Goal: Task Accomplishment & Management: Use online tool/utility

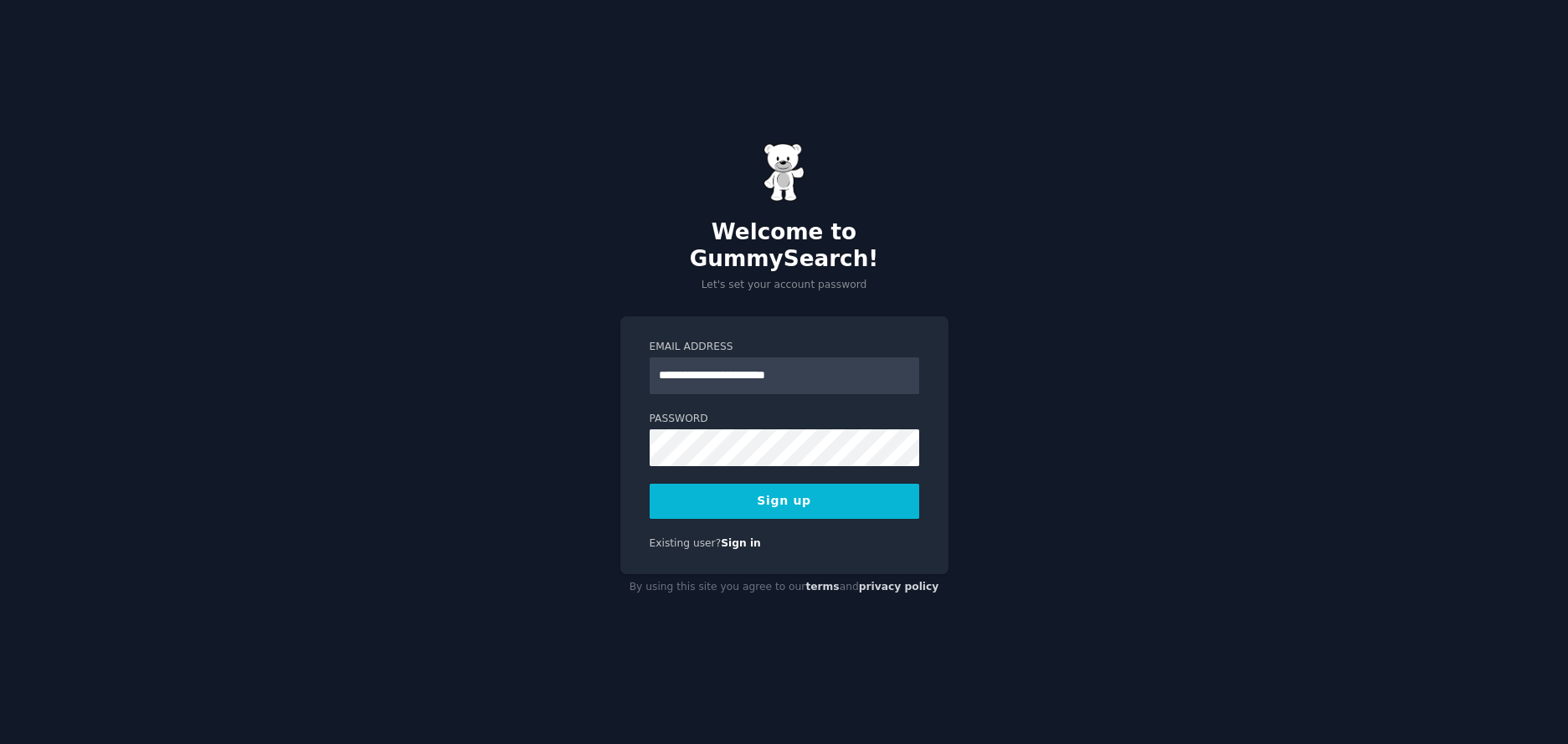
type input "**********"
click at [815, 488] on button "Sign up" at bounding box center [784, 501] width 269 height 35
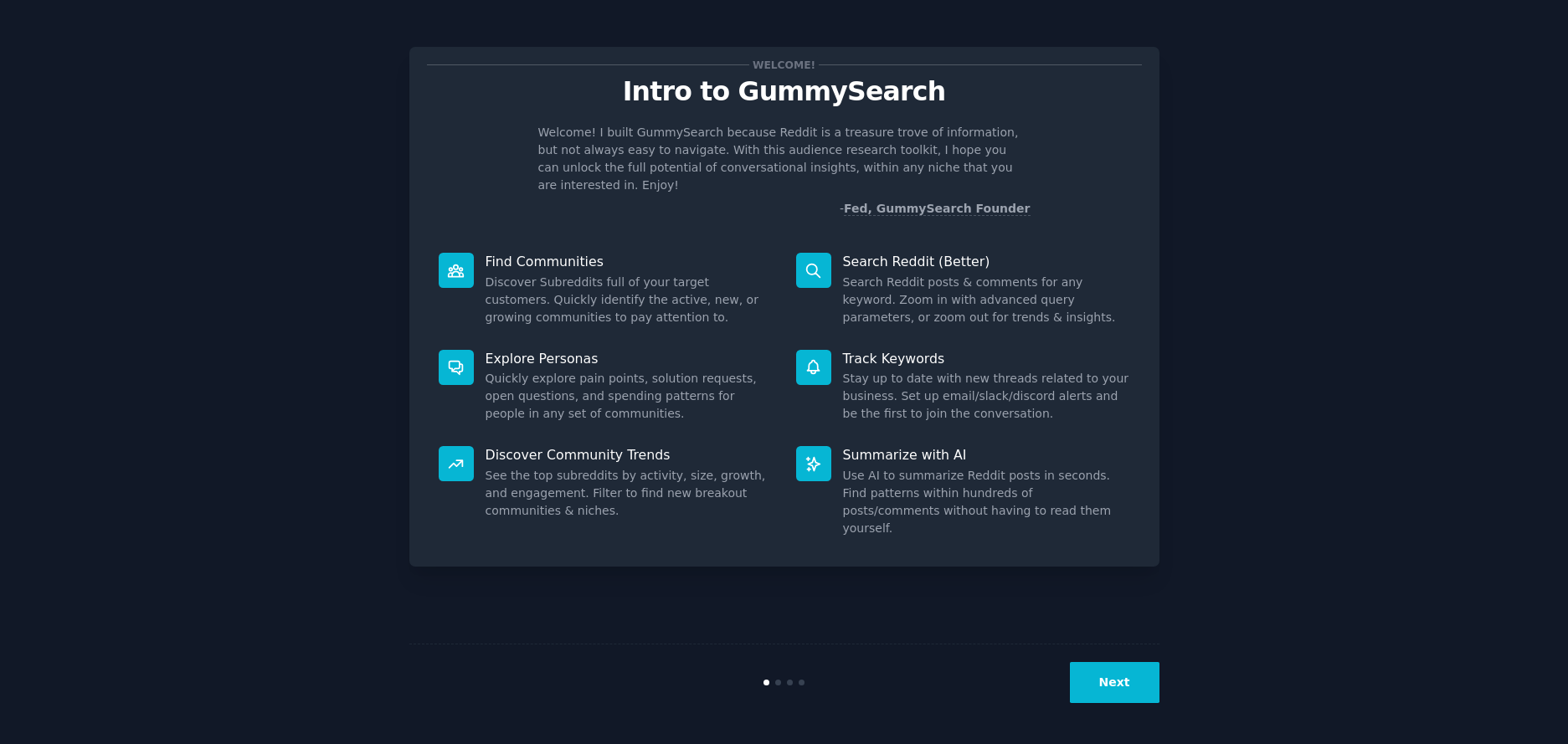
click at [1130, 671] on button "Next" at bounding box center [1115, 683] width 89 height 41
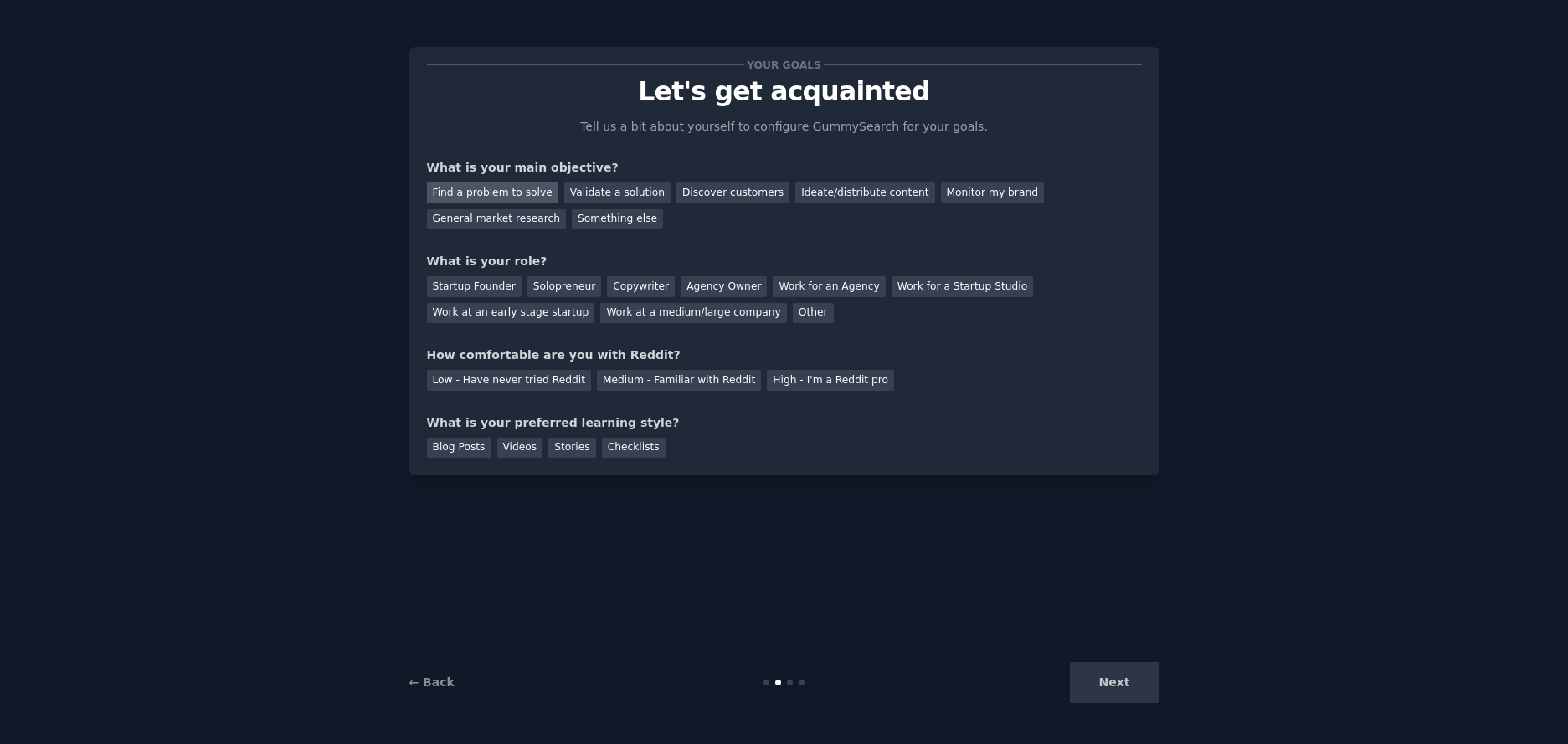
click at [516, 194] on div "Find a problem to solve" at bounding box center [492, 193] width 132 height 21
click at [619, 196] on div "Validate a solution" at bounding box center [618, 193] width 107 height 21
click at [531, 195] on div "Find a problem to solve" at bounding box center [492, 193] width 132 height 21
click at [544, 289] on div "Solopreneur" at bounding box center [564, 286] width 74 height 21
click at [548, 384] on div "Low - Have never tried Reddit" at bounding box center [508, 380] width 164 height 21
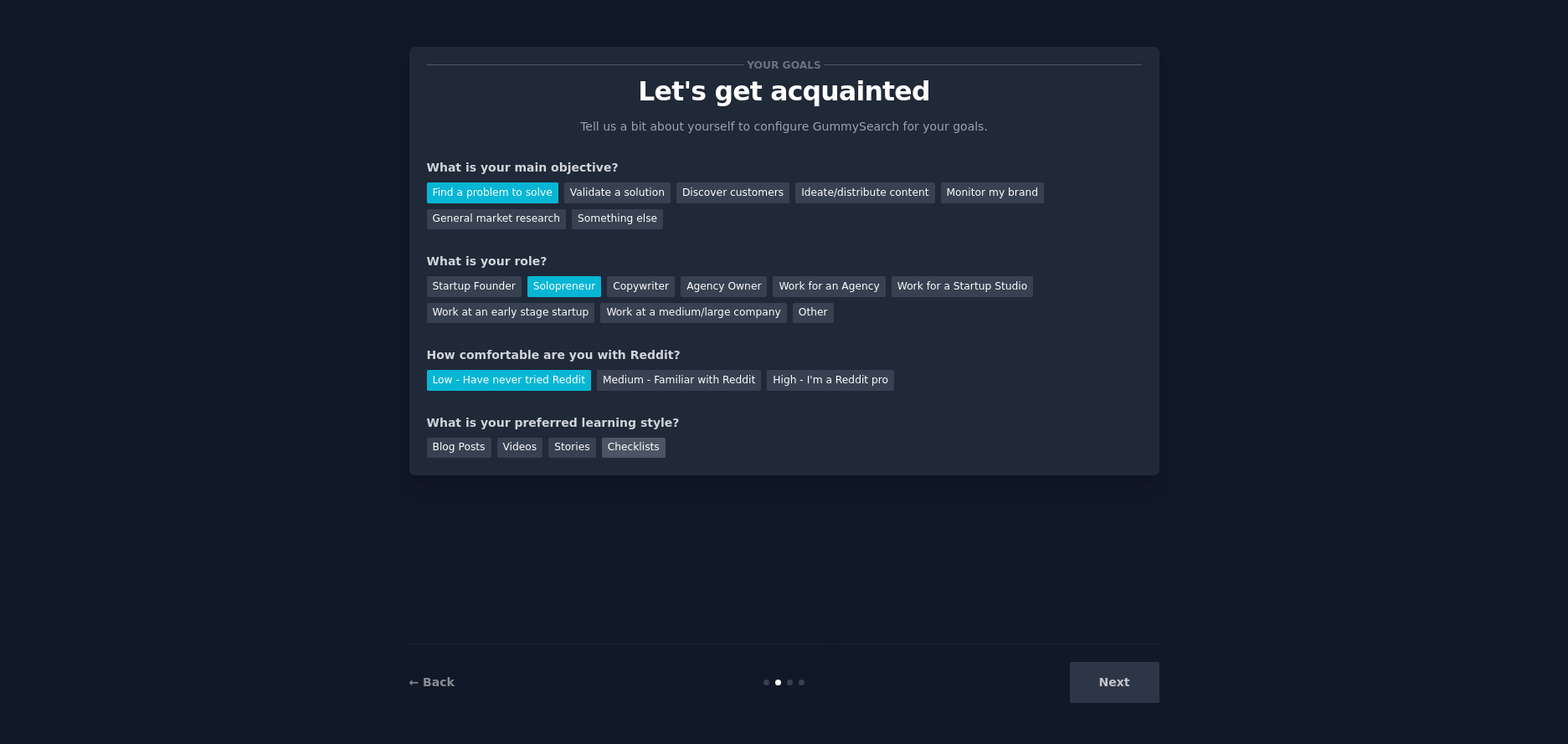
click at [615, 449] on div "Checklists" at bounding box center [634, 448] width 64 height 21
drag, startPoint x: 565, startPoint y: 452, endPoint x: 554, endPoint y: 453, distance: 11.0
click at [565, 452] on div "Stories" at bounding box center [572, 448] width 47 height 21
click at [606, 452] on div "Checklists" at bounding box center [634, 448] width 64 height 21
click at [576, 452] on div "Stories" at bounding box center [572, 448] width 47 height 21
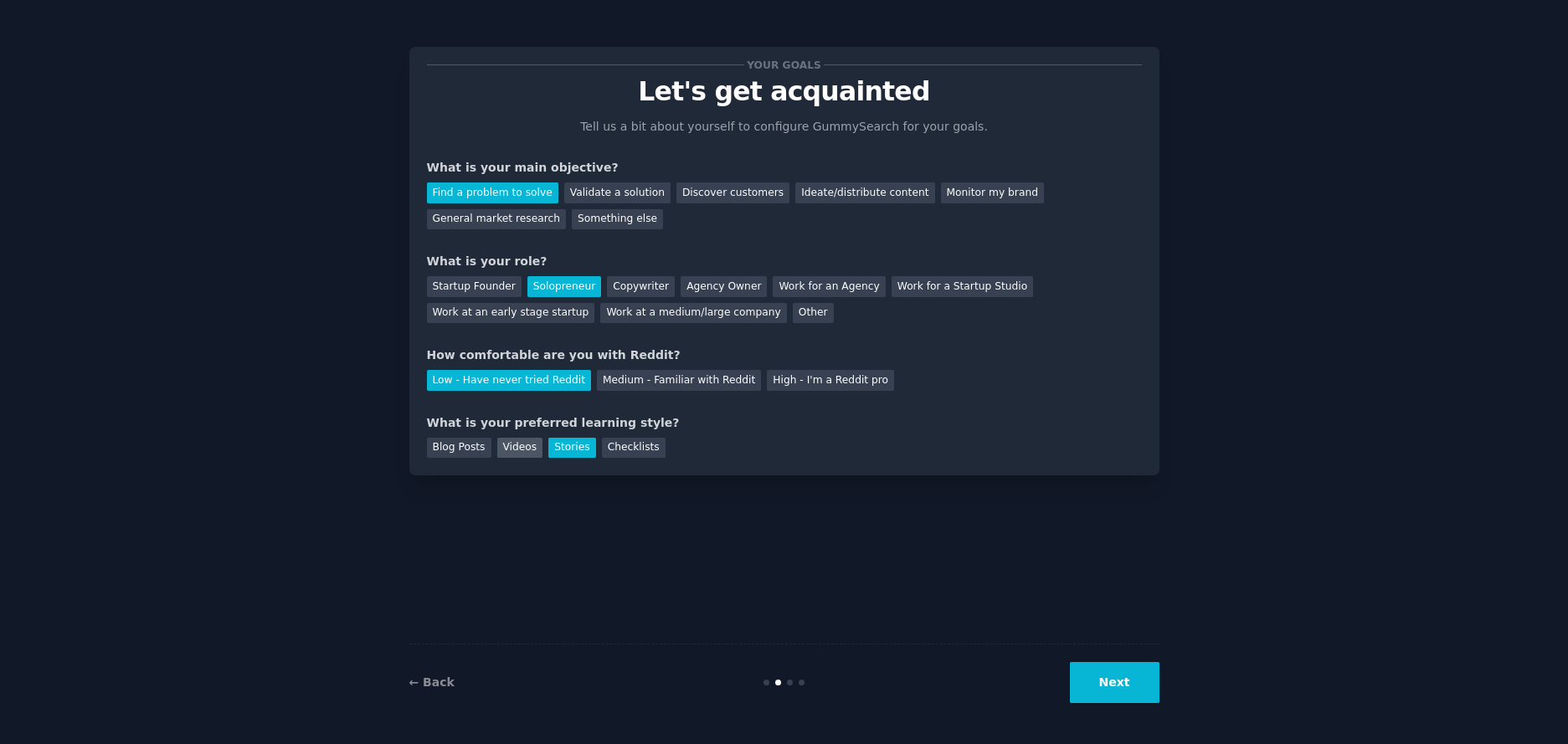
click at [523, 449] on div "Videos" at bounding box center [520, 448] width 46 height 21
click at [639, 449] on div "Checklists" at bounding box center [634, 448] width 64 height 21
click at [1105, 700] on button "Next" at bounding box center [1115, 683] width 89 height 41
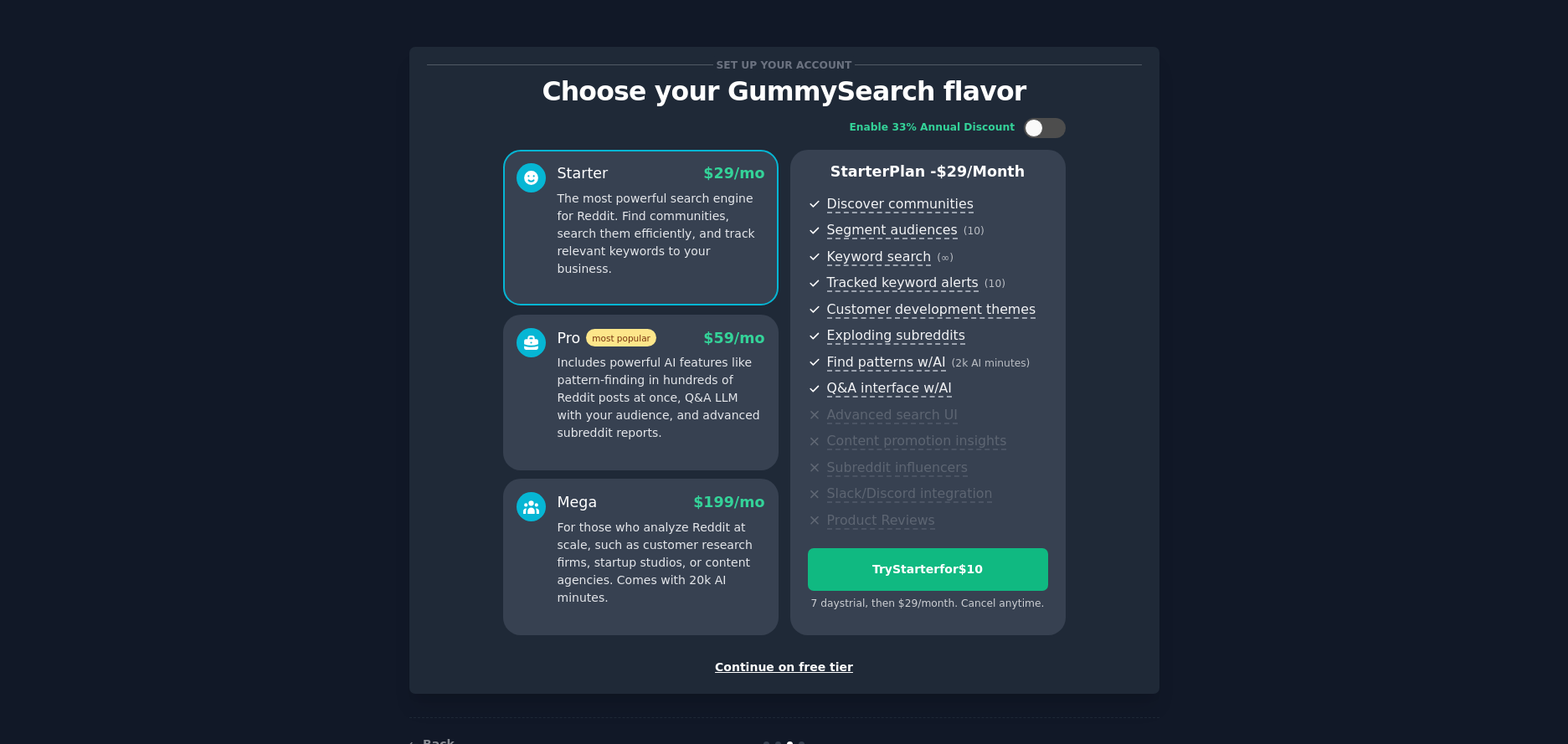
scroll to position [50, 0]
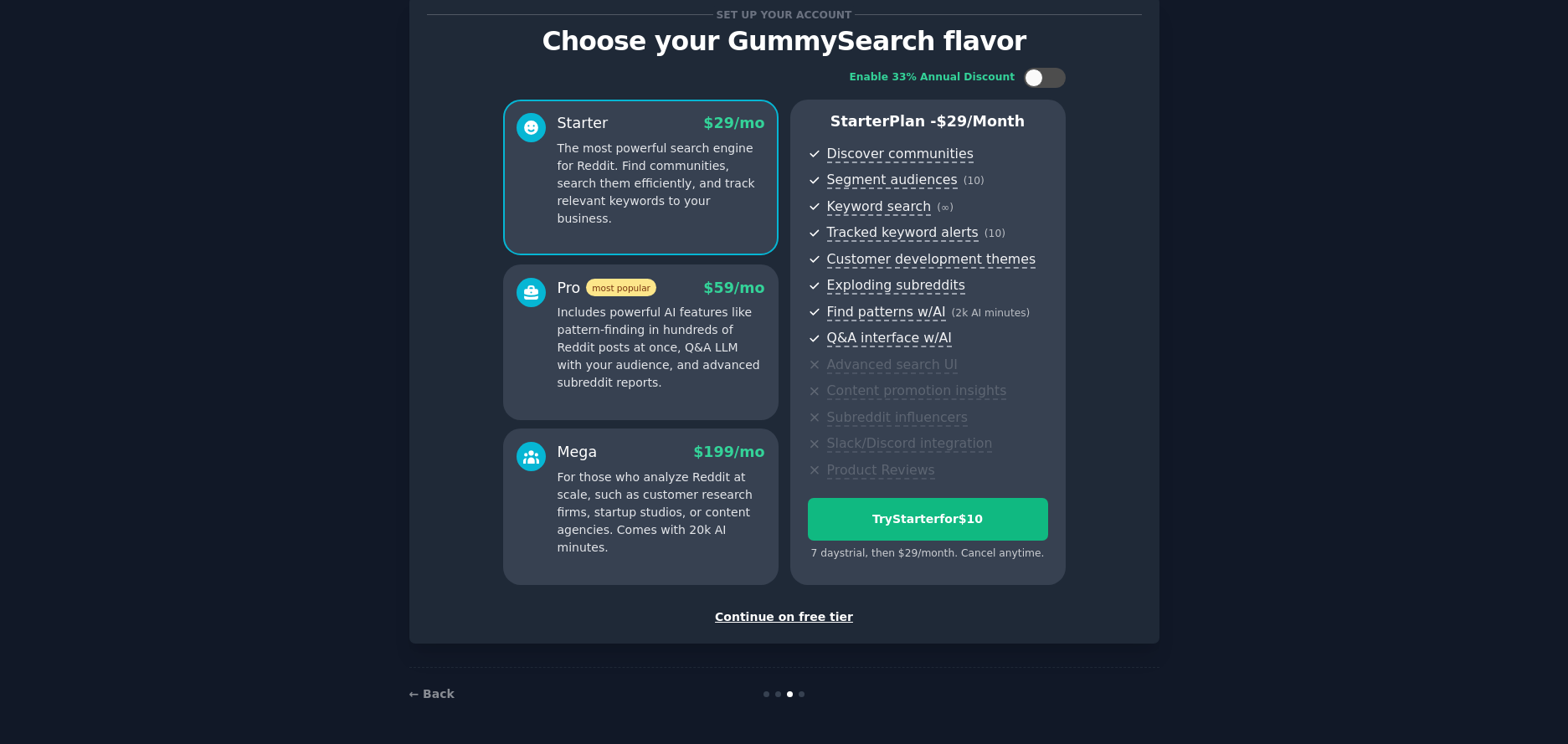
click at [818, 621] on div "Continue on free tier" at bounding box center [784, 618] width 715 height 17
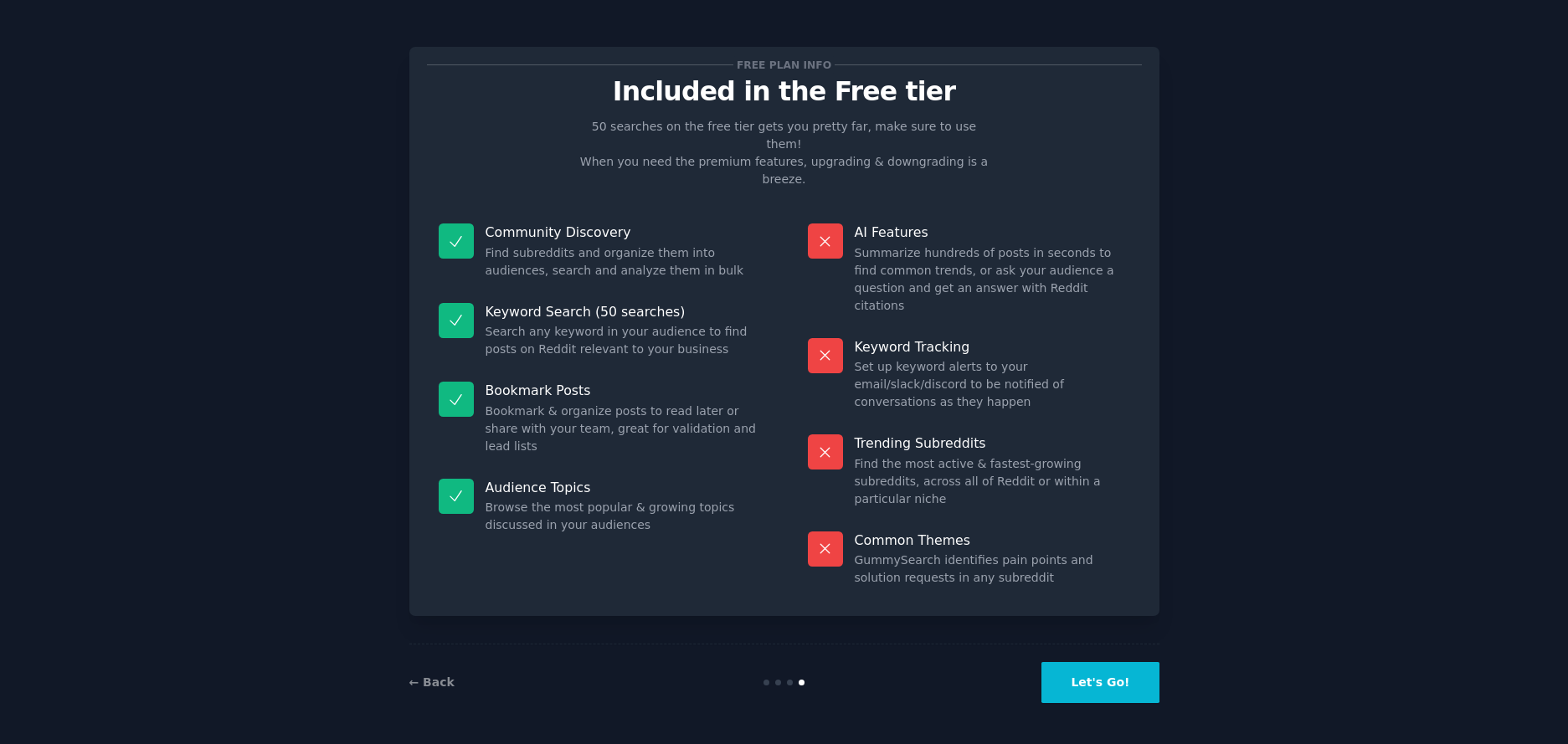
click at [1131, 686] on button "Let's Go!" at bounding box center [1100, 683] width 117 height 41
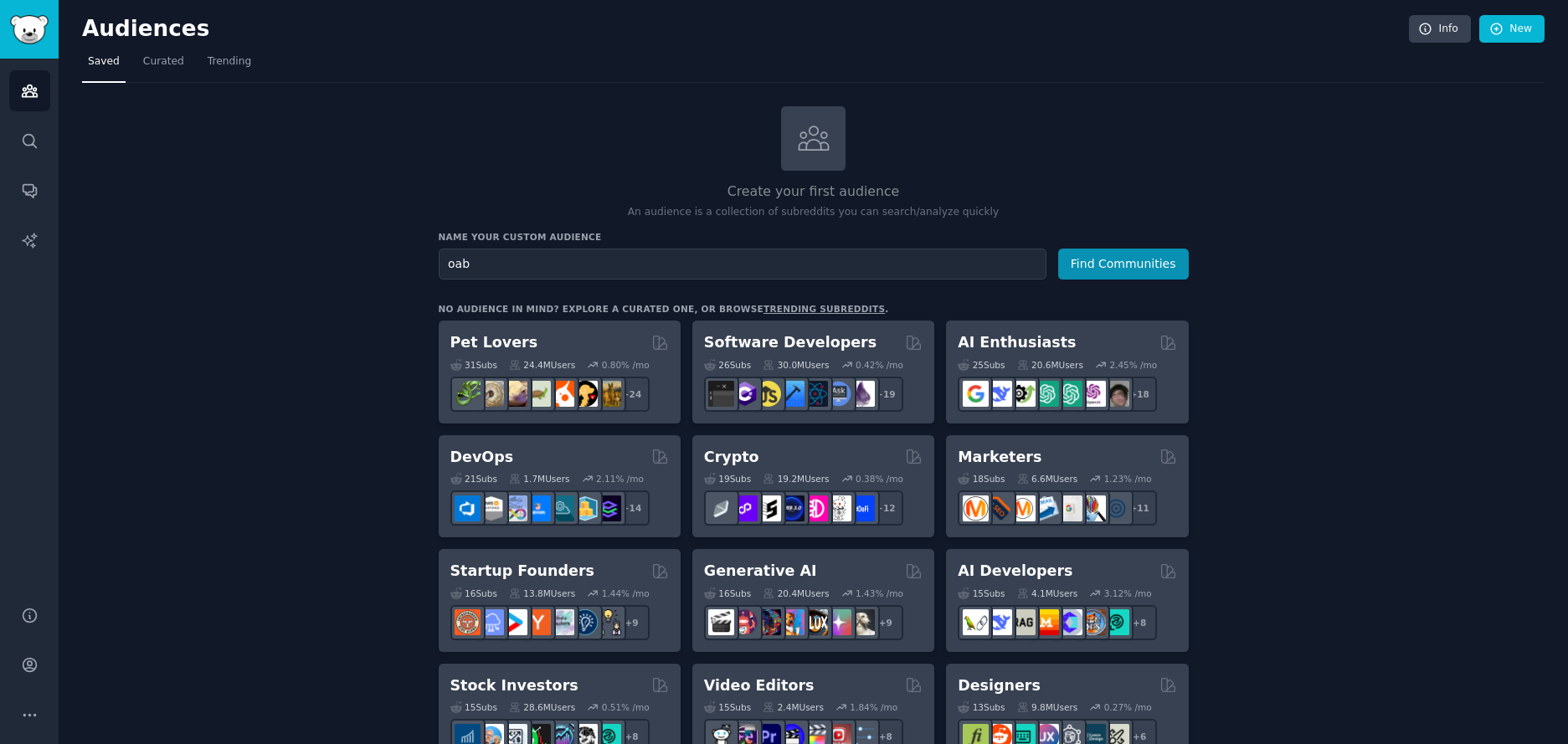
type input "oab"
click at [1058, 249] on button "Find Communities" at bounding box center [1123, 264] width 131 height 31
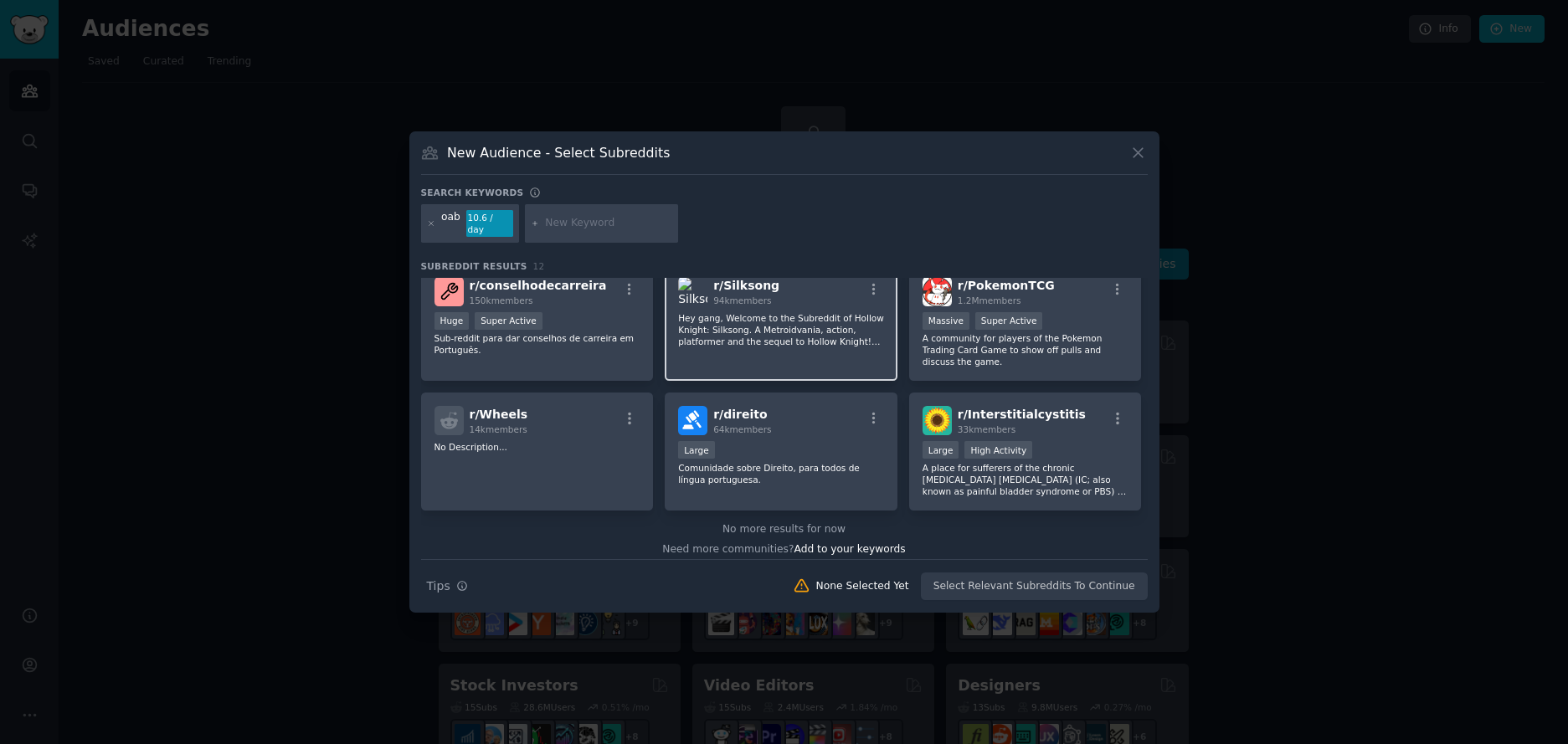
scroll to position [283, 0]
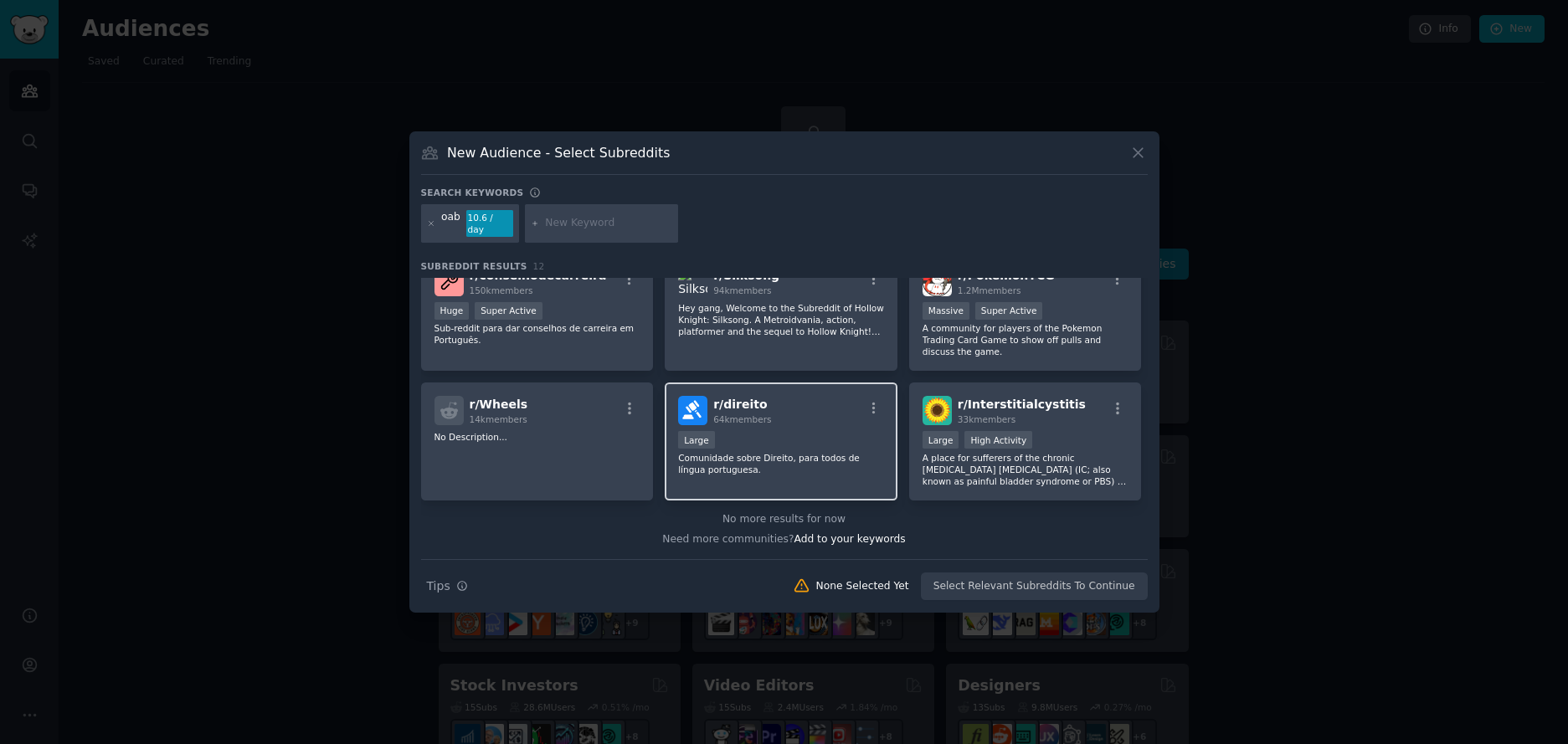
click at [801, 452] on p "Comunidade sobre Direito, para todos de língua portuguesa." at bounding box center [780, 464] width 206 height 23
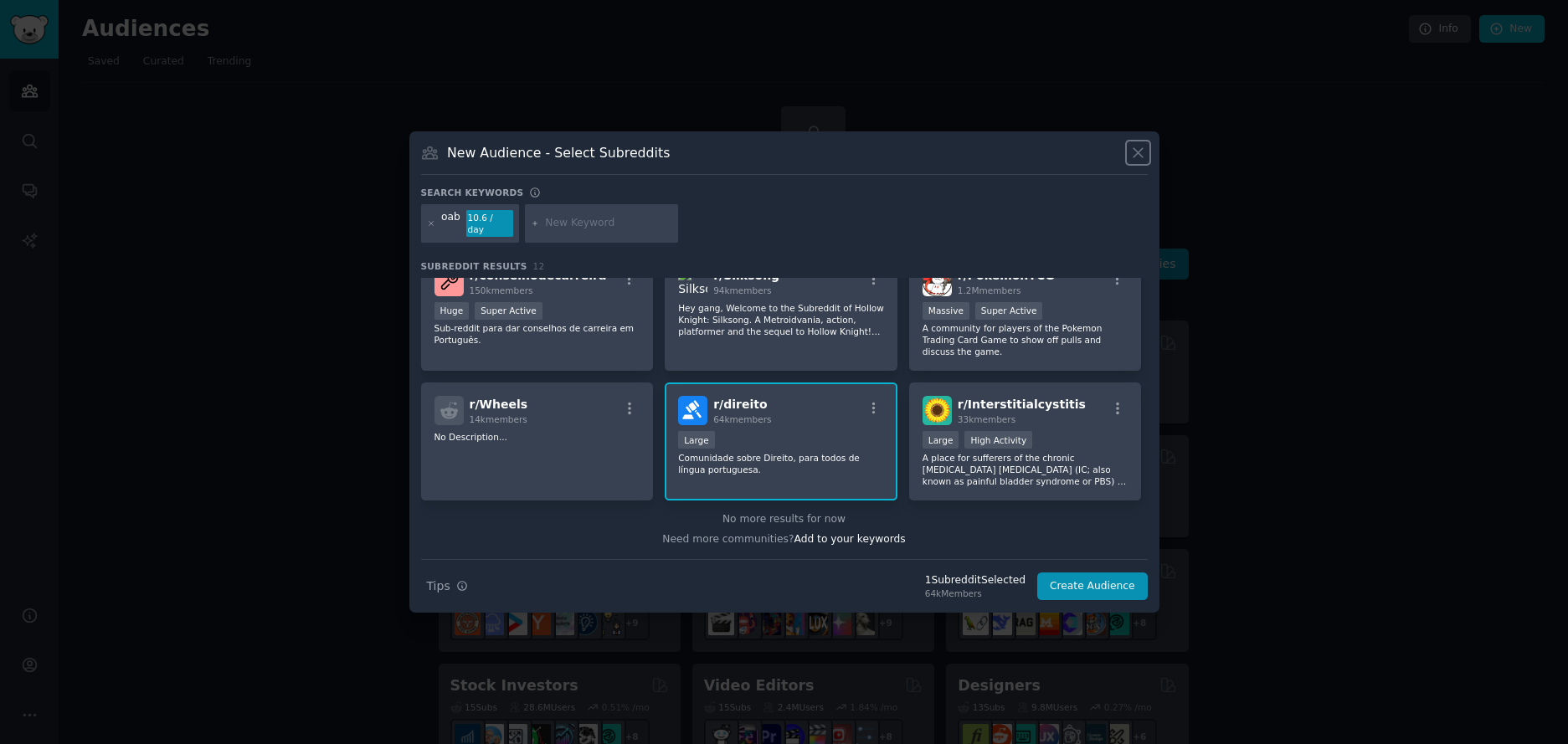
click at [1143, 162] on icon at bounding box center [1138, 152] width 17 height 17
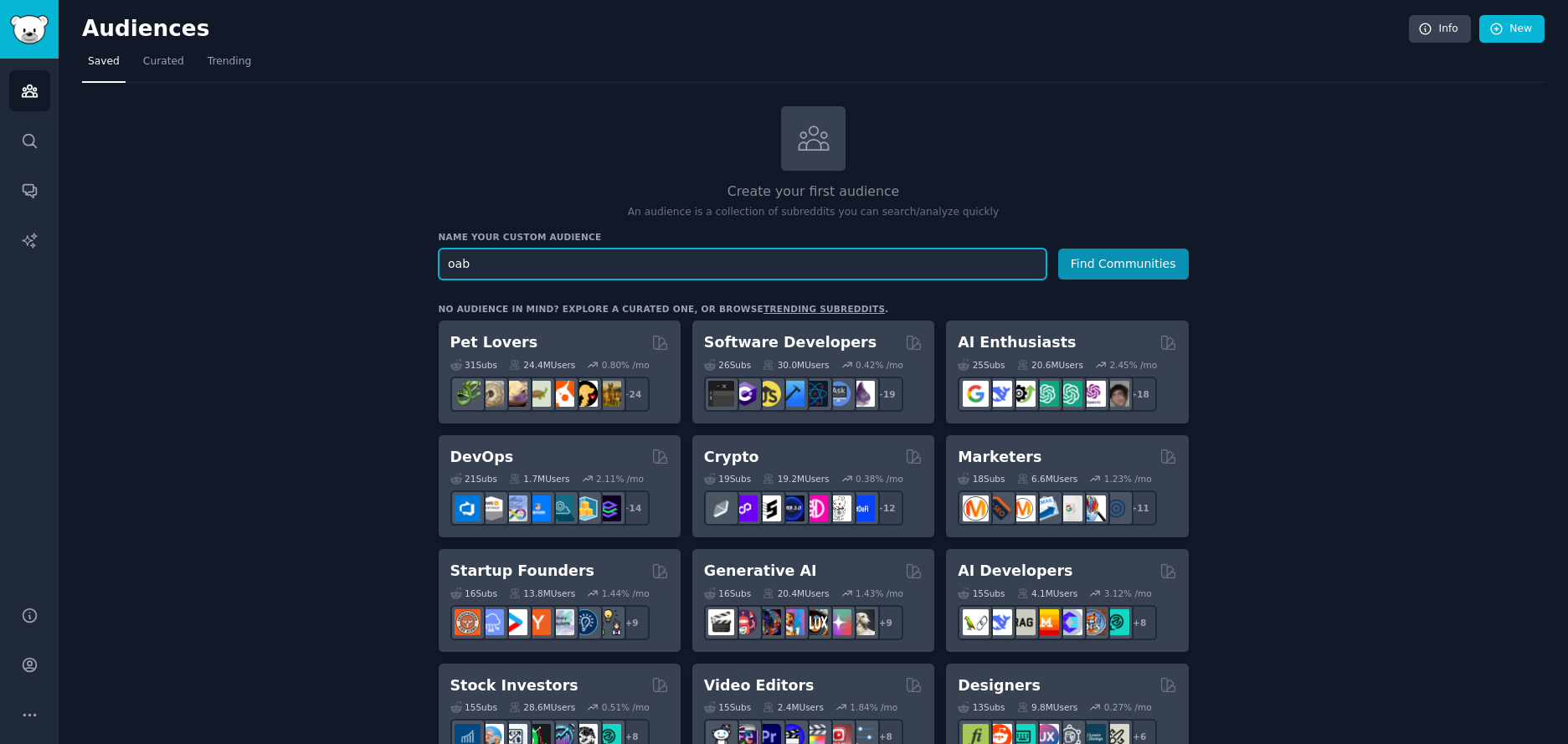
drag, startPoint x: 487, startPoint y: 258, endPoint x: 323, endPoint y: 224, distance: 167.5
click at [479, 258] on input "oab" at bounding box center [742, 264] width 608 height 31
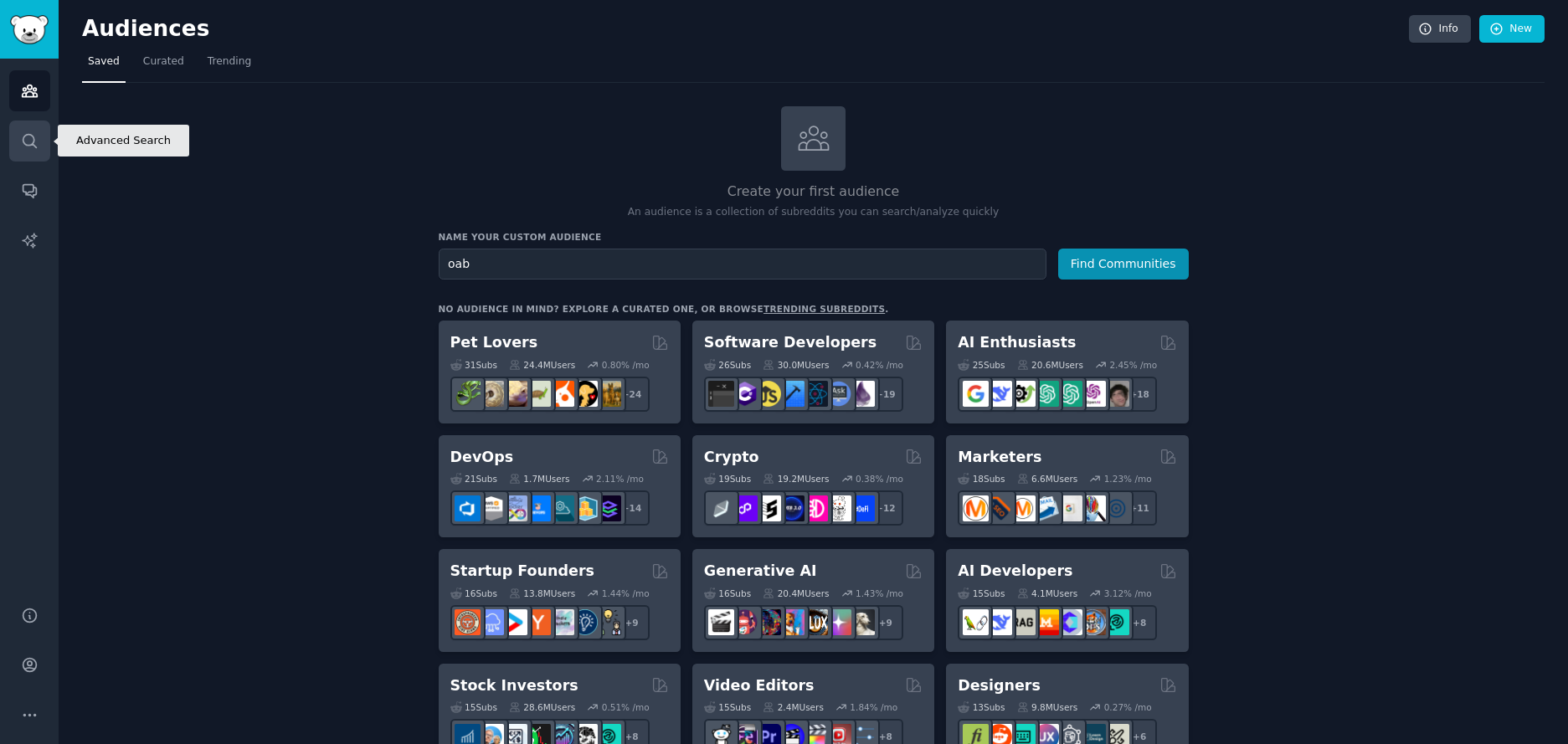
click at [22, 133] on icon "Sidebar" at bounding box center [29, 141] width 17 height 17
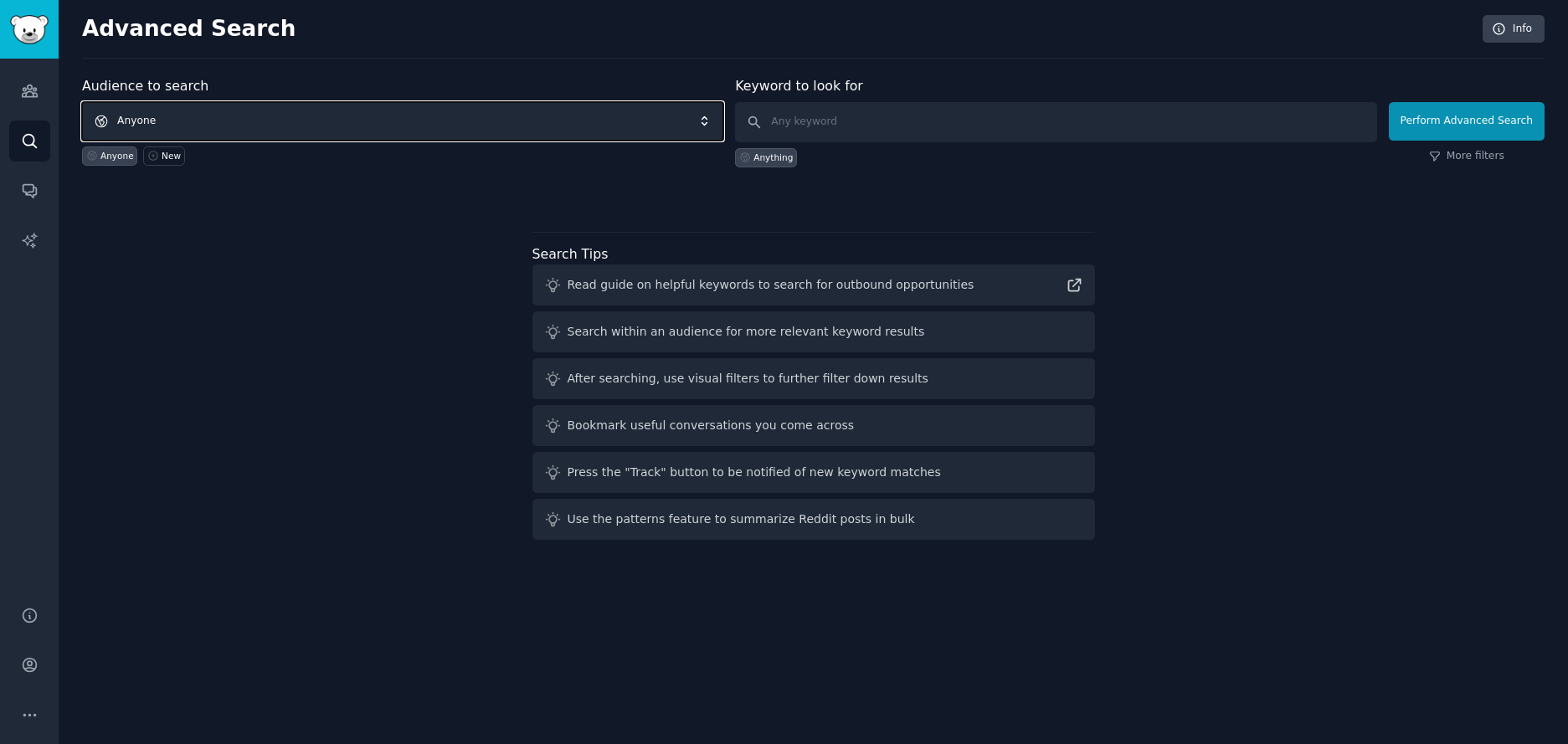
click at [368, 126] on span "Anyone" at bounding box center [403, 121] width 642 height 39
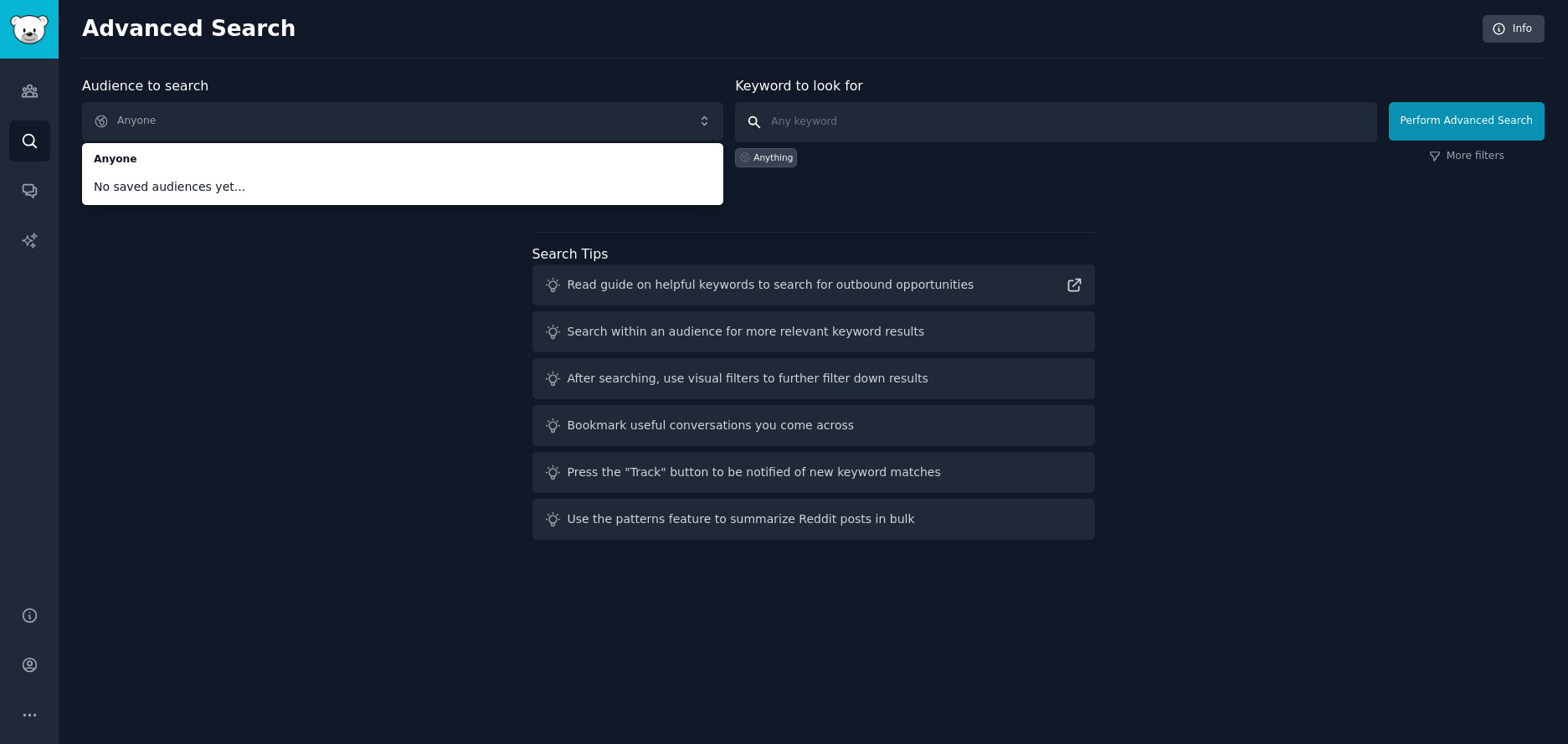
click at [855, 124] on input "text" at bounding box center [1056, 122] width 642 height 40
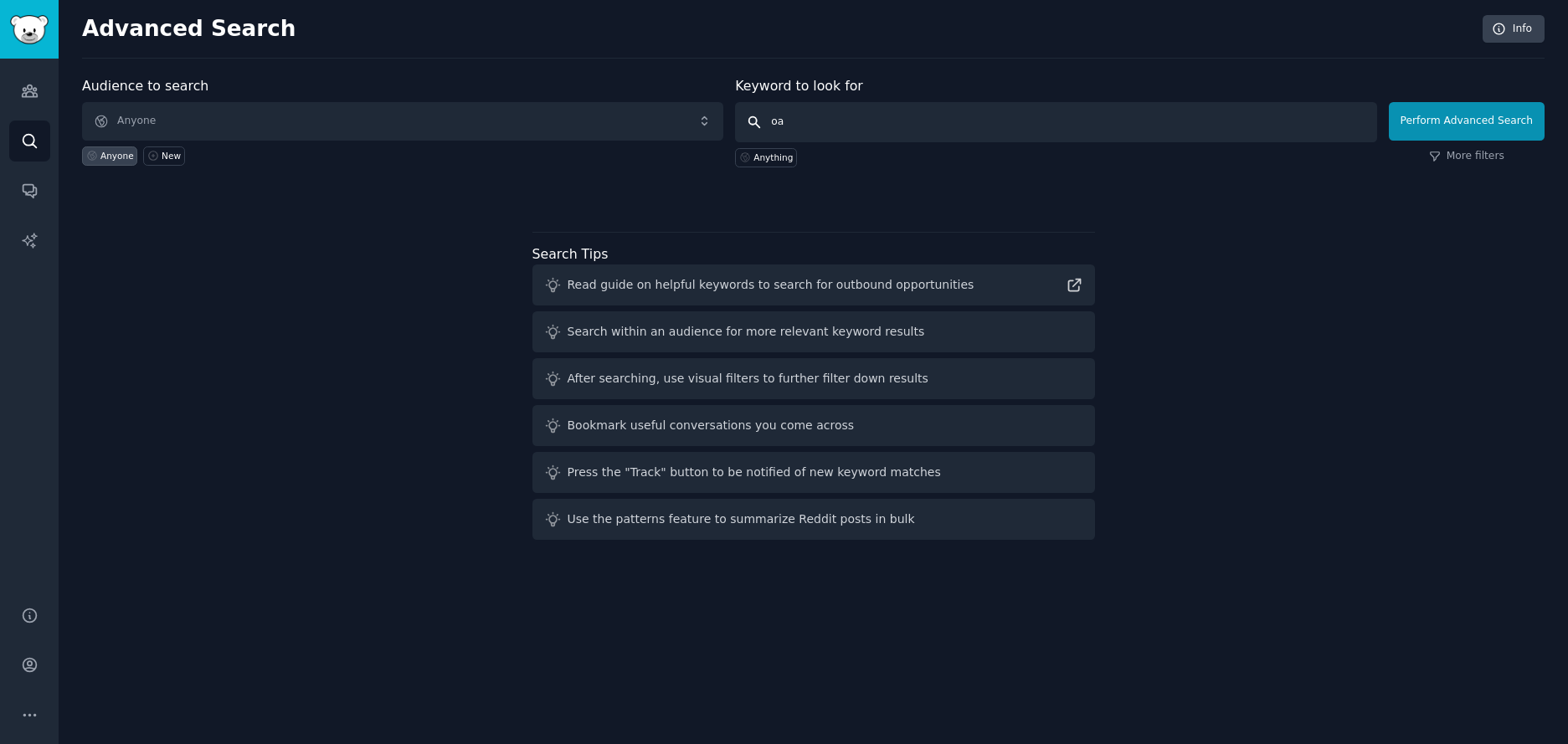
type input "oab"
click button "Perform Advanced Search" at bounding box center [1467, 121] width 156 height 39
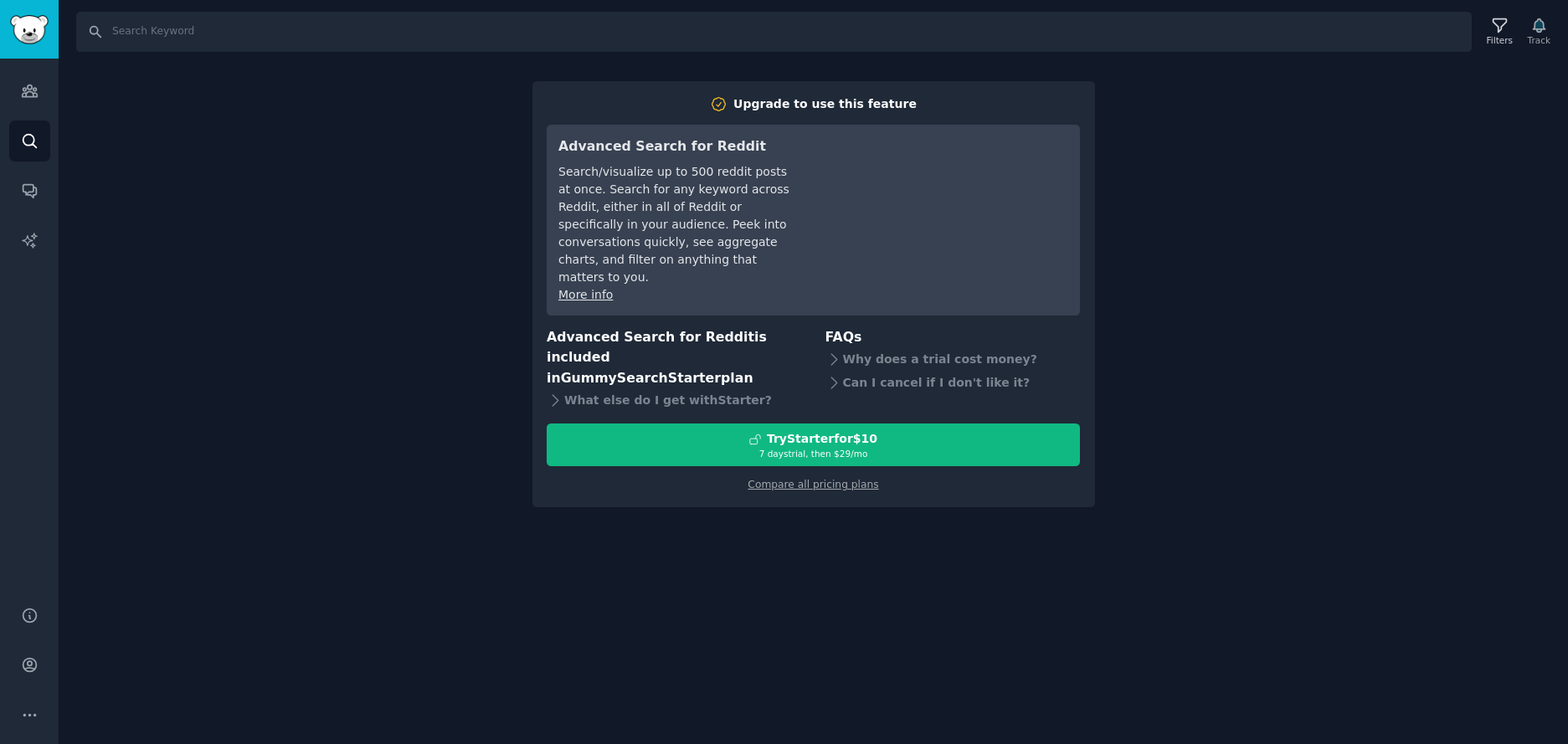
drag, startPoint x: 1396, startPoint y: 114, endPoint x: 1155, endPoint y: 126, distance: 241.3
click at [1394, 114] on div "Search Filters Track Upgrade to use this feature Advanced Search for Reddit Sea…" at bounding box center [813, 372] width 1510 height 744
drag, startPoint x: 214, startPoint y: 261, endPoint x: 188, endPoint y: 251, distance: 27.9
click at [200, 258] on div "Search Filters Track Upgrade to use this feature Advanced Search for Reddit Sea…" at bounding box center [813, 372] width 1510 height 744
click at [32, 95] on icon "Sidebar" at bounding box center [29, 90] width 17 height 17
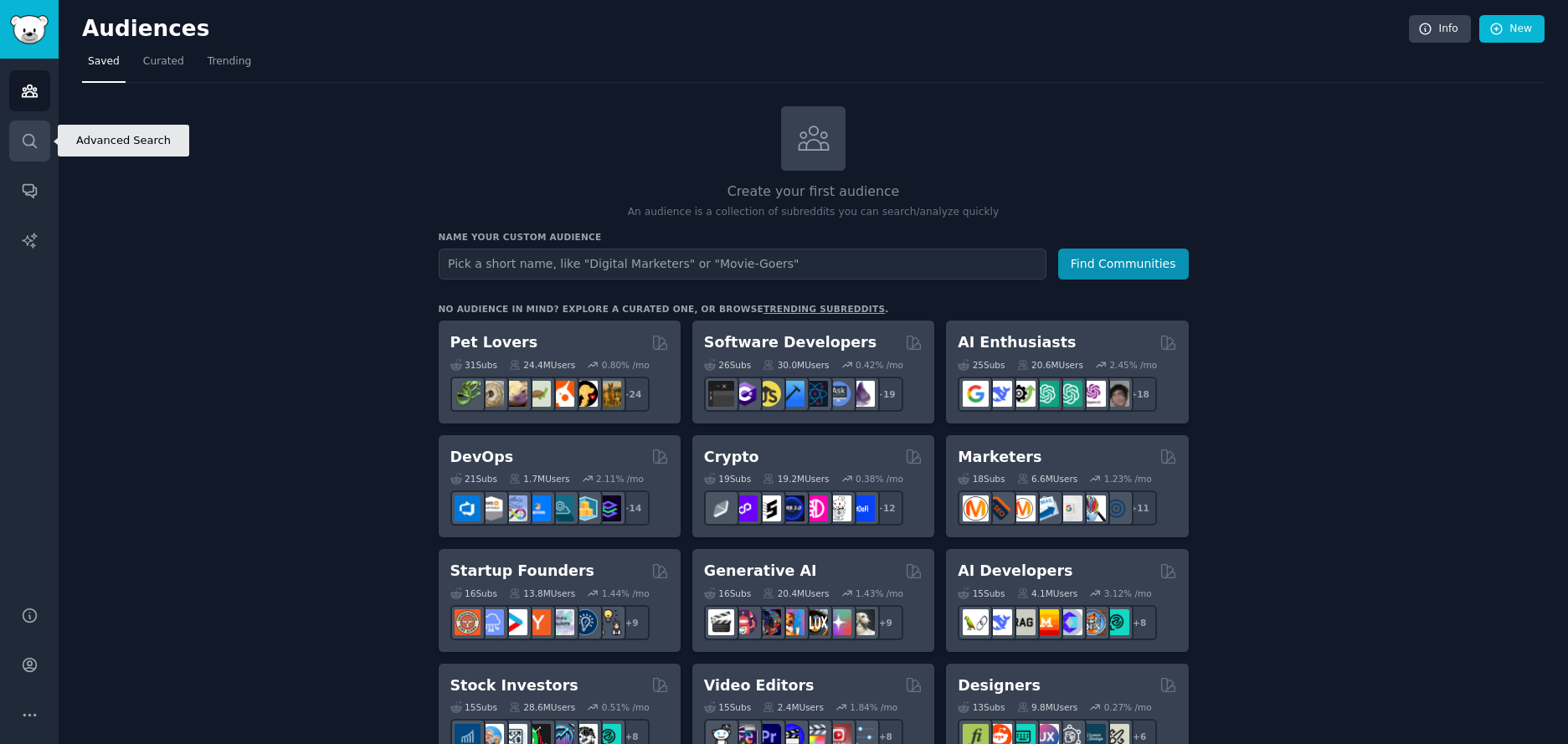
click at [37, 122] on link "Search" at bounding box center [30, 141] width 41 height 41
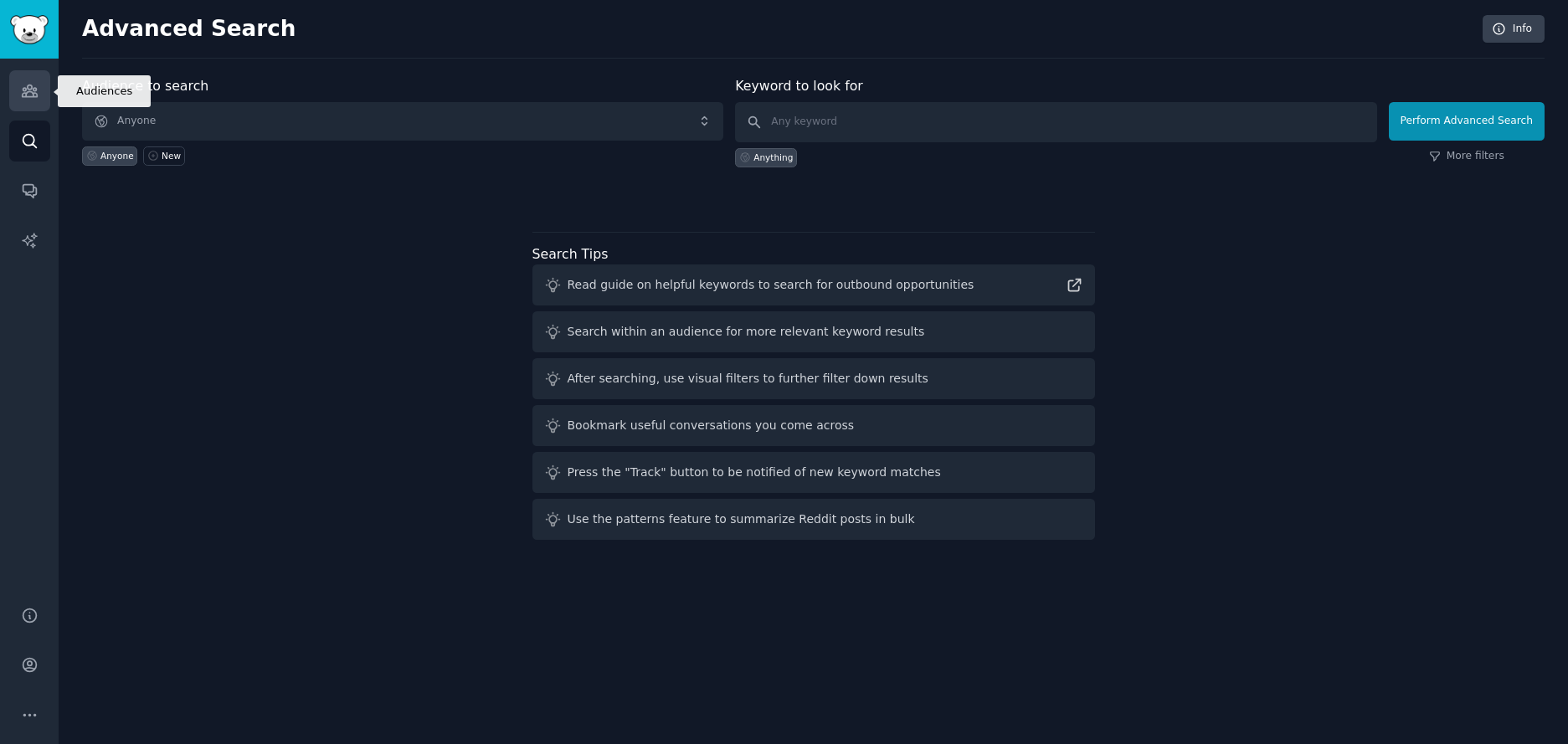
click at [40, 90] on link "Audiences" at bounding box center [30, 91] width 41 height 41
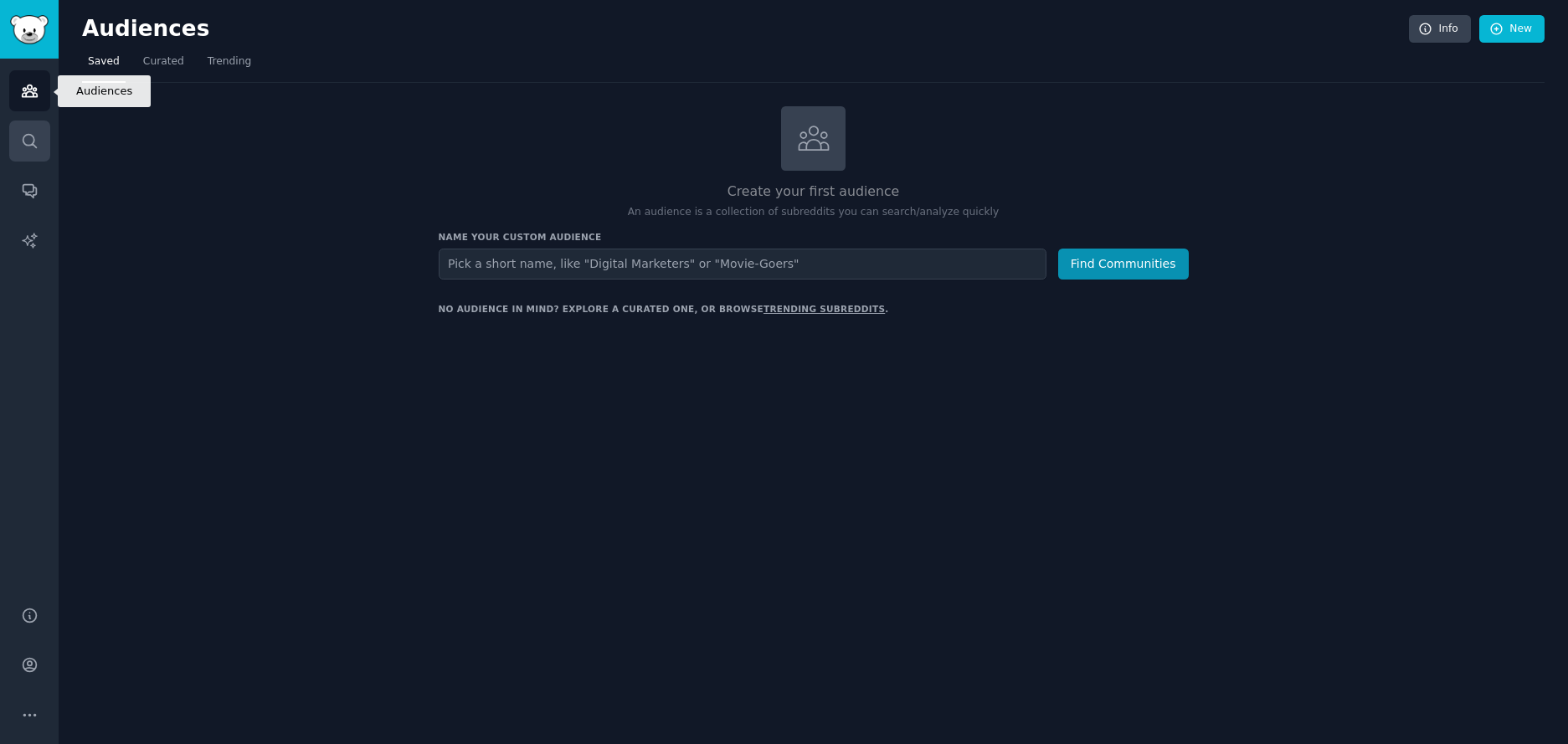
click at [43, 126] on link "Search" at bounding box center [30, 141] width 41 height 41
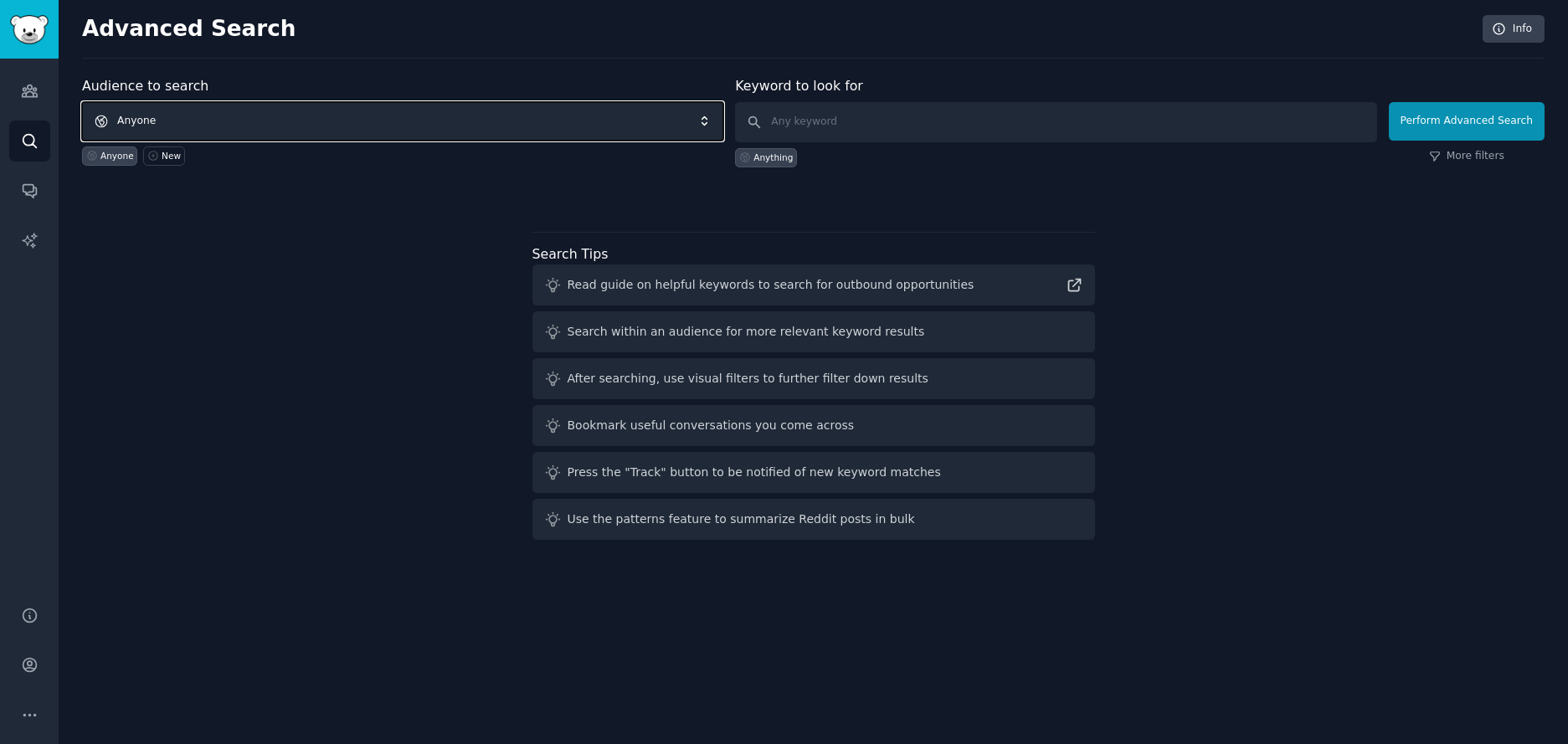
click at [303, 121] on span "Anyone" at bounding box center [403, 121] width 642 height 39
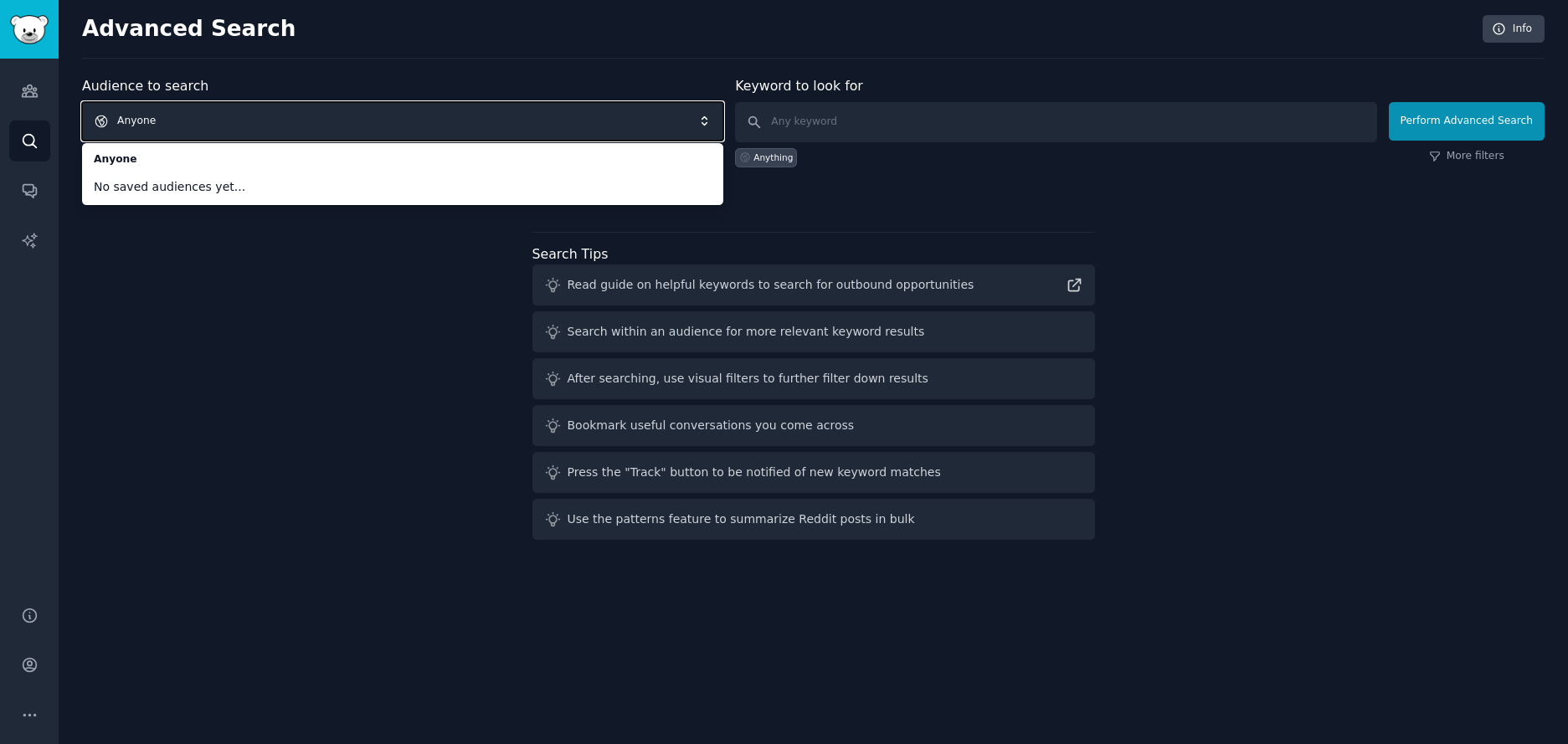
click at [210, 126] on span "Anyone" at bounding box center [403, 121] width 642 height 39
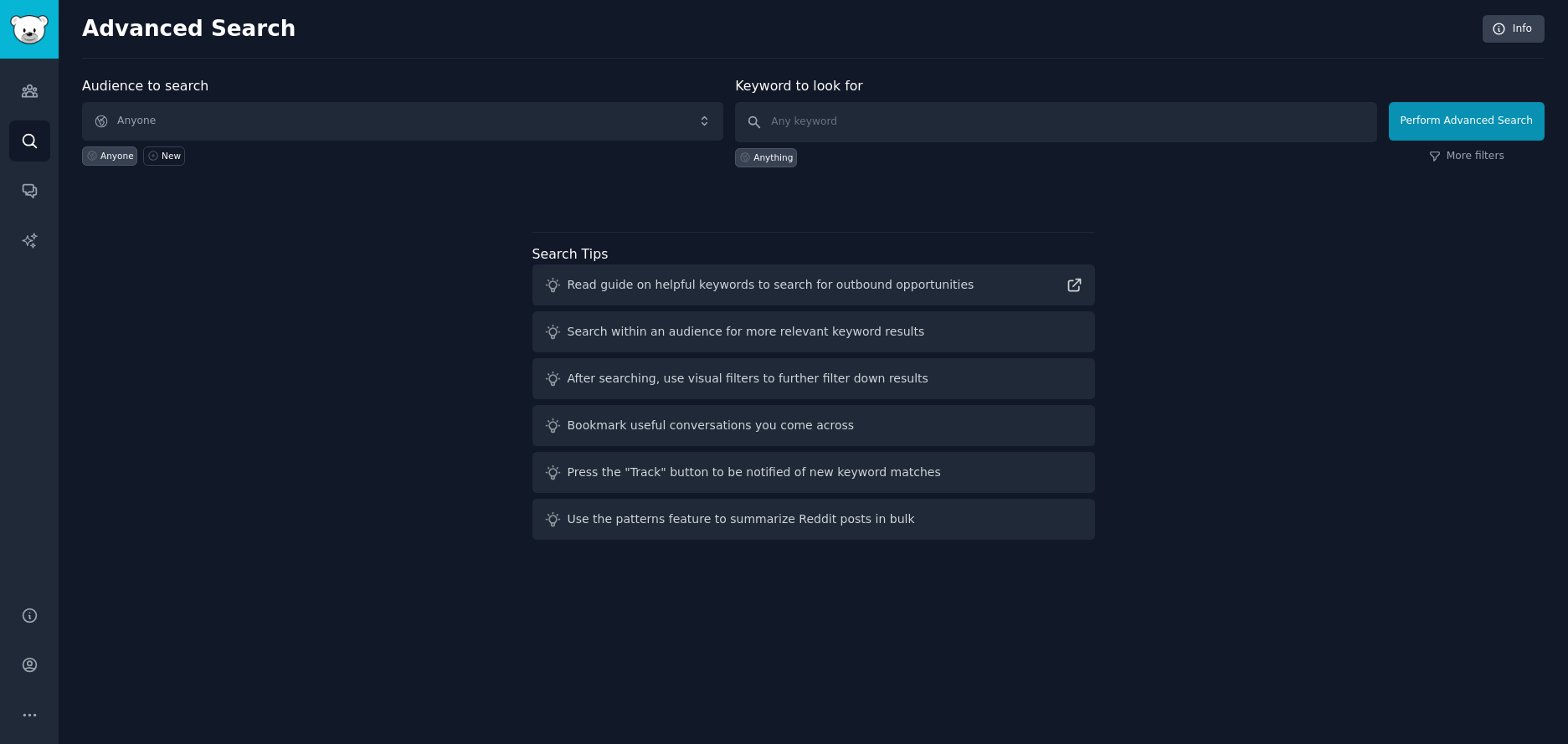
click at [753, 244] on div "Search Tips Read guide on helpful keywords to search for outbound opportunities…" at bounding box center [814, 392] width 563 height 297
click at [17, 190] on link "Conversations" at bounding box center [30, 191] width 41 height 41
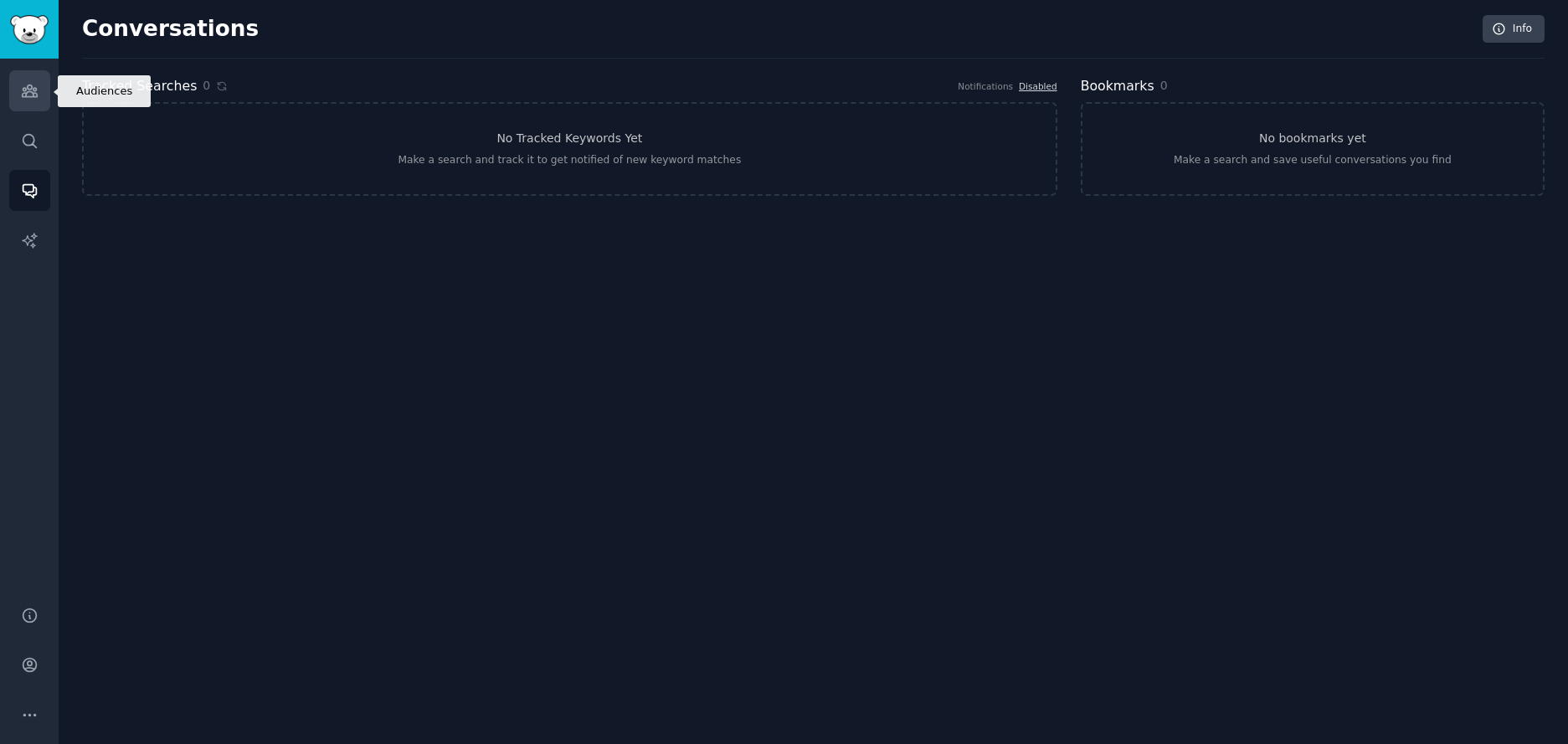
click at [34, 91] on icon "Sidebar" at bounding box center [29, 90] width 17 height 17
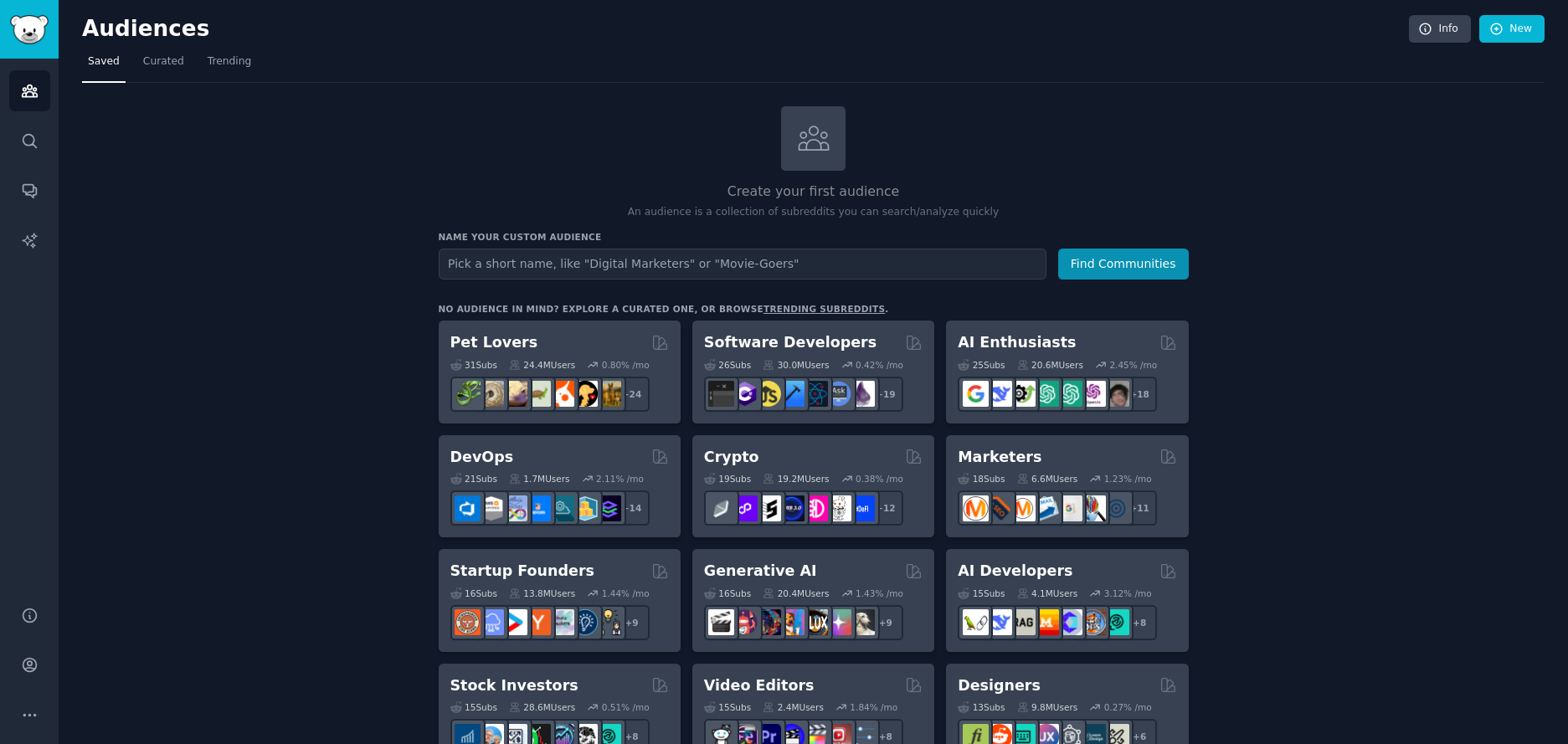
click at [910, 264] on input "text" at bounding box center [742, 264] width 608 height 31
type input "oab"
click at [1058, 249] on button "Find Communities" at bounding box center [1123, 264] width 131 height 31
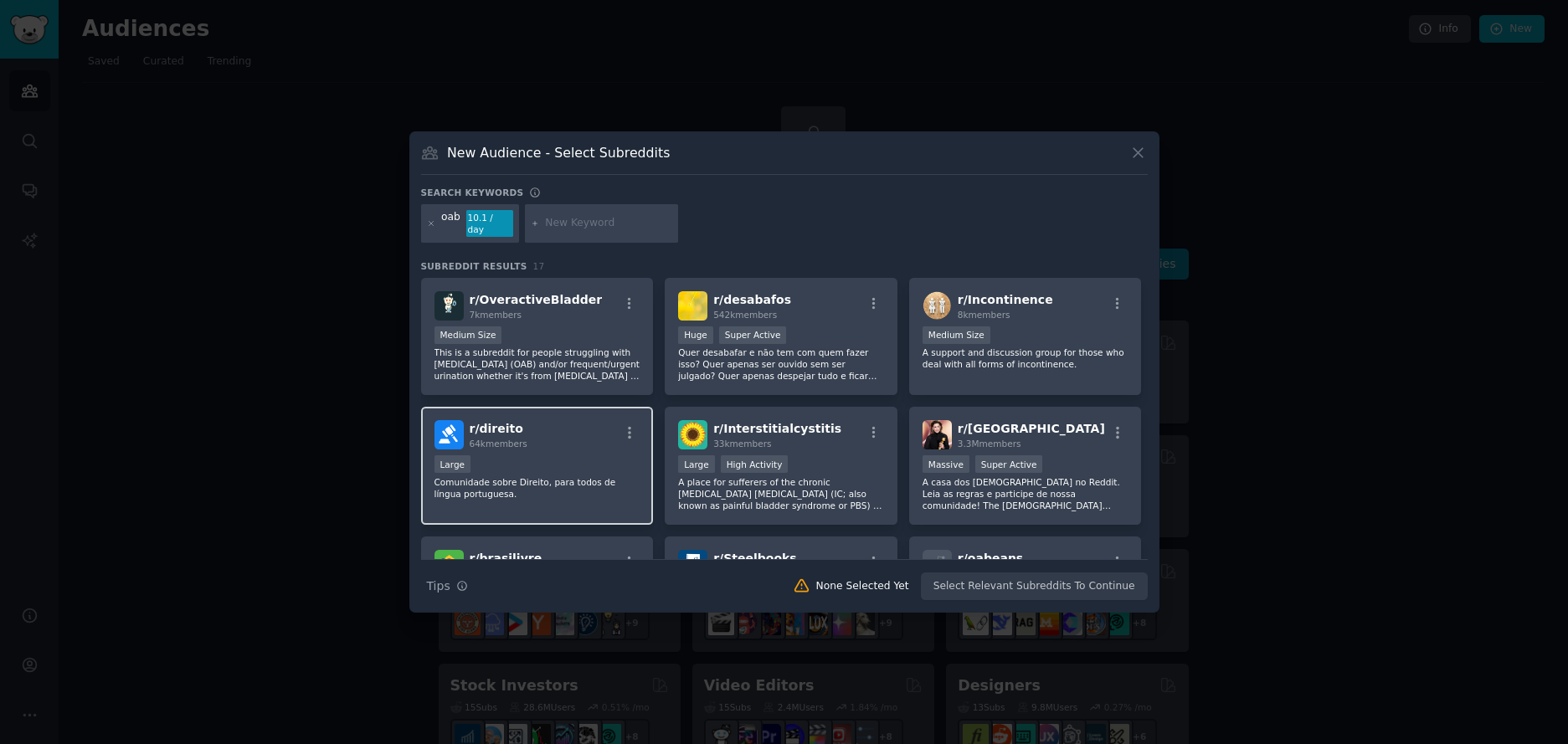
click at [524, 456] on div "Large" at bounding box center [537, 466] width 206 height 21
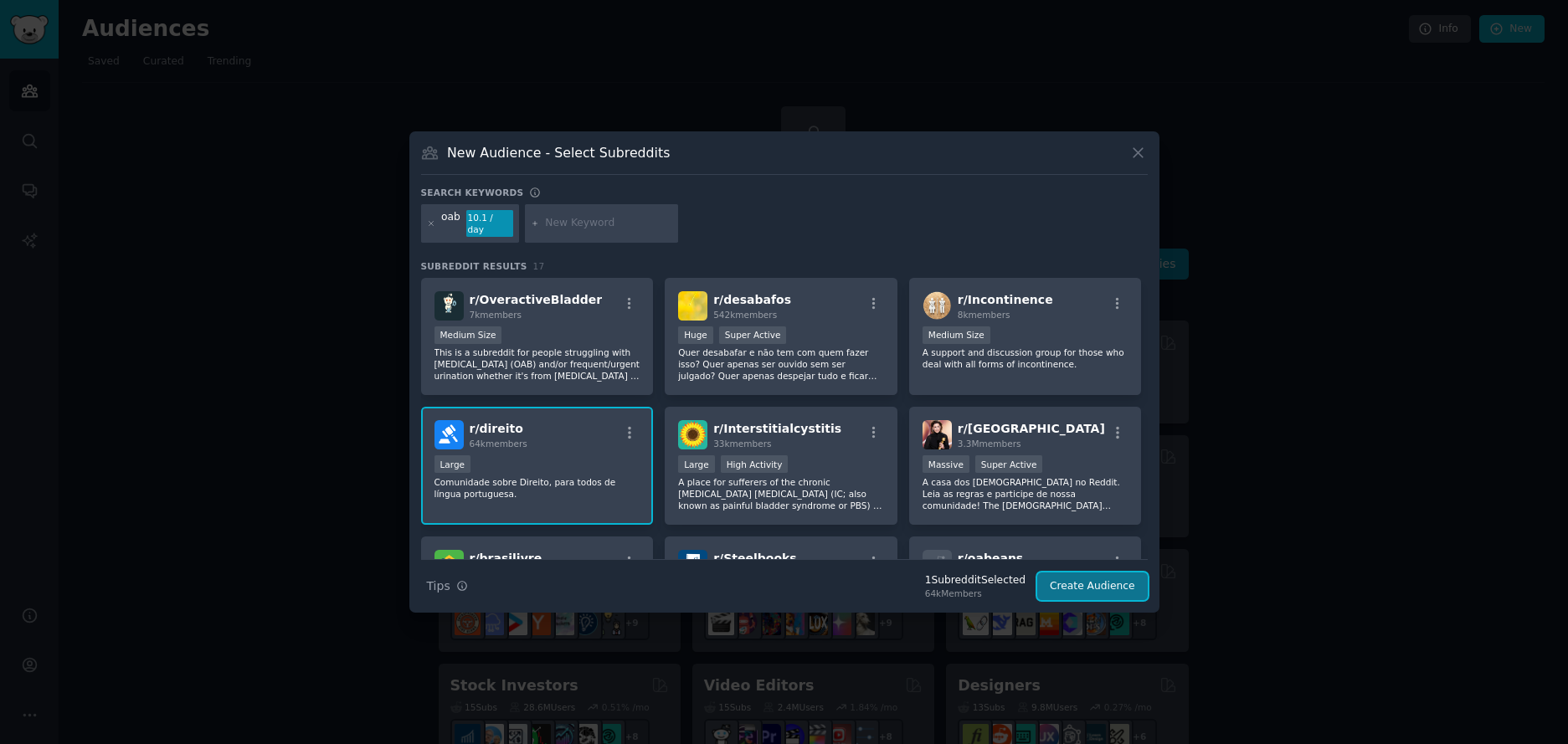
click at [1110, 586] on button "Create Audience" at bounding box center [1092, 587] width 110 height 28
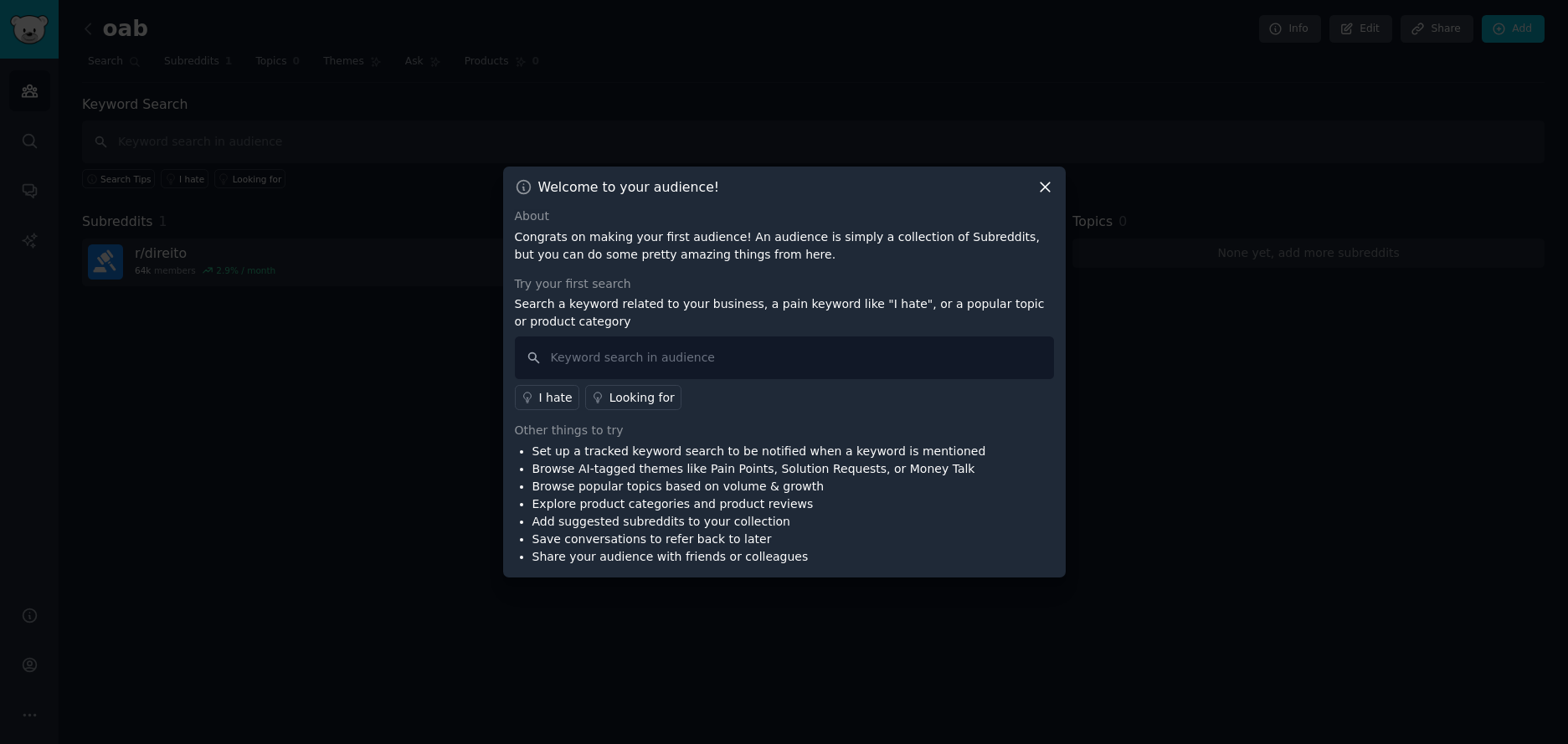
click at [1037, 185] on icon at bounding box center [1045, 187] width 17 height 17
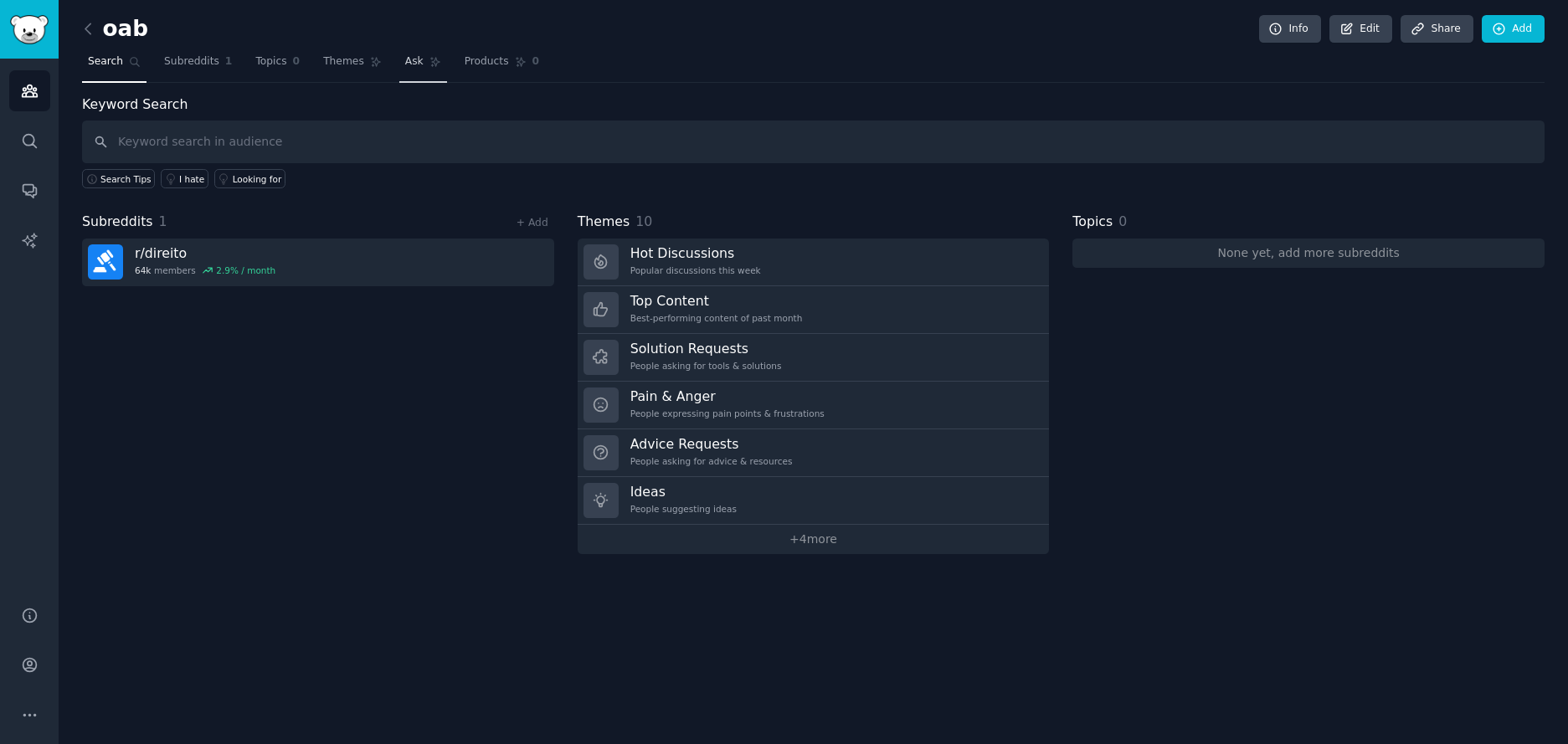
click at [421, 66] on link "Ask" at bounding box center [422, 65] width 47 height 34
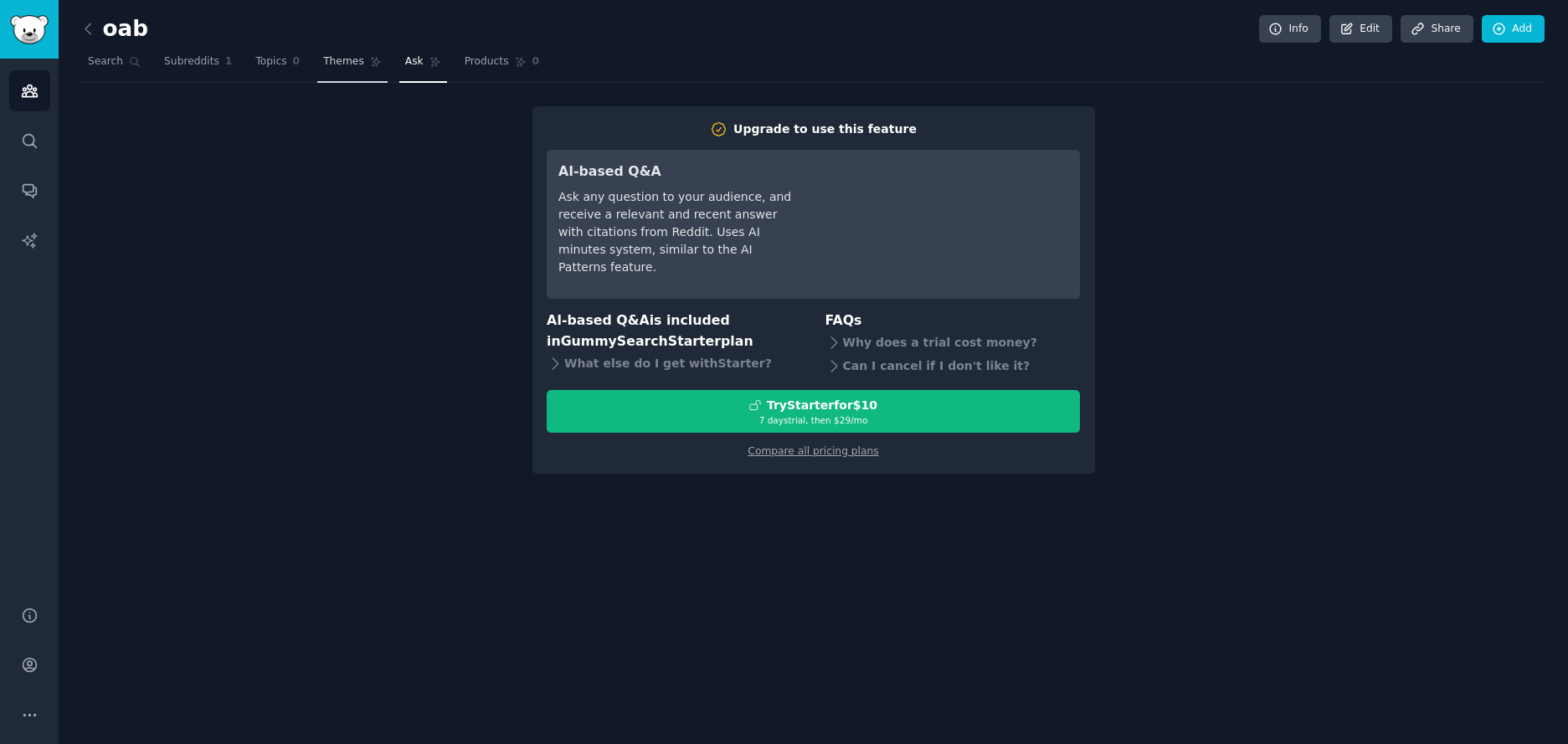
click at [377, 66] on link "Themes" at bounding box center [353, 65] width 71 height 34
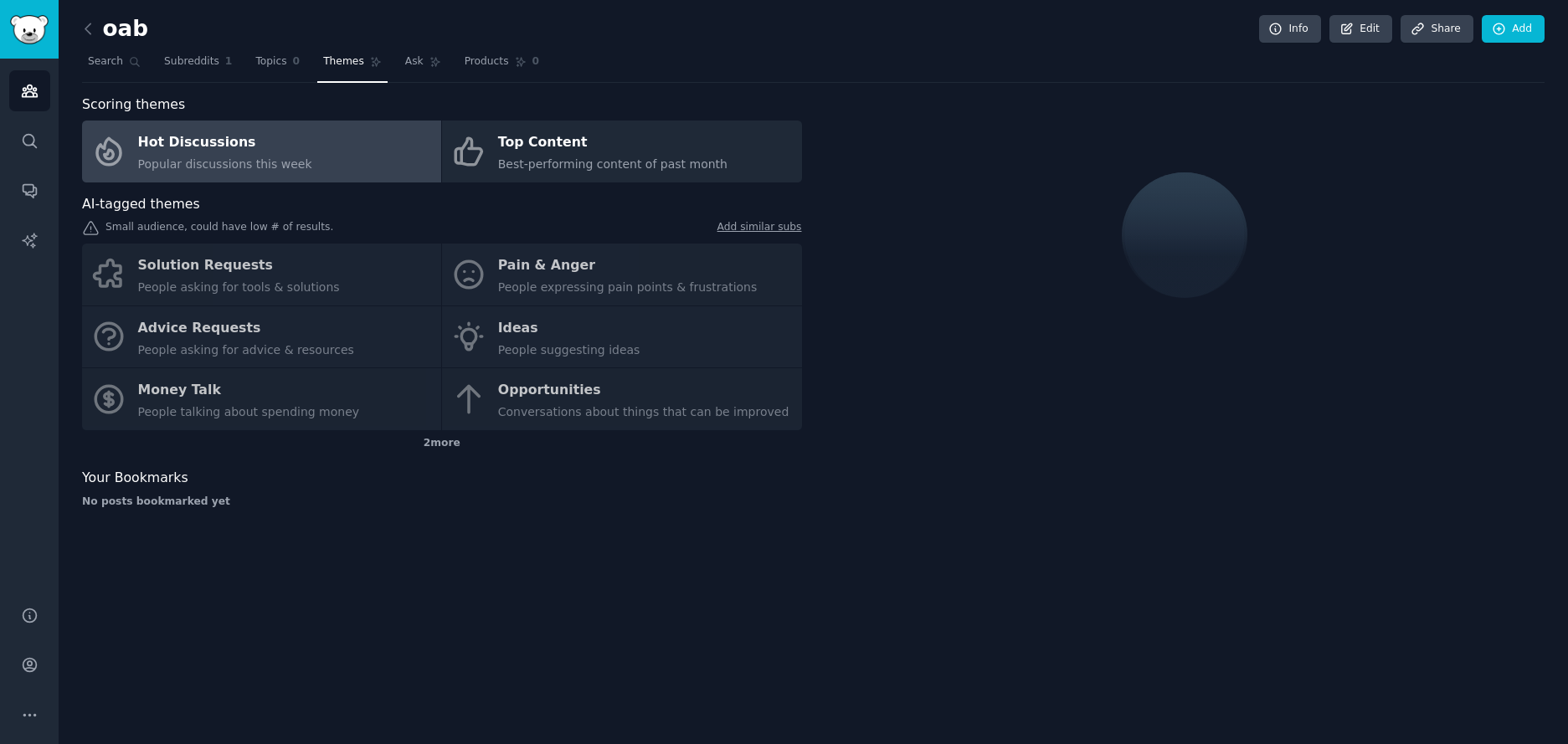
click at [243, 67] on nav "Search Subreddits 1 Topics 0 Themes Ask Products 0" at bounding box center [813, 65] width 1463 height 34
click at [260, 65] on span "Topics" at bounding box center [271, 62] width 31 height 15
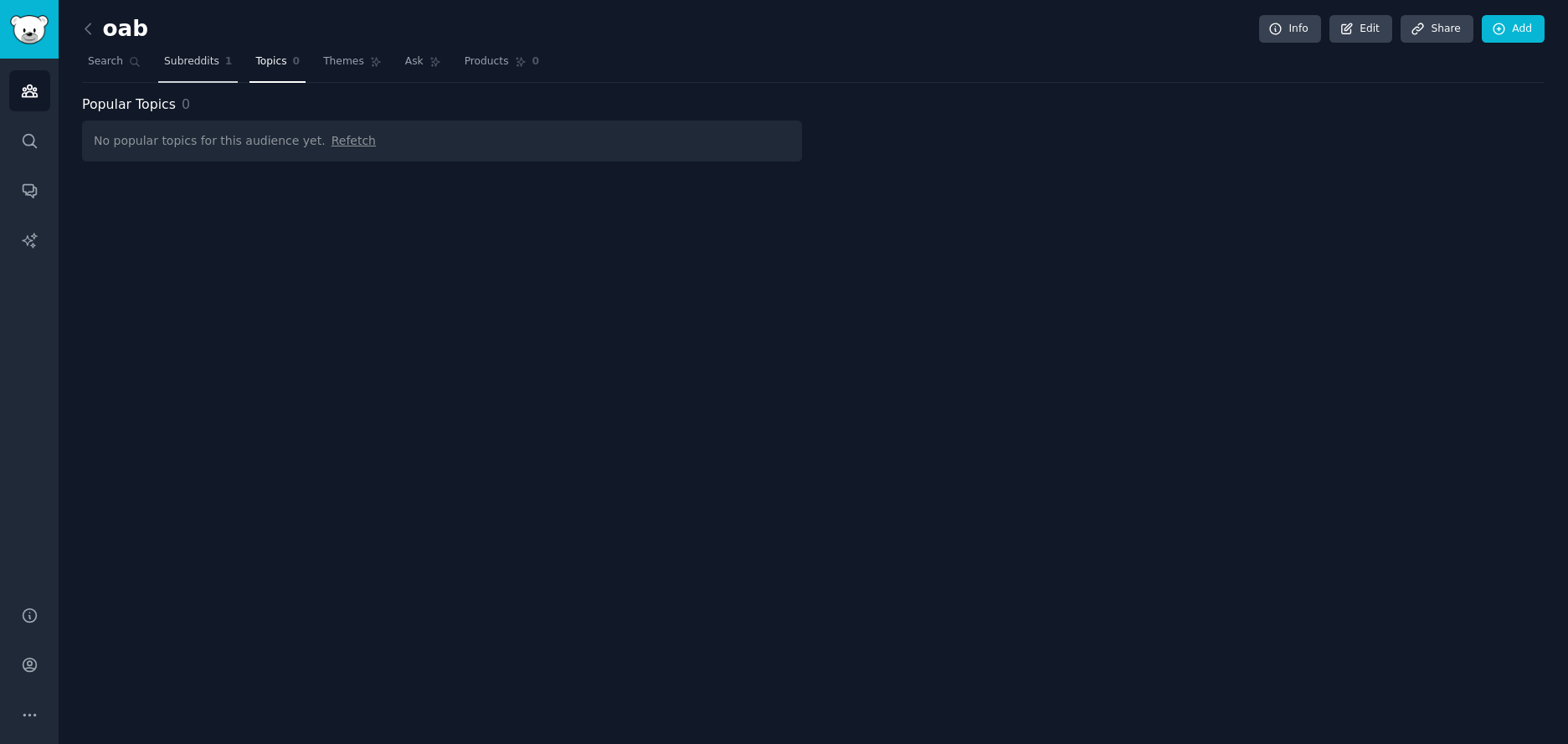
click at [208, 63] on span "Subreddits" at bounding box center [192, 62] width 55 height 15
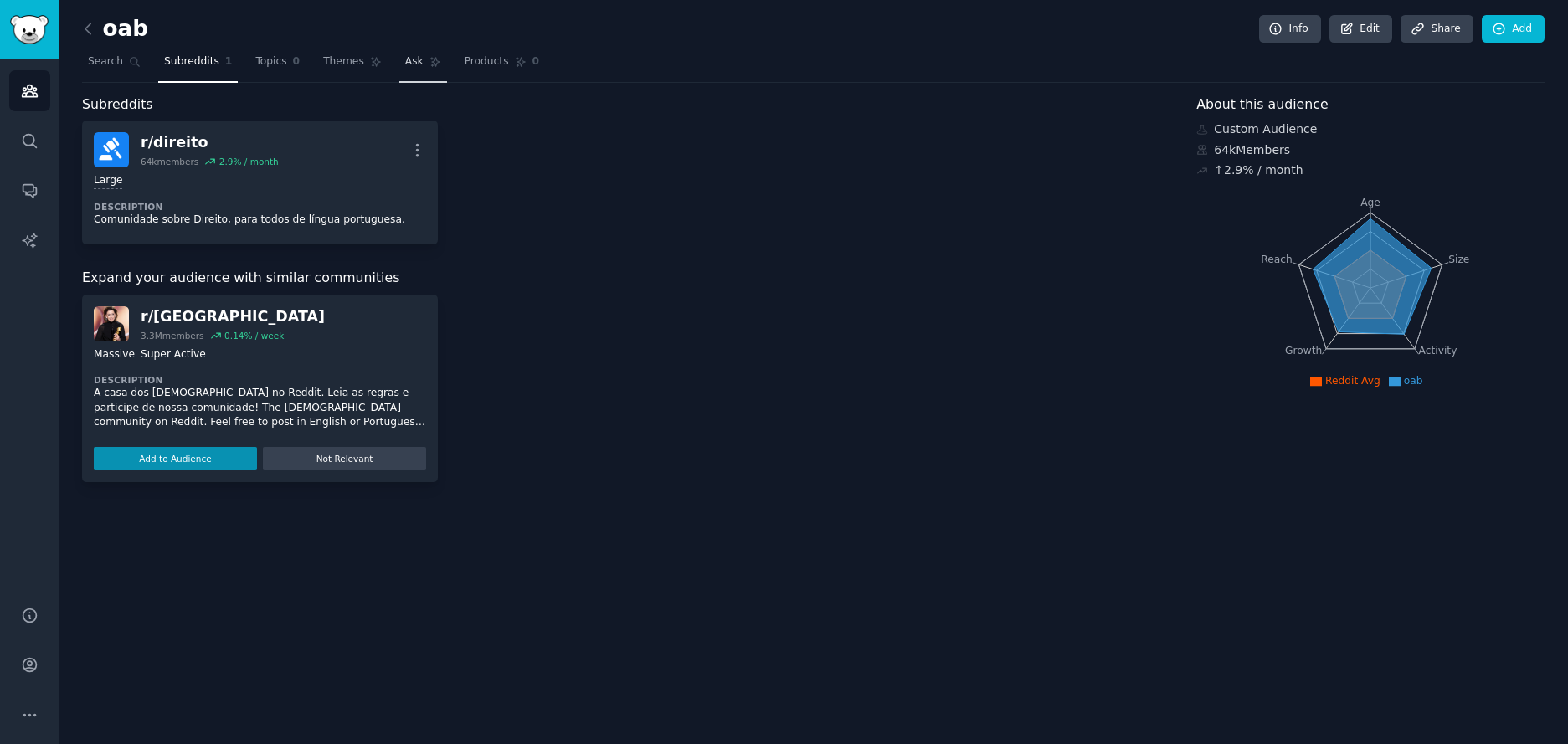
click at [405, 63] on span "Ask" at bounding box center [414, 62] width 18 height 15
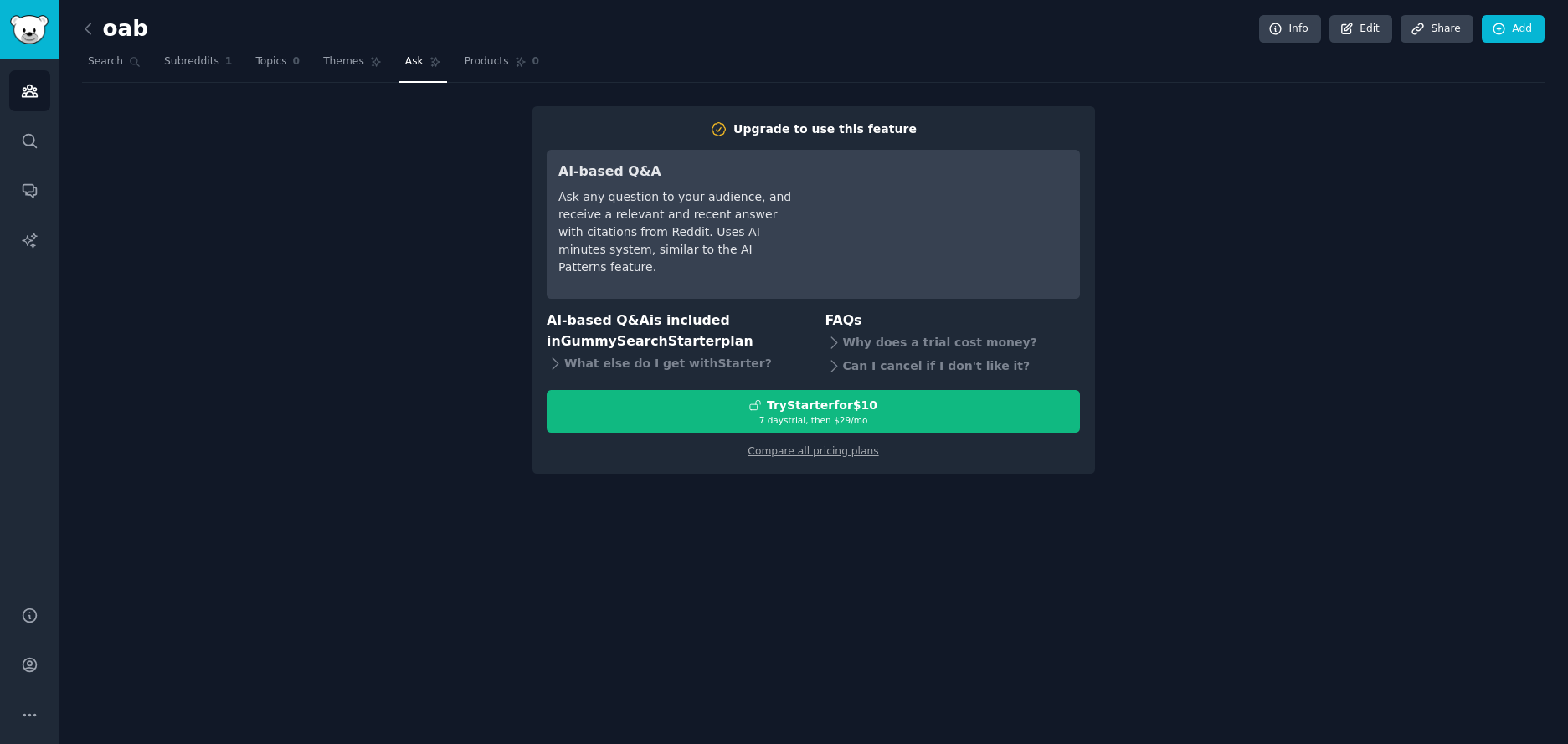
click at [1128, 194] on div "Upgrade to use this feature AI-based Q&A Ask any question to your audience, and…" at bounding box center [813, 290] width 1463 height 367
click at [362, 64] on link "Themes" at bounding box center [353, 65] width 71 height 34
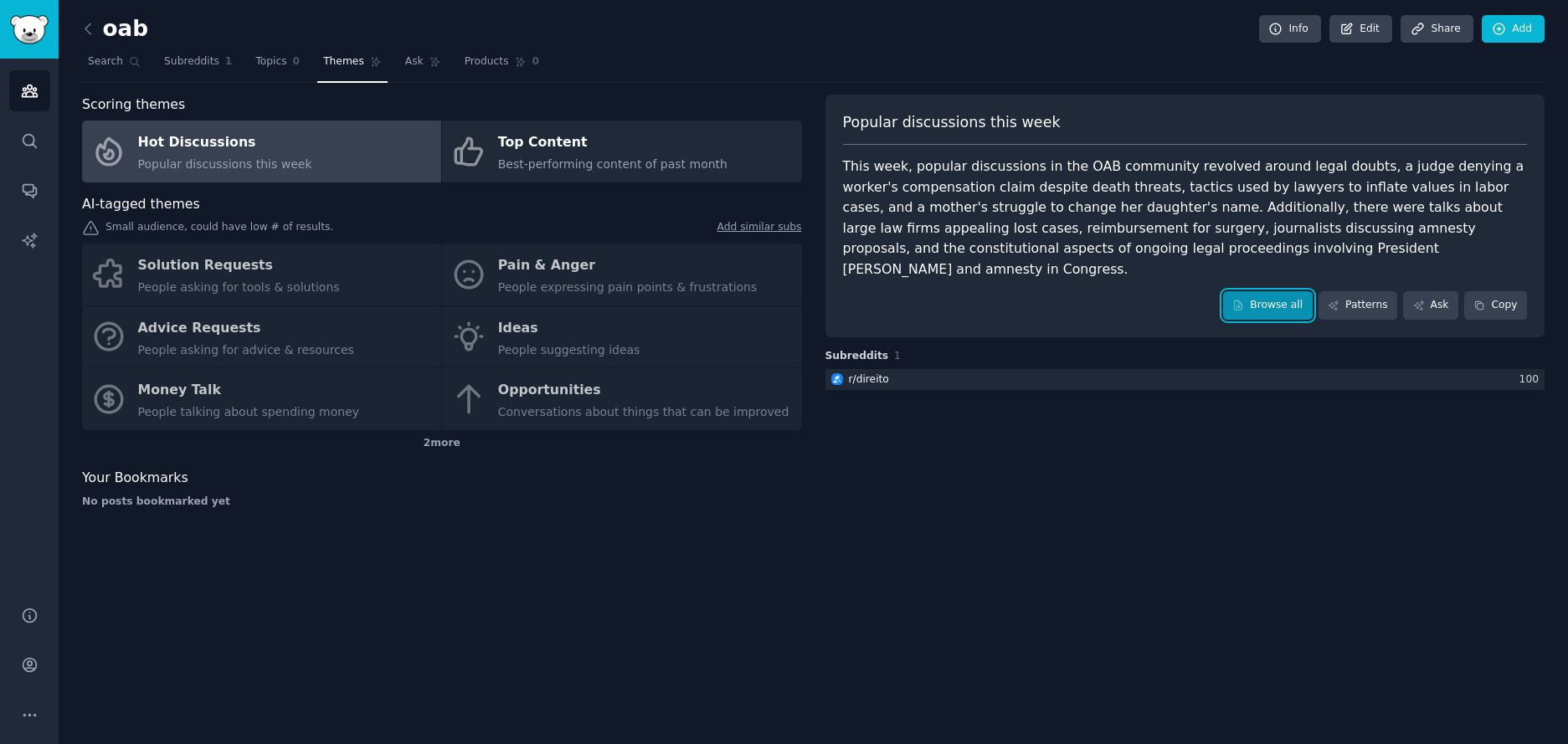
click at [1286, 292] on link "Browse all" at bounding box center [1268, 305] width 89 height 28
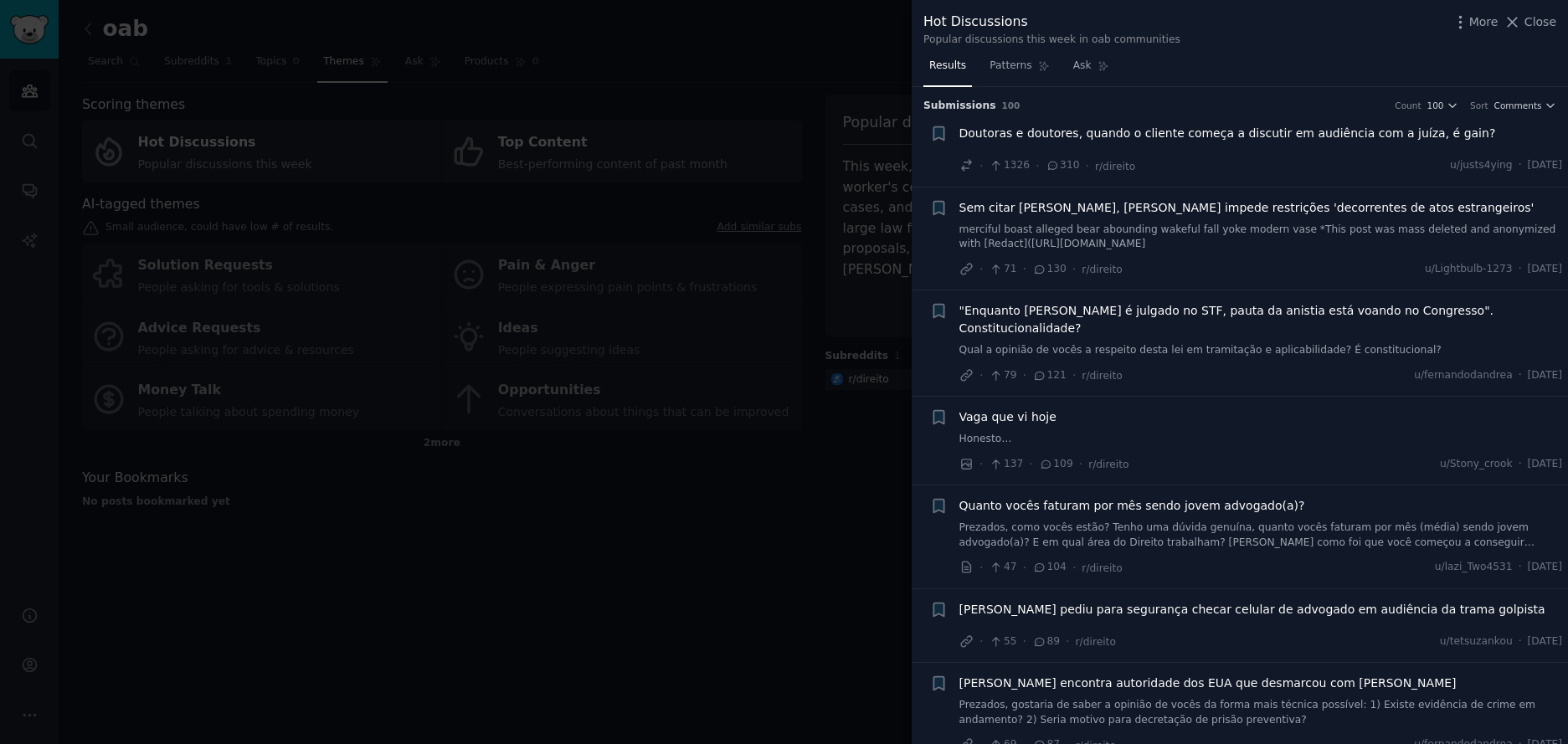
click at [823, 470] on div at bounding box center [784, 372] width 1568 height 744
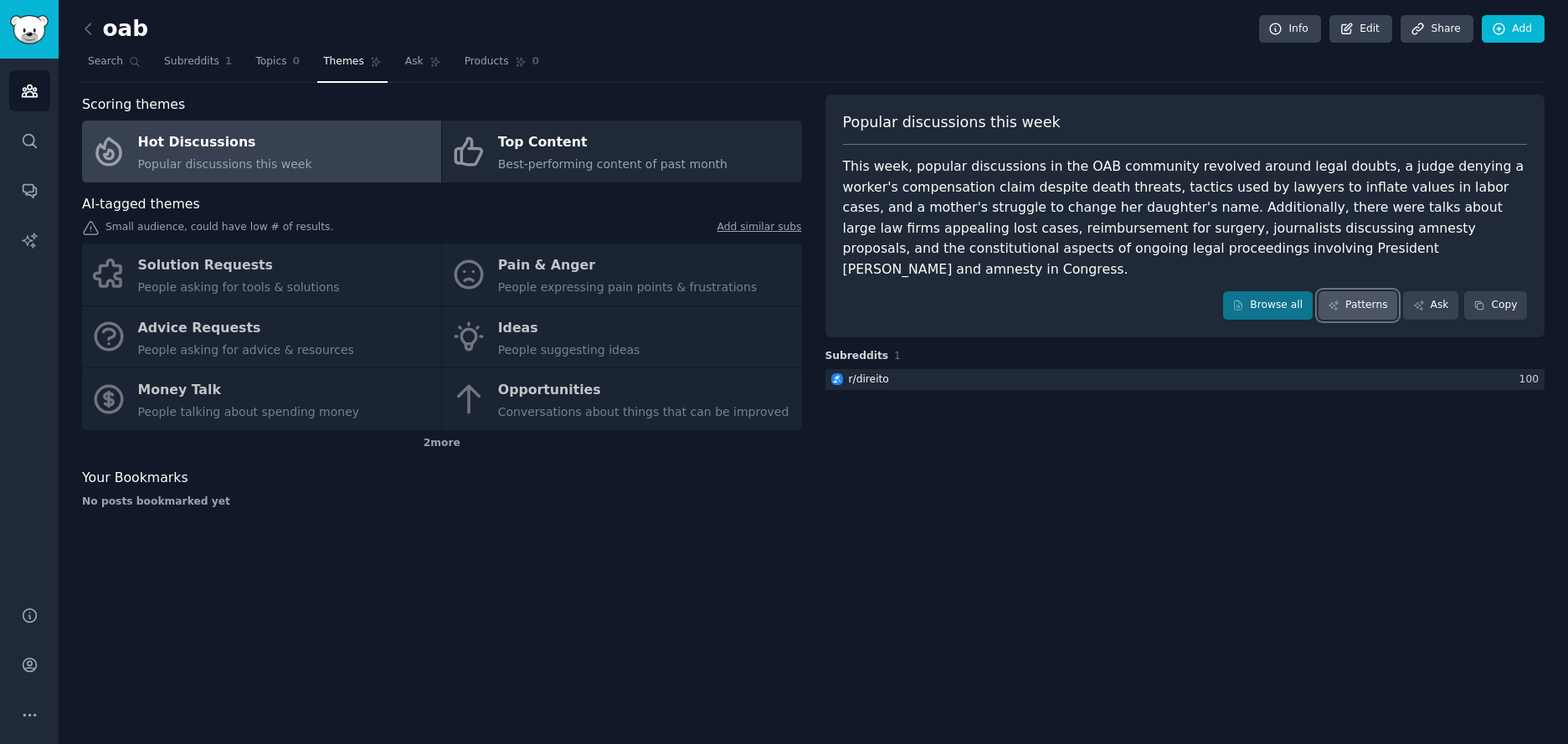
click at [1372, 292] on link "Patterns" at bounding box center [1357, 305] width 78 height 28
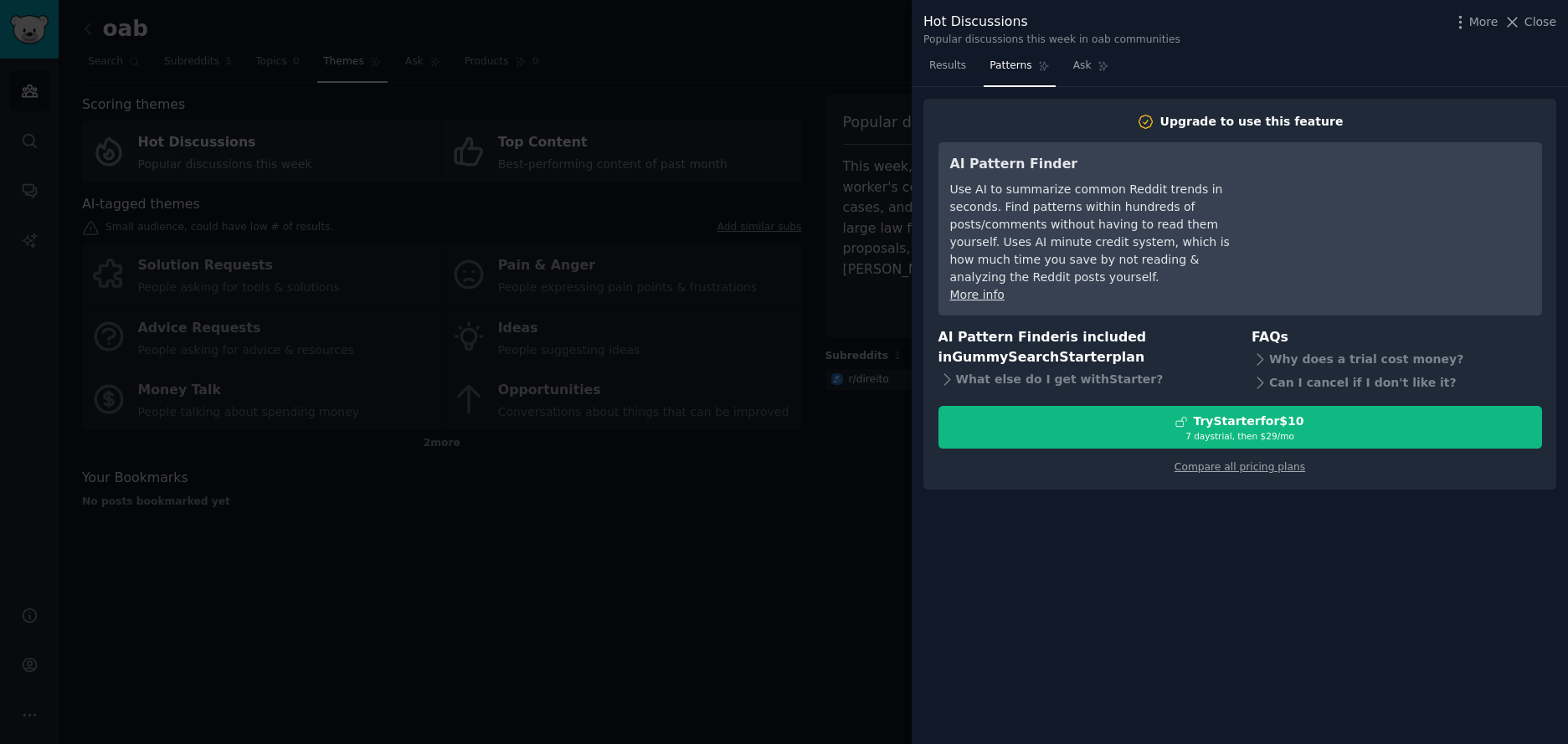
click at [787, 349] on div at bounding box center [784, 372] width 1568 height 744
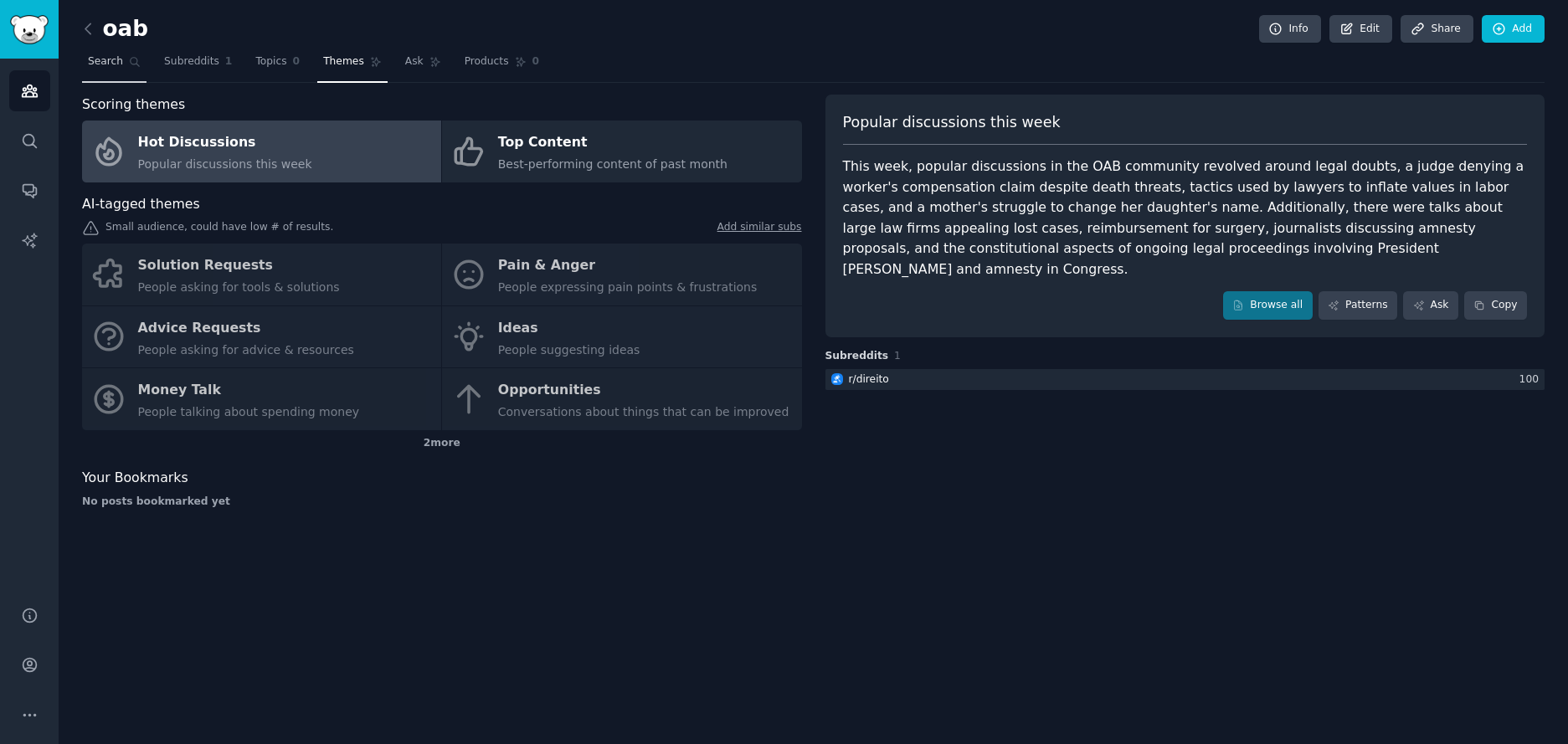
click at [120, 57] on span "Search" at bounding box center [105, 62] width 35 height 15
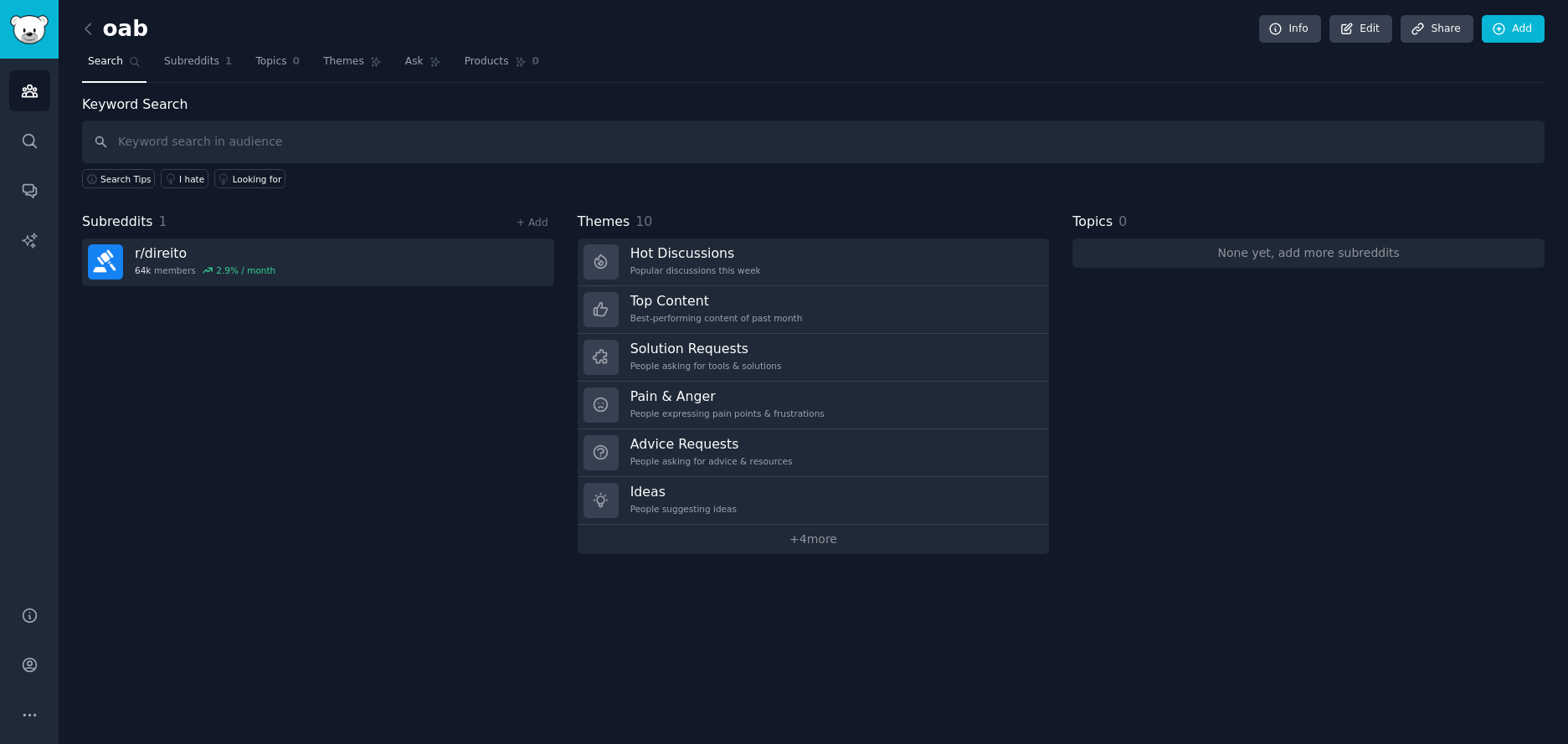
click at [212, 144] on input "text" at bounding box center [813, 142] width 1463 height 43
type input "oab"
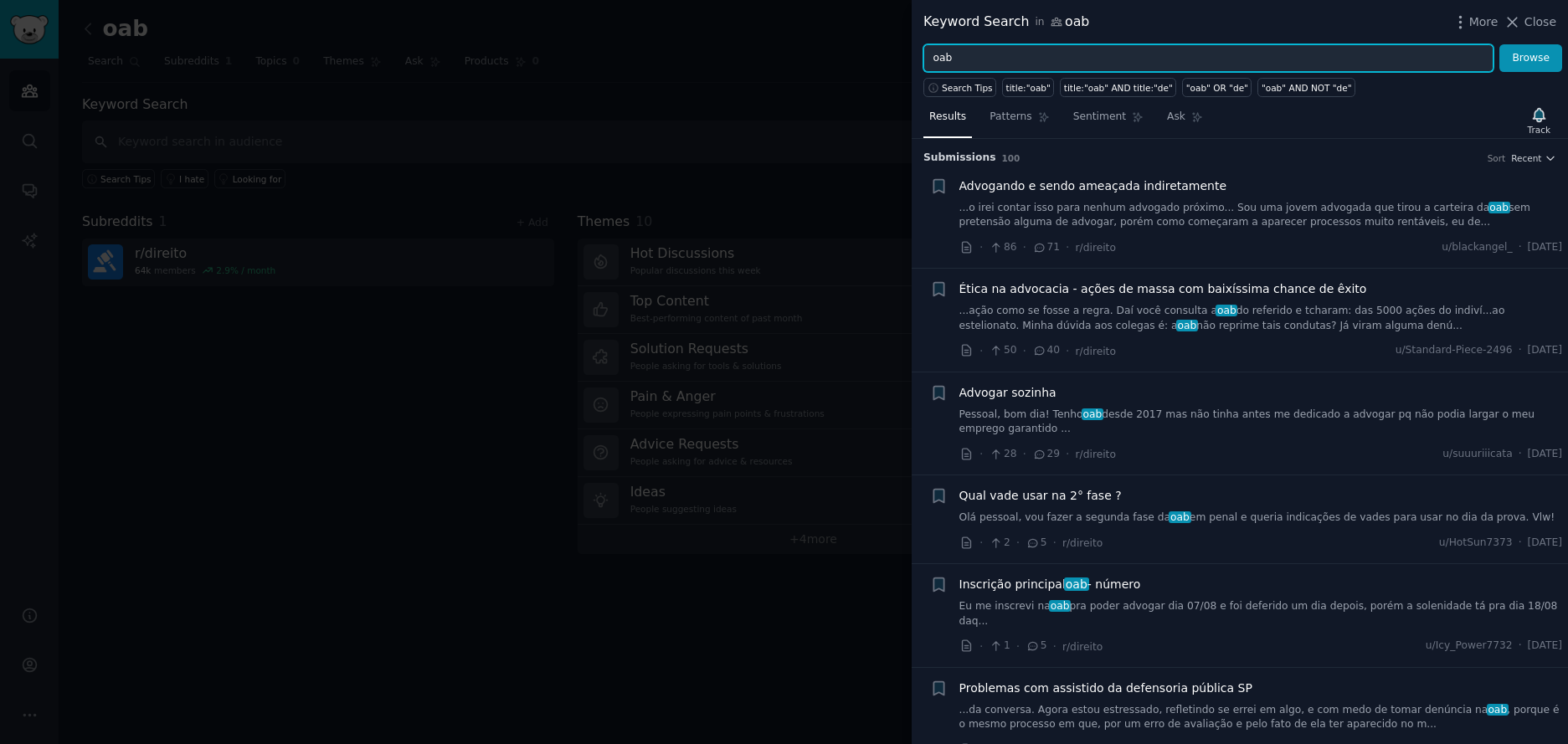
click at [1018, 62] on input "oab" at bounding box center [1208, 58] width 570 height 28
click at [1018, 62] on input "oab" at bounding box center [1208, 58] width 570 height 28
click at [1499, 45] on button "Browse" at bounding box center [1530, 58] width 63 height 28
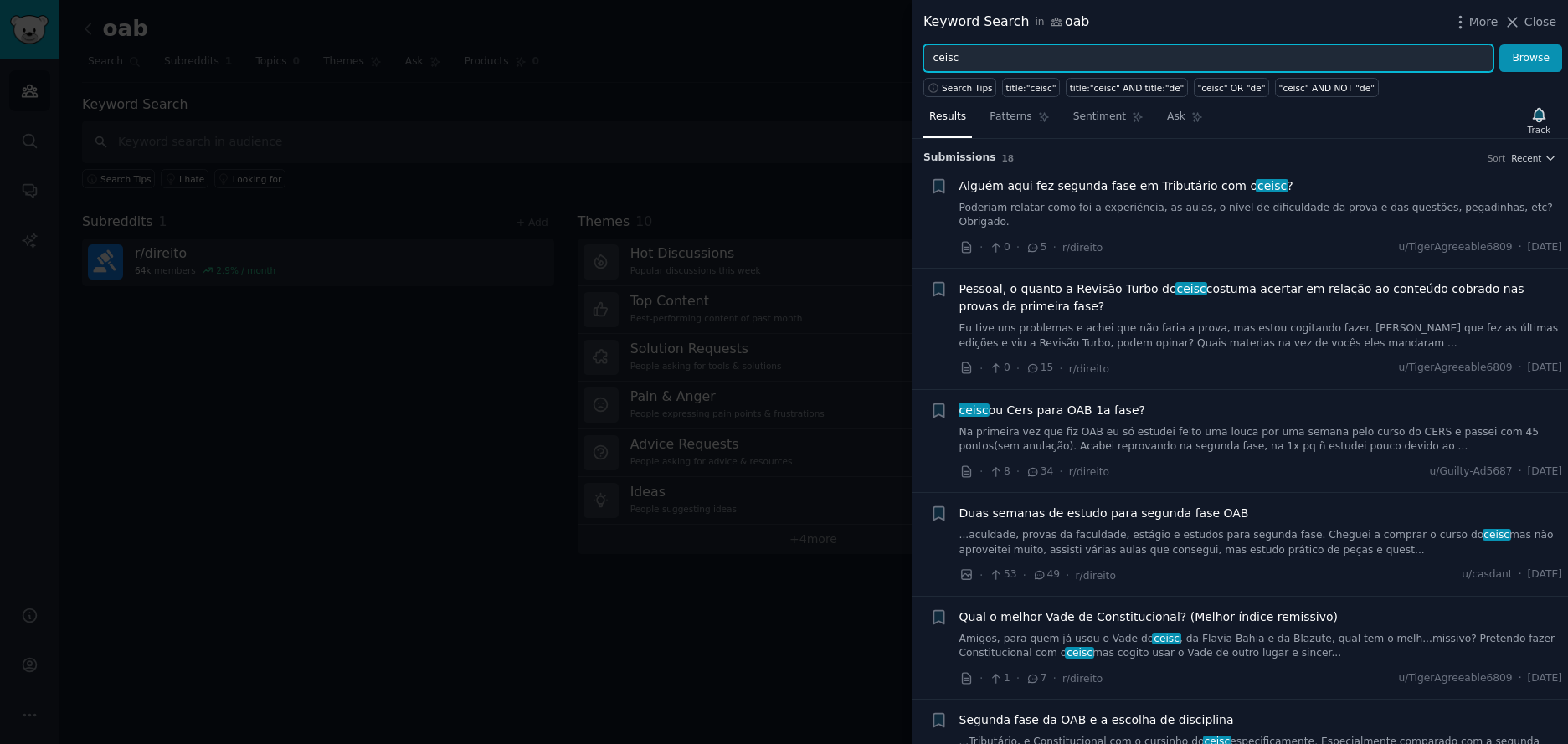
click at [956, 52] on input "ceisc" at bounding box center [1208, 58] width 570 height 28
click at [1499, 45] on button "Browse" at bounding box center [1530, 58] width 63 height 28
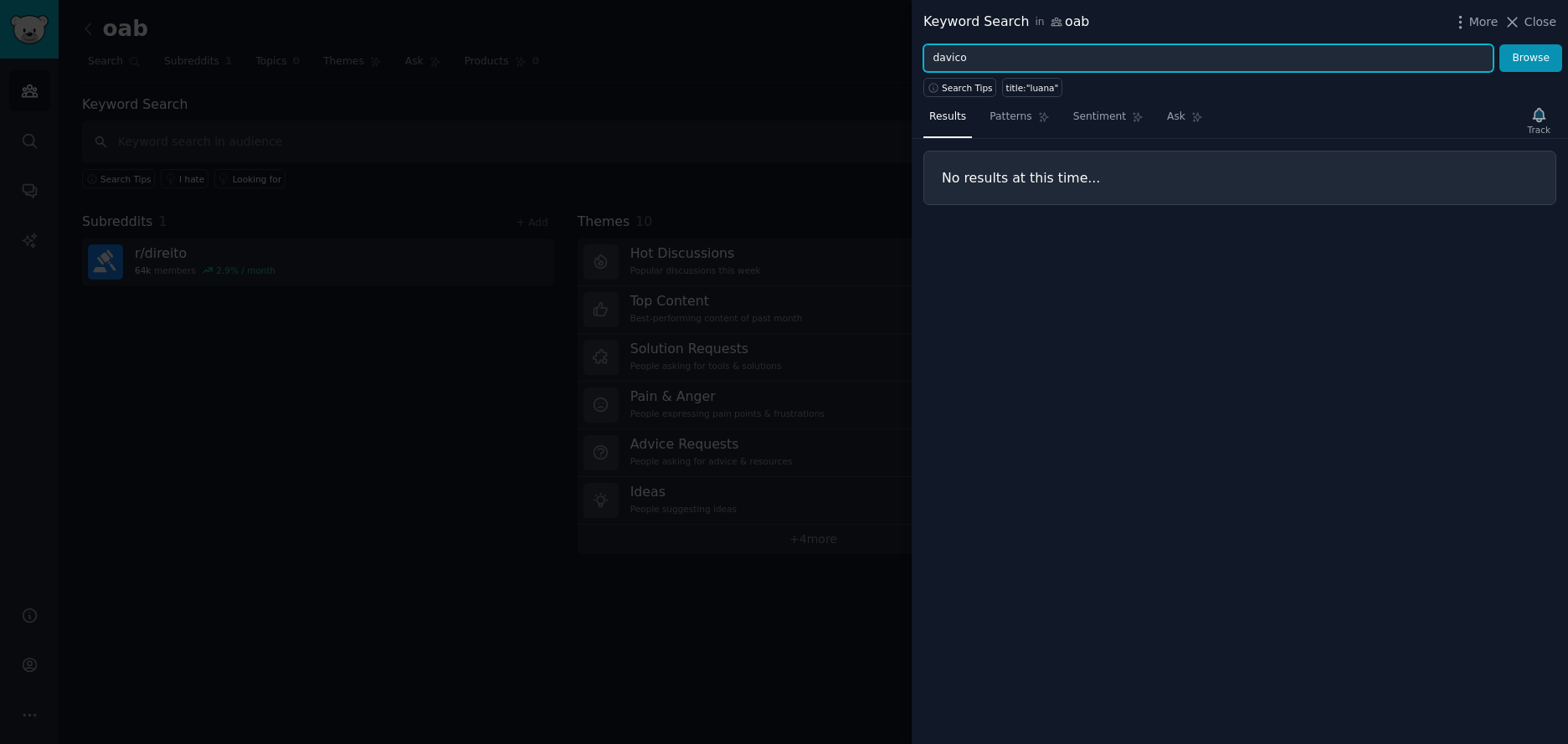
type input "davico"
click at [1499, 45] on button "Browse" at bounding box center [1530, 58] width 63 height 28
type input "ceisc"
click at [1499, 45] on button "Browse" at bounding box center [1530, 58] width 63 height 28
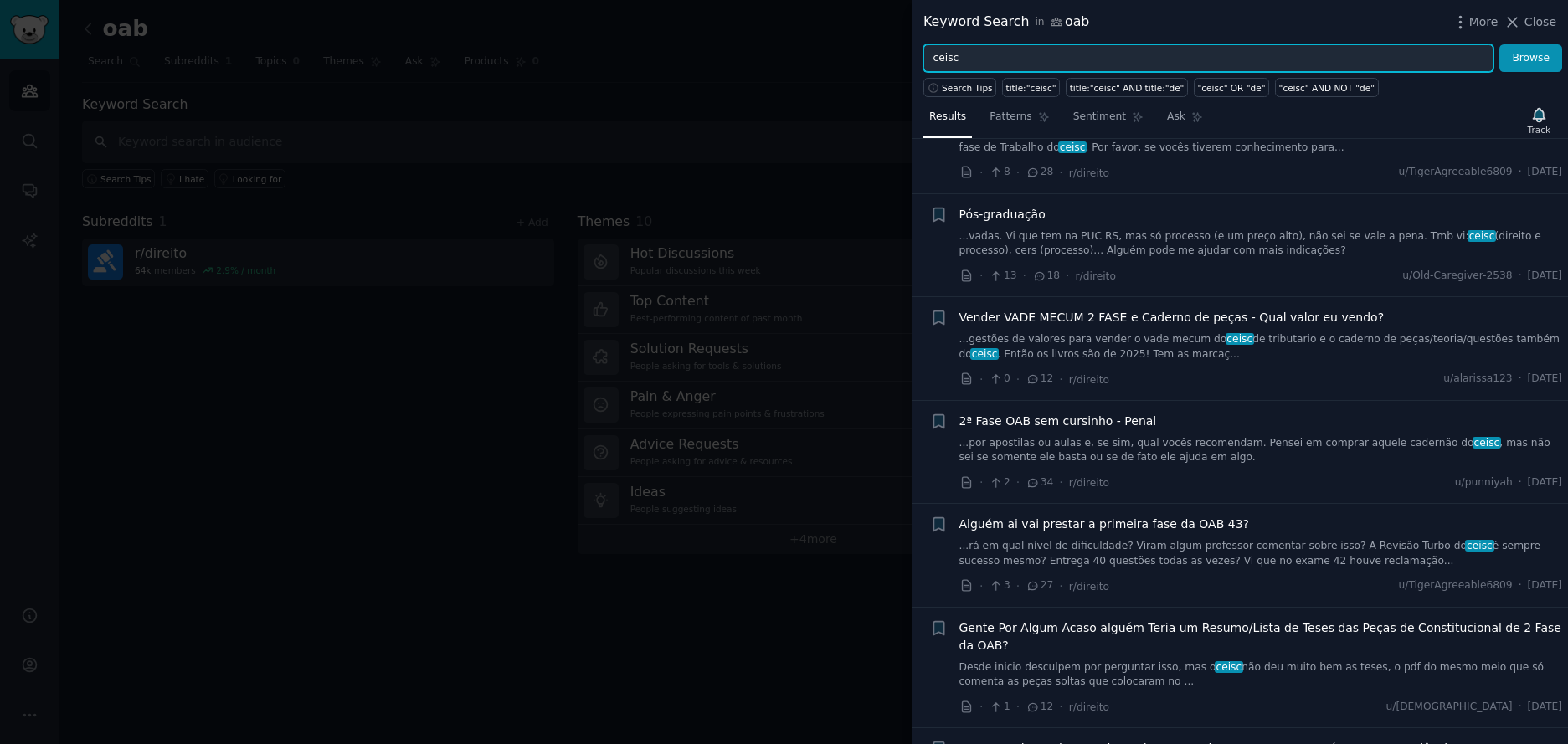
scroll to position [624, 0]
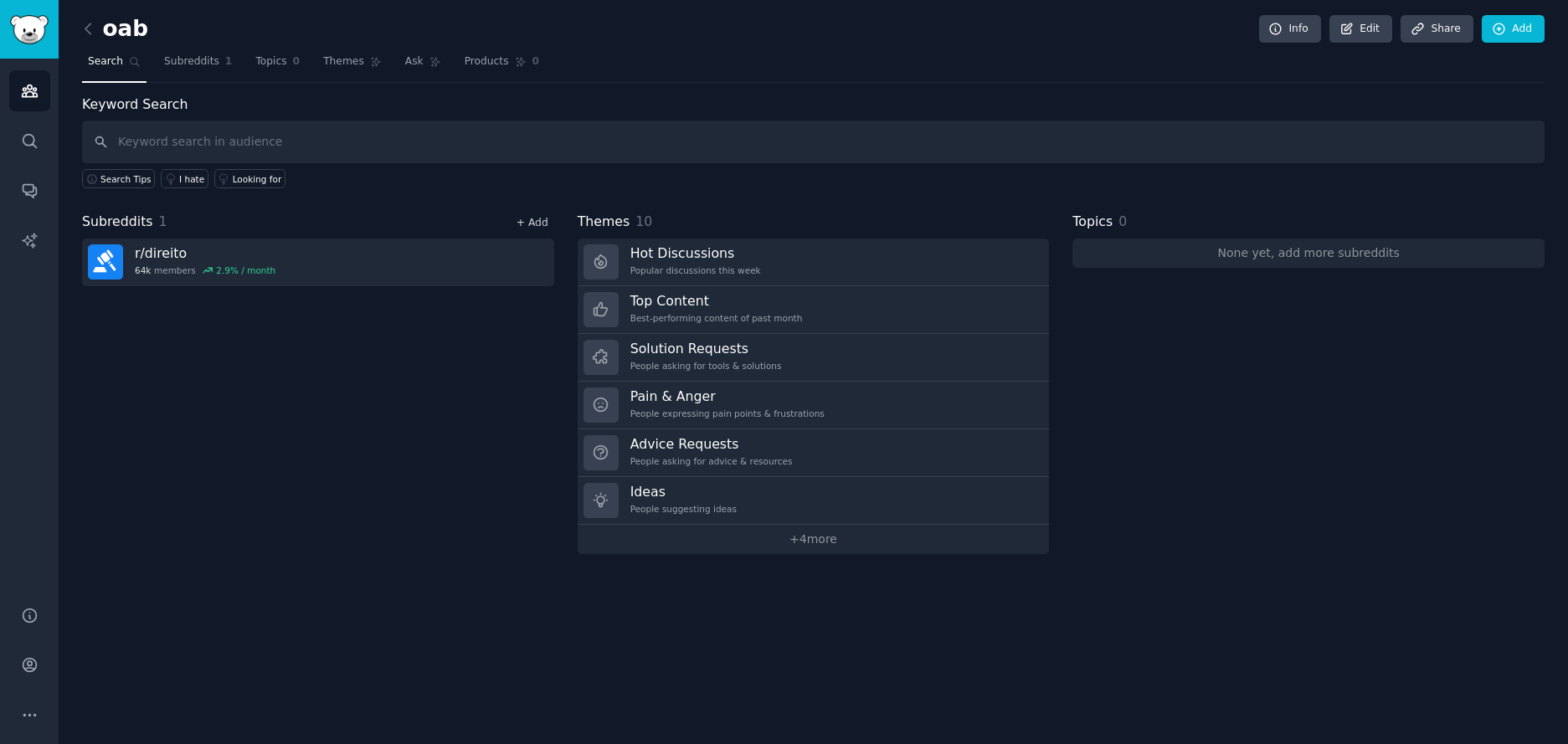
click at [536, 224] on link "+ Add" at bounding box center [532, 223] width 32 height 12
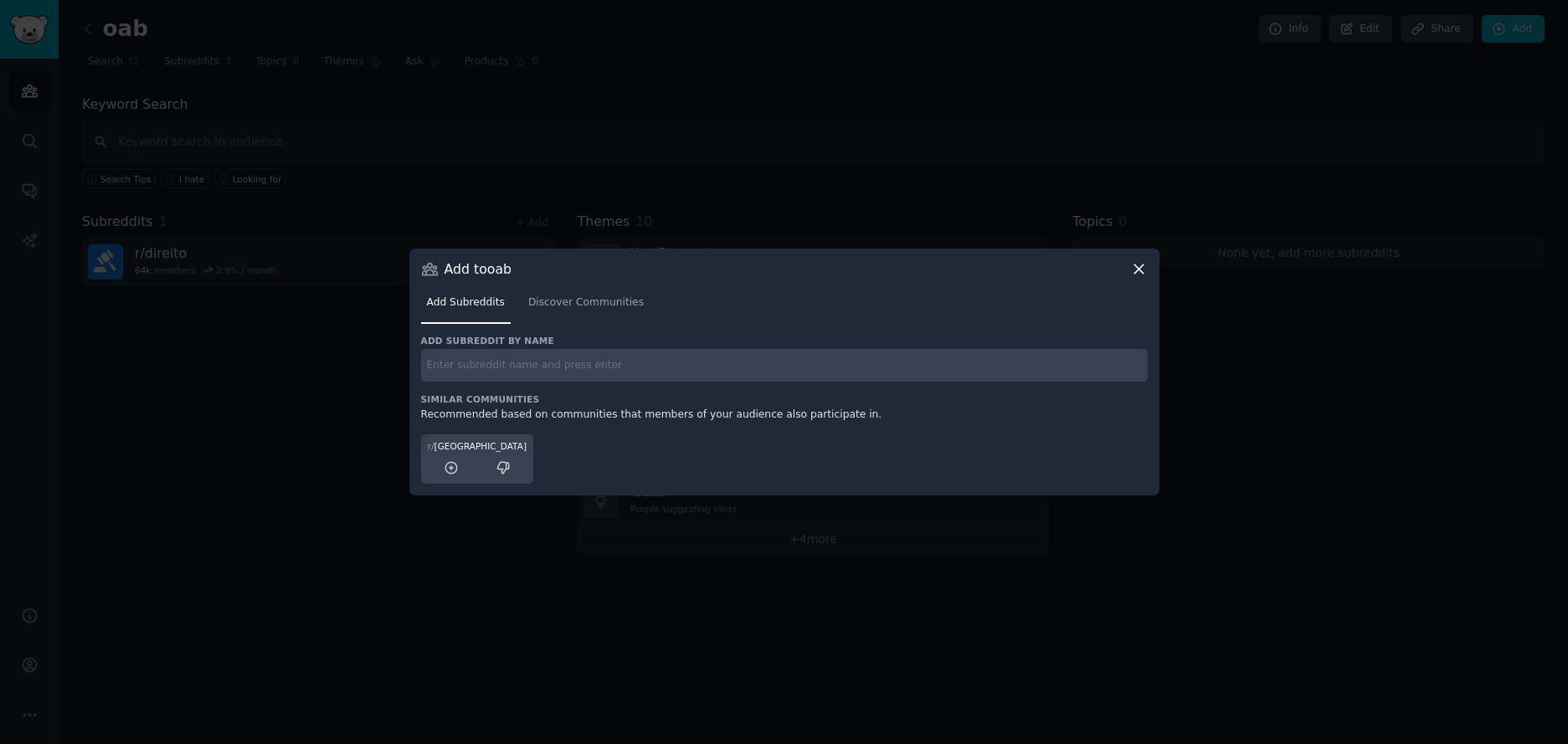
click at [546, 362] on input "text" at bounding box center [784, 366] width 727 height 33
type input "direito"
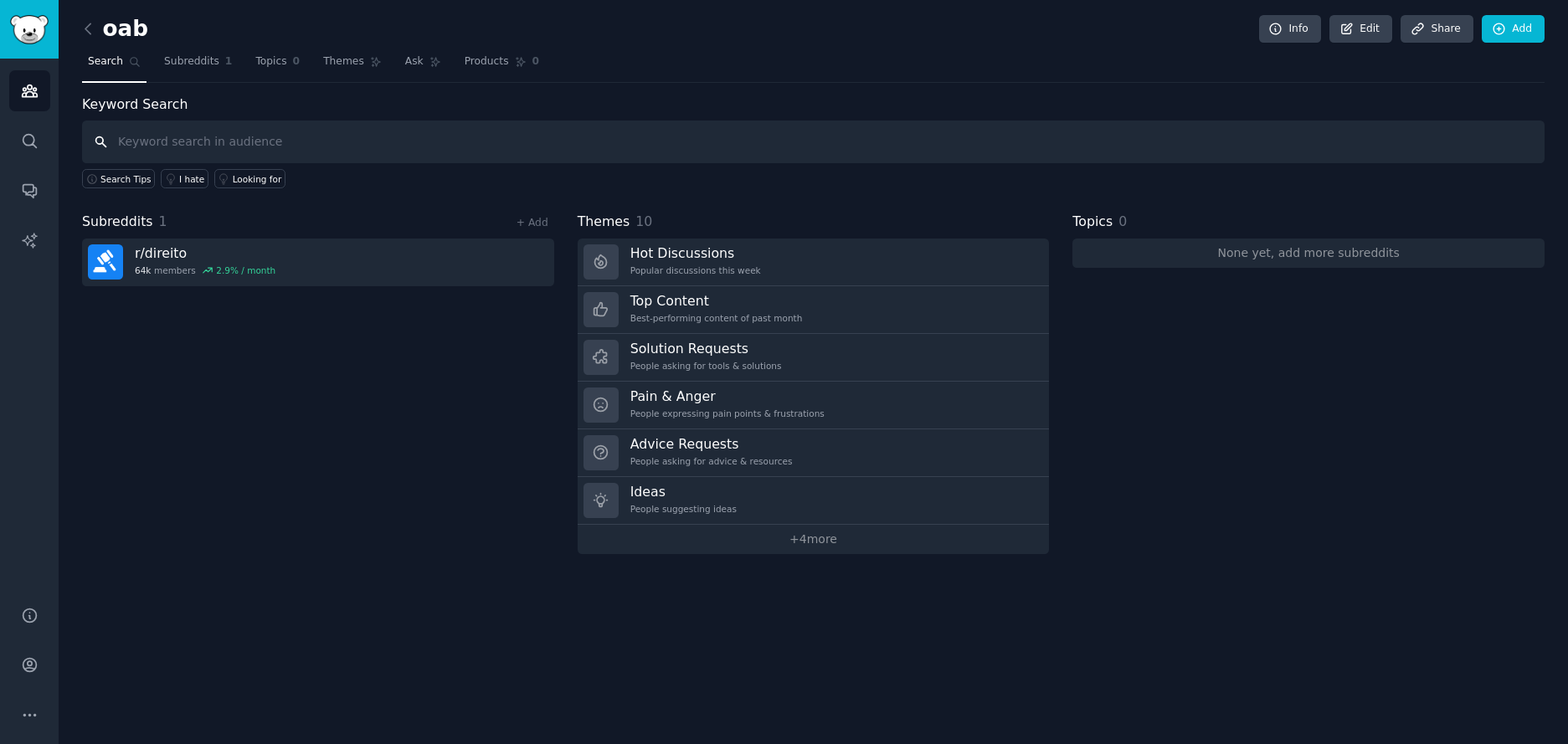
click at [162, 137] on input "text" at bounding box center [813, 142] width 1463 height 43
click at [541, 224] on link "+ Add" at bounding box center [532, 223] width 32 height 12
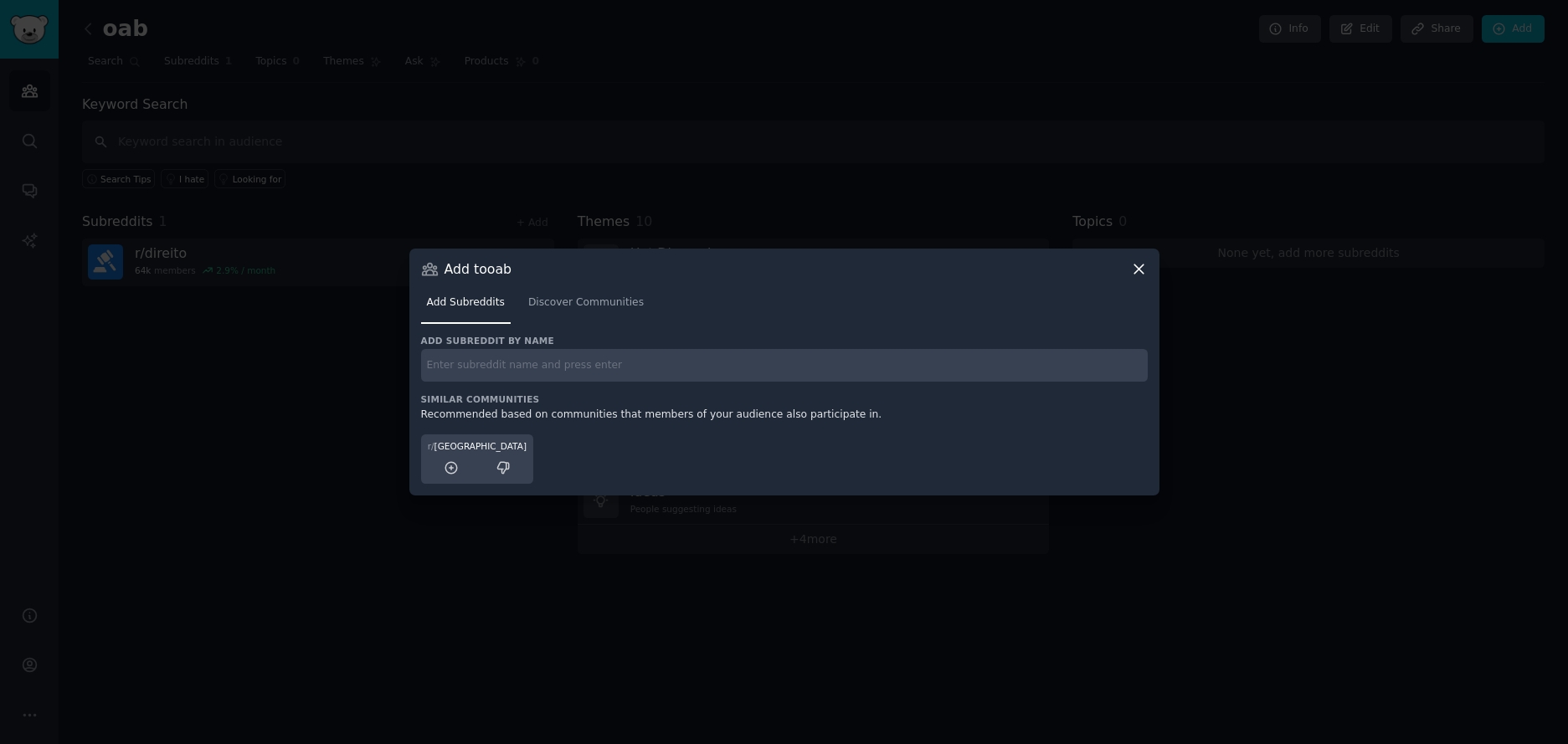
click at [539, 354] on input "text" at bounding box center [784, 366] width 727 height 33
click at [563, 309] on span "Discover Communities" at bounding box center [586, 304] width 115 height 15
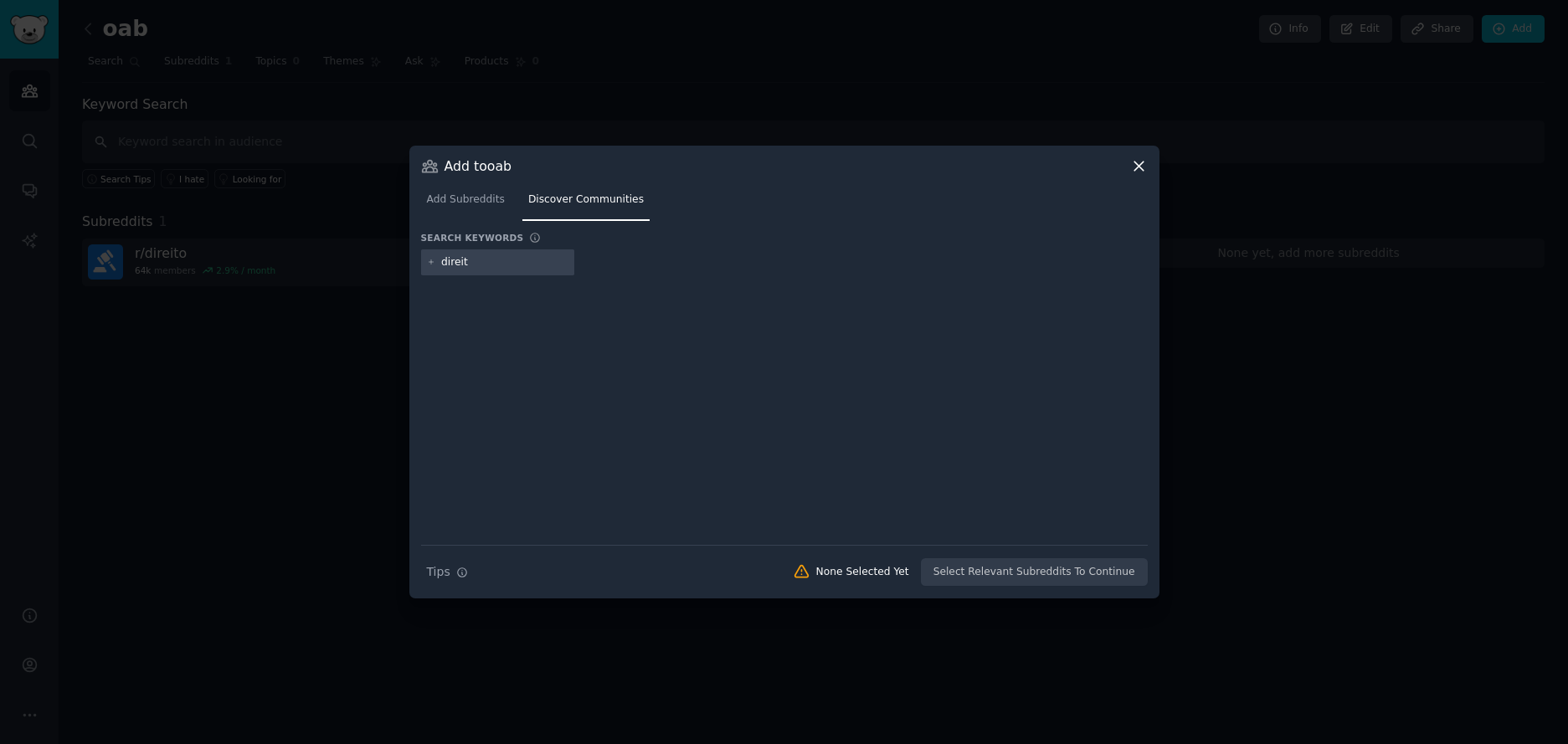
type input "direito"
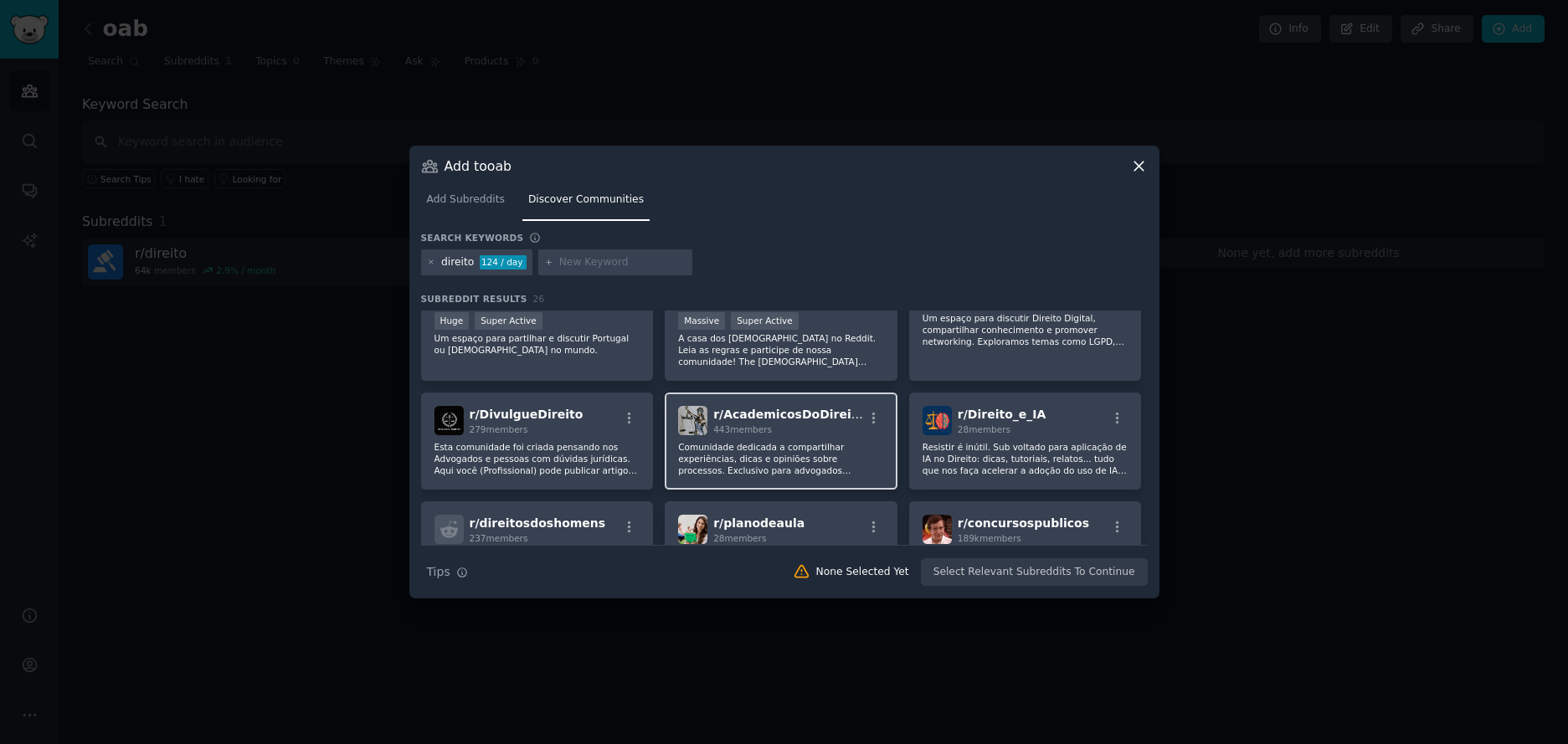
scroll to position [184, 0]
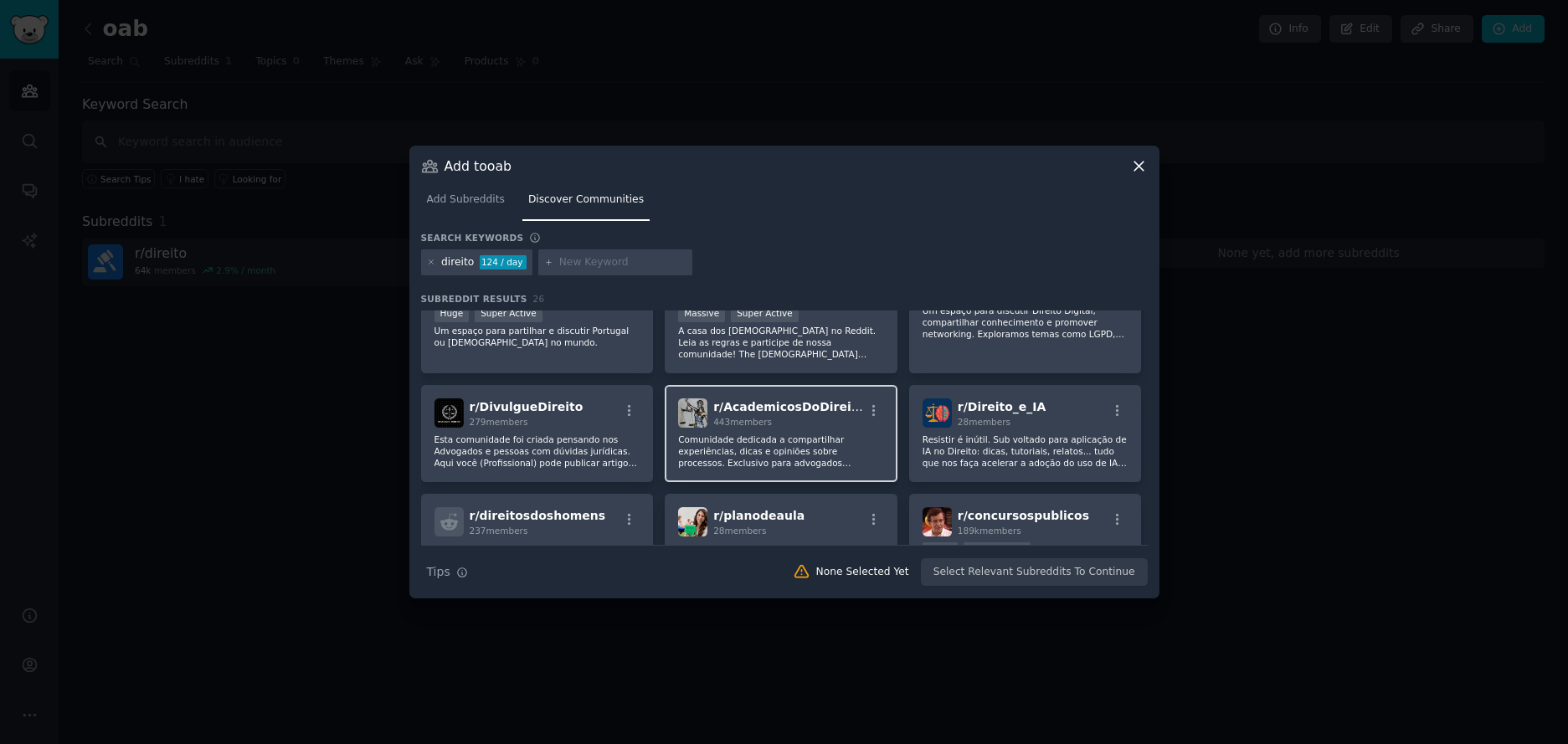
click at [800, 429] on div "r/ AcademicosDoDireito 443 members Comunidade dedicada a compartilhar experiênc…" at bounding box center [781, 433] width 233 height 97
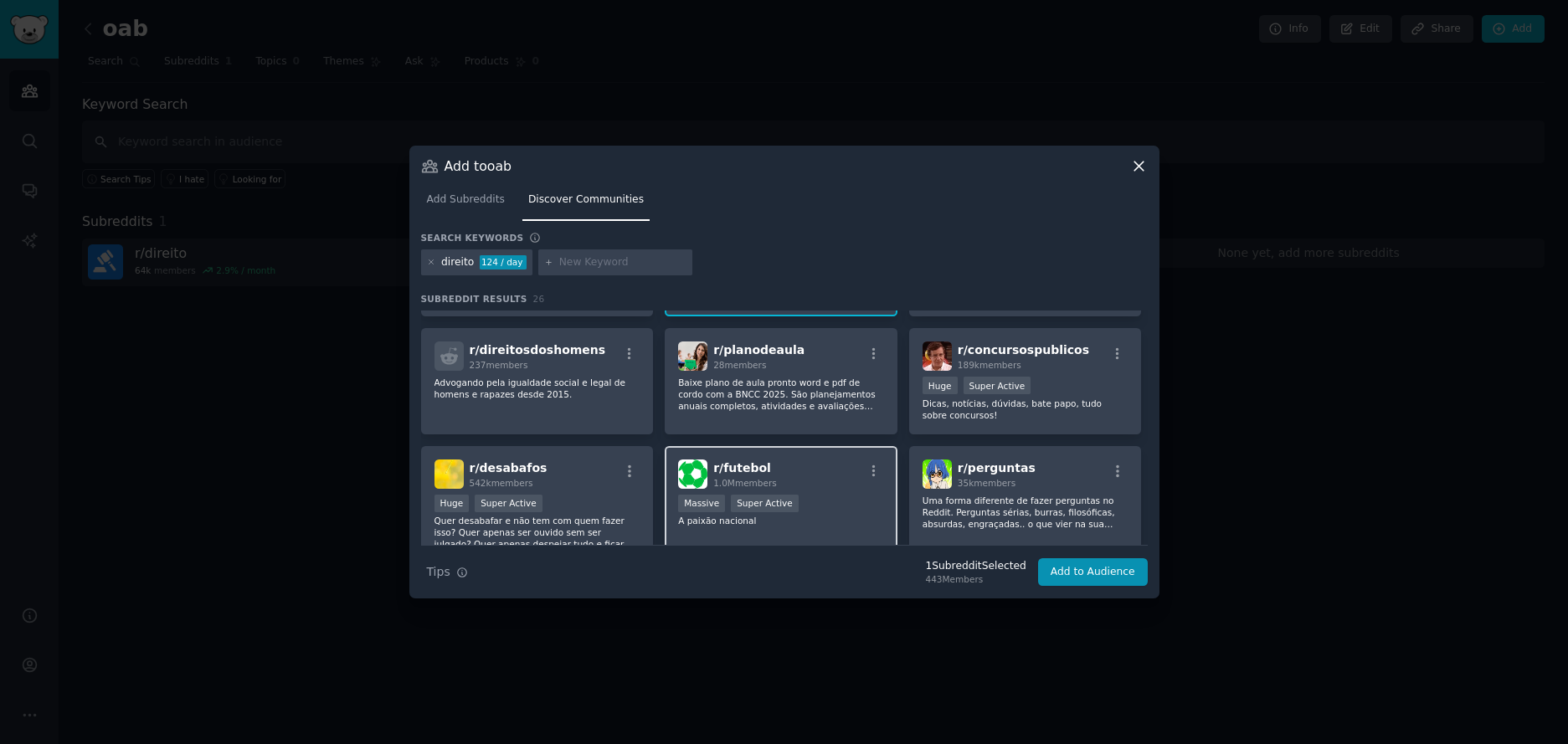
scroll to position [349, 0]
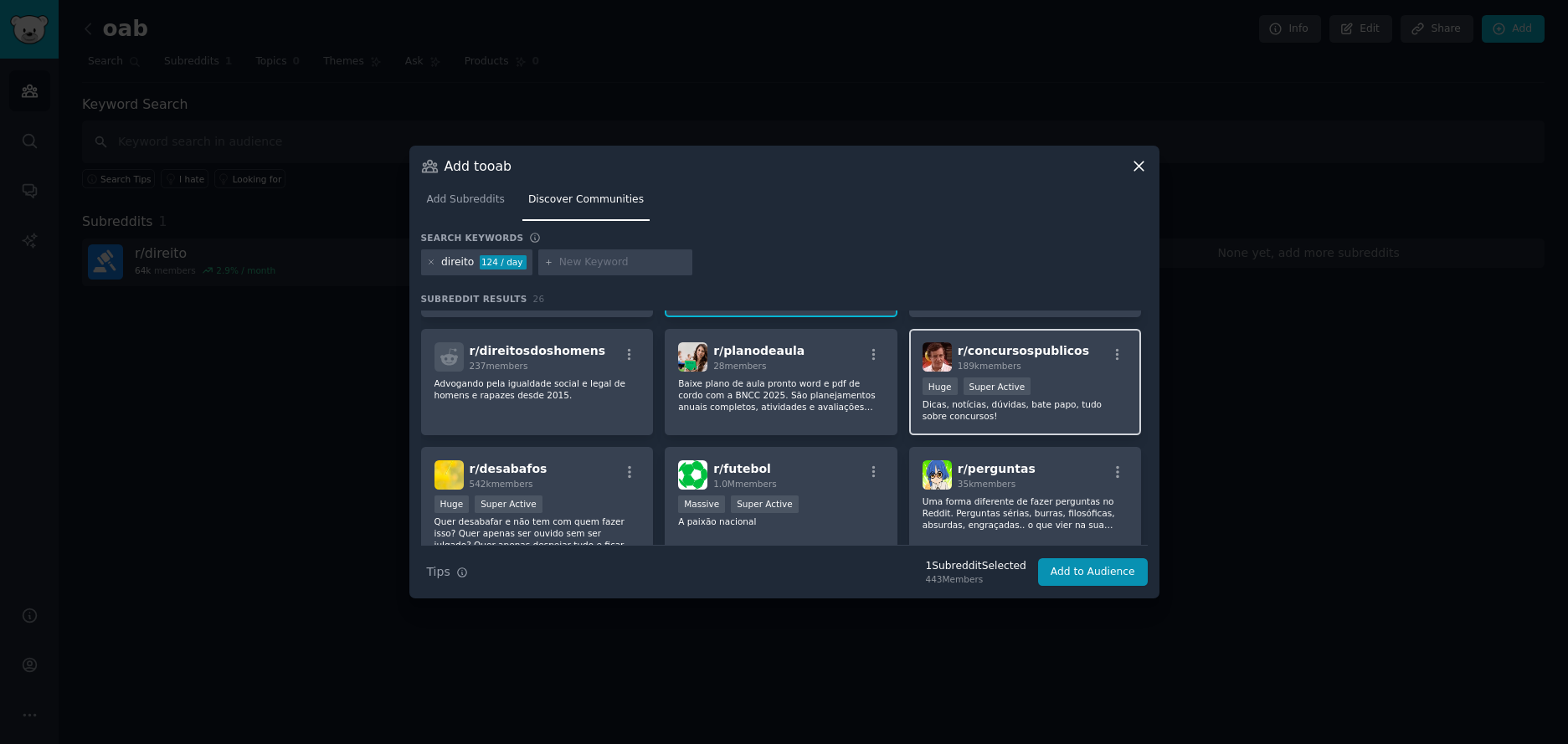
click at [1033, 418] on p "Dicas, notícias, dúvidas, bate papo, tudo sobre concursos!" at bounding box center [1025, 409] width 206 height 23
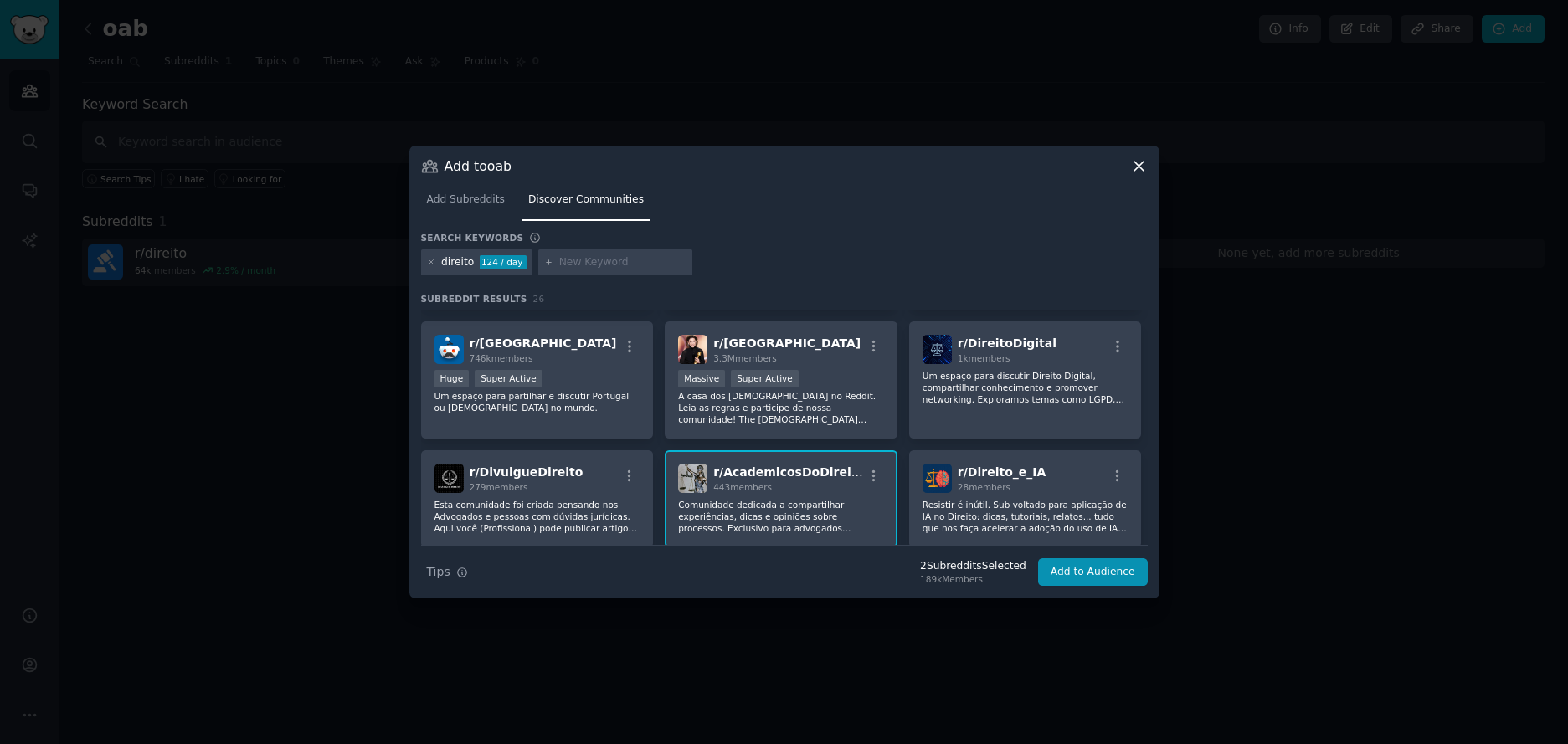
scroll to position [0, 0]
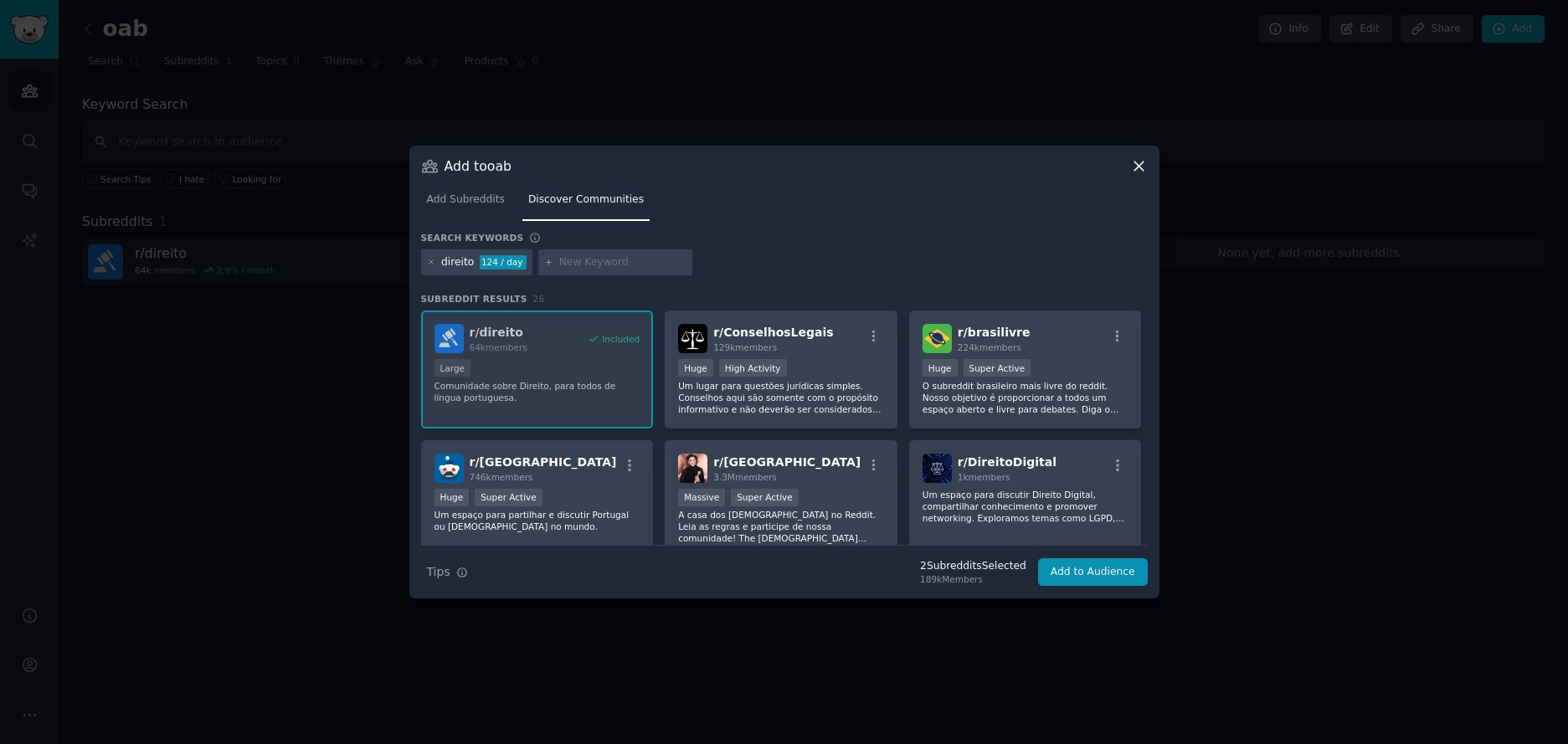
click at [594, 267] on input "text" at bounding box center [623, 263] width 127 height 15
type input "oab"
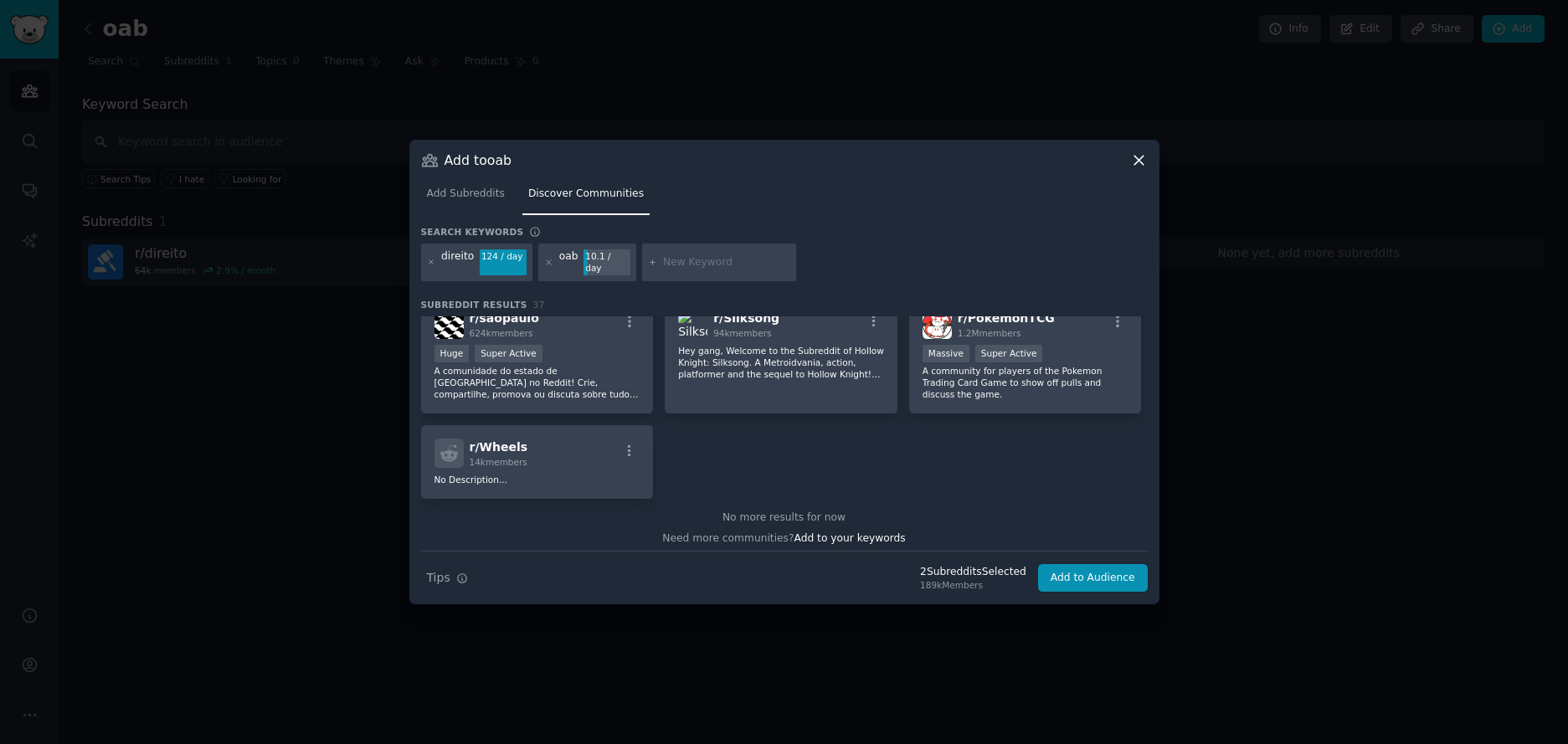
scroll to position [1398, 0]
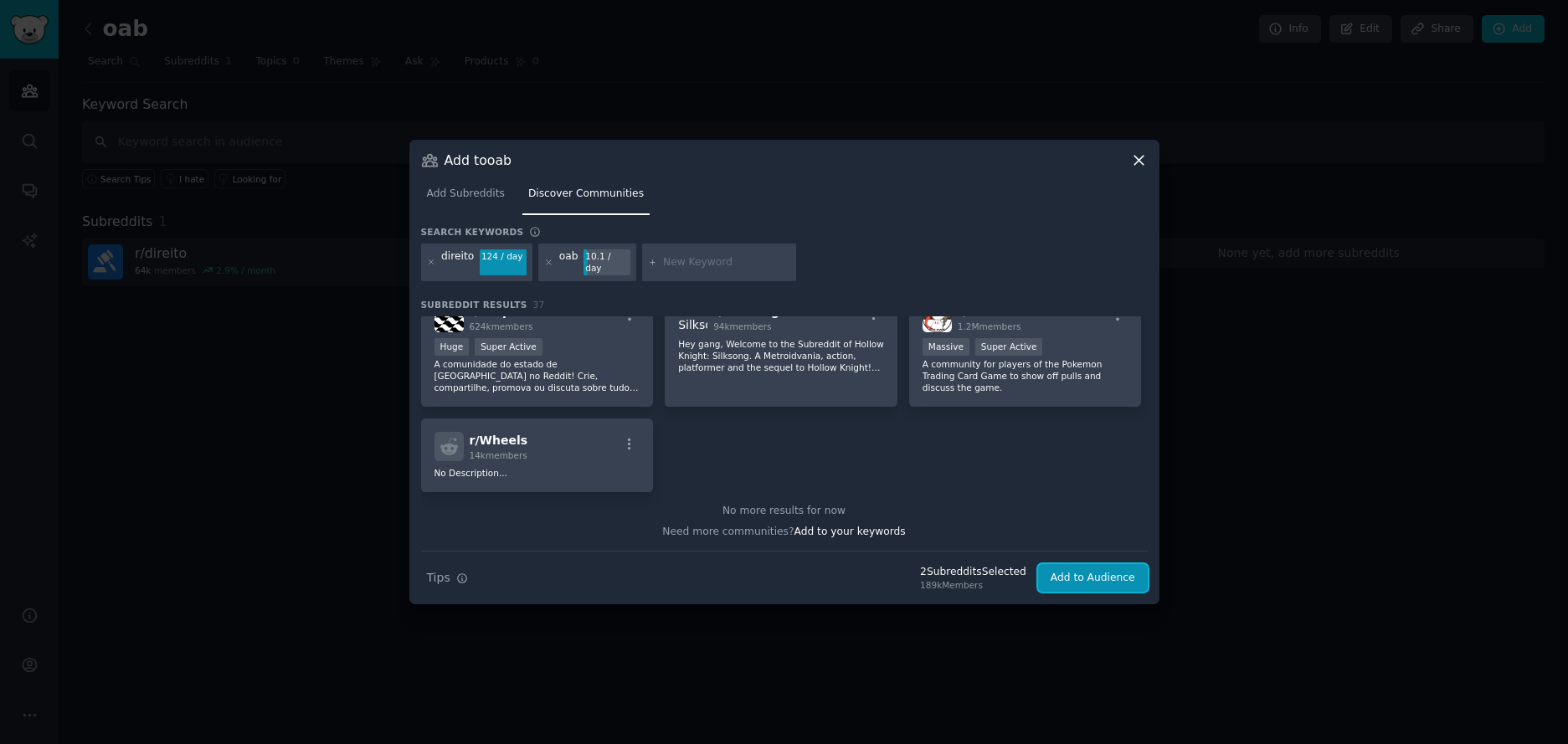
click at [1094, 569] on button "Add to Audience" at bounding box center [1093, 578] width 110 height 28
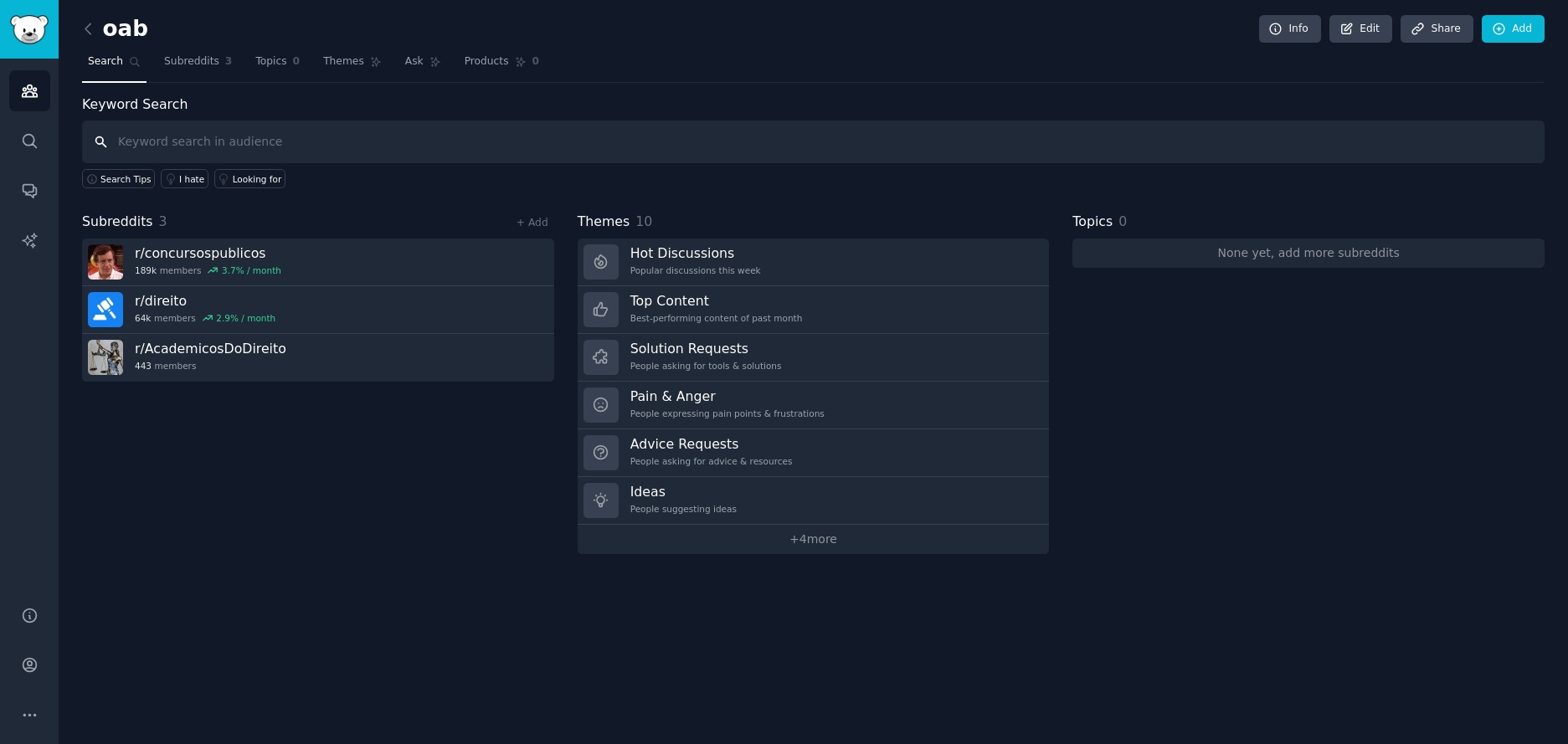
click at [218, 142] on input "text" at bounding box center [813, 142] width 1463 height 43
type input "ceisc"
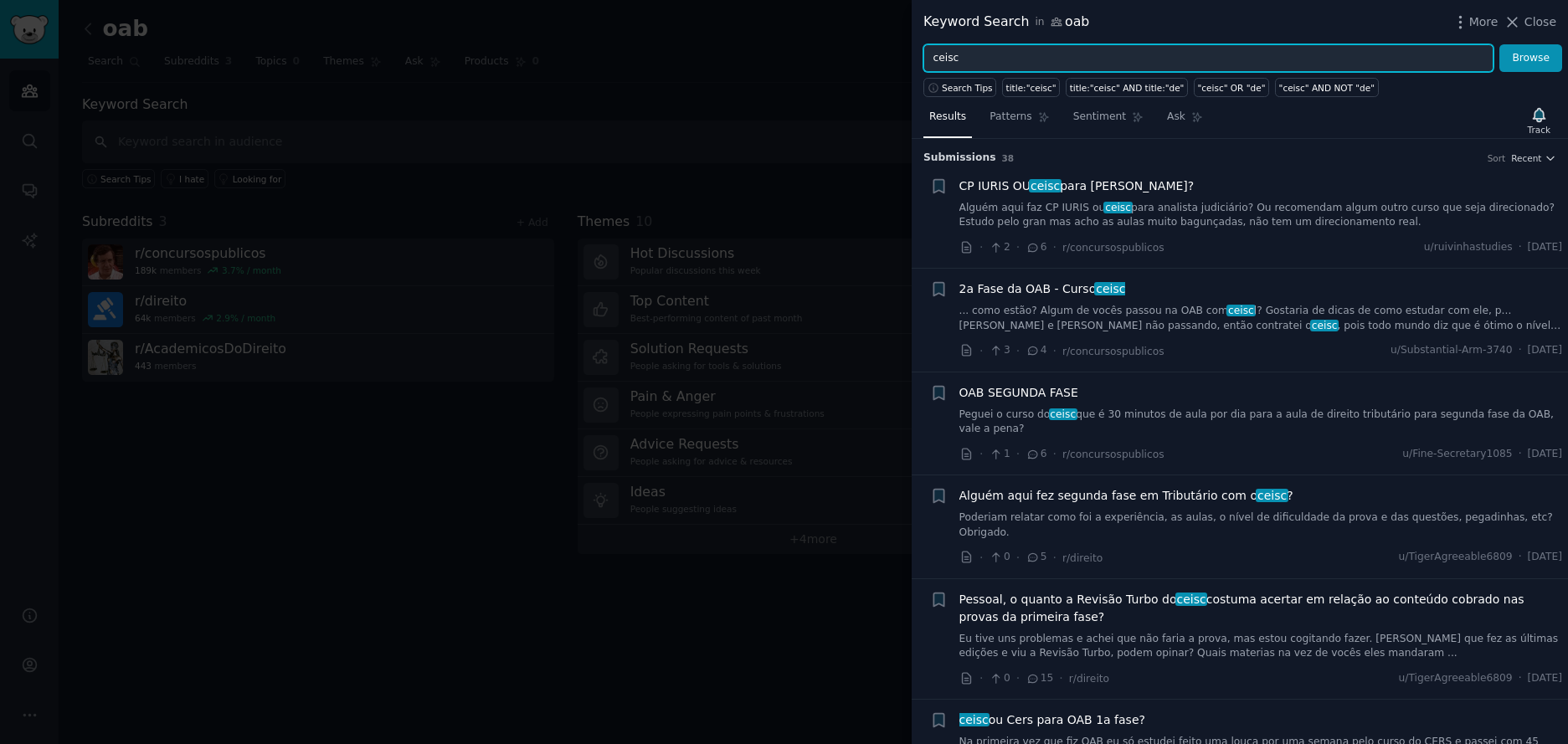
click at [1007, 53] on input "ceisc" at bounding box center [1208, 58] width 570 height 28
click at [1003, 52] on input "ceisc" at bounding box center [1208, 58] width 570 height 28
type input "l"
type input "delegado"
click at [1499, 45] on button "Browse" at bounding box center [1530, 58] width 63 height 28
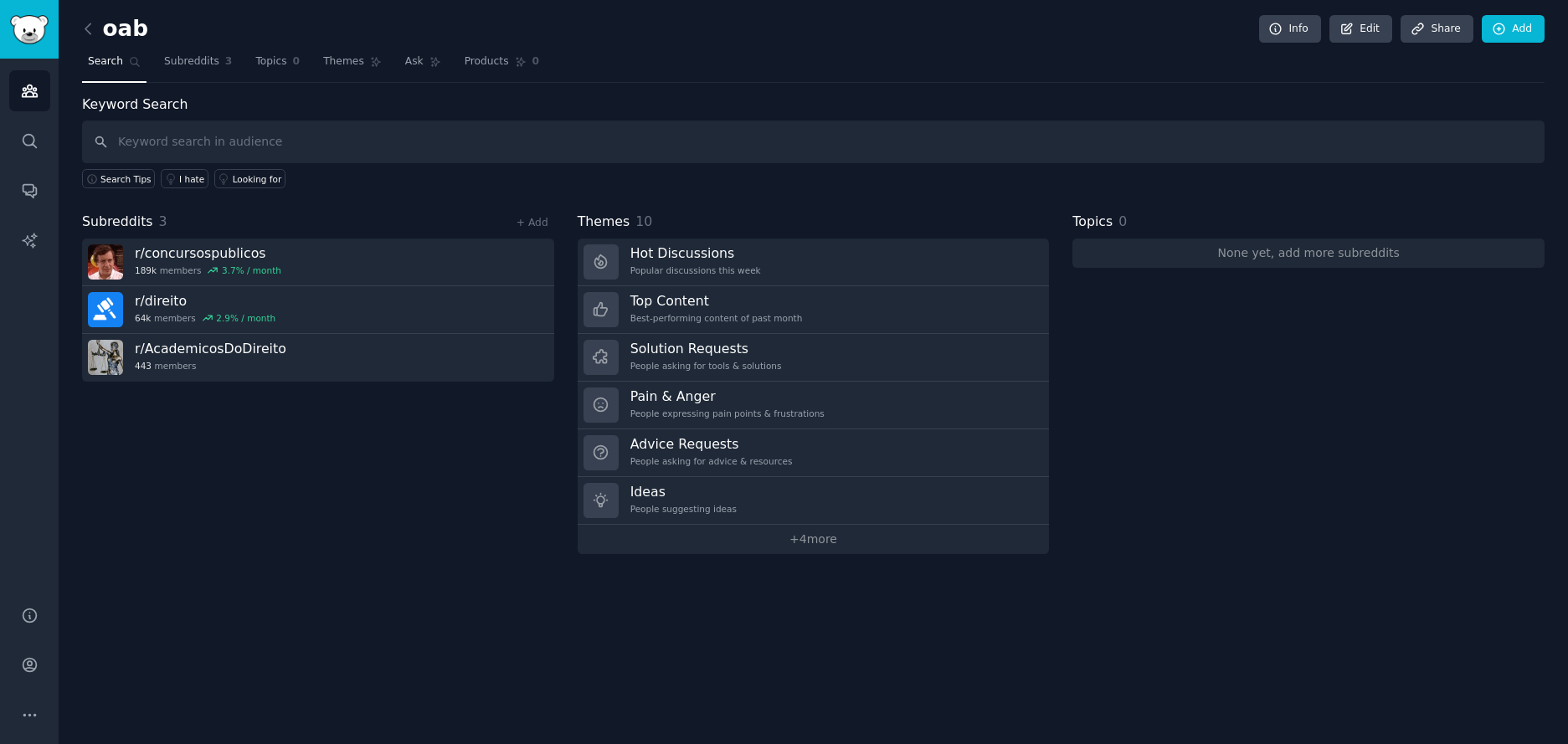
click at [126, 31] on h2 "oab" at bounding box center [114, 28] width 66 height 27
click at [529, 218] on link "+ Add" at bounding box center [532, 223] width 32 height 12
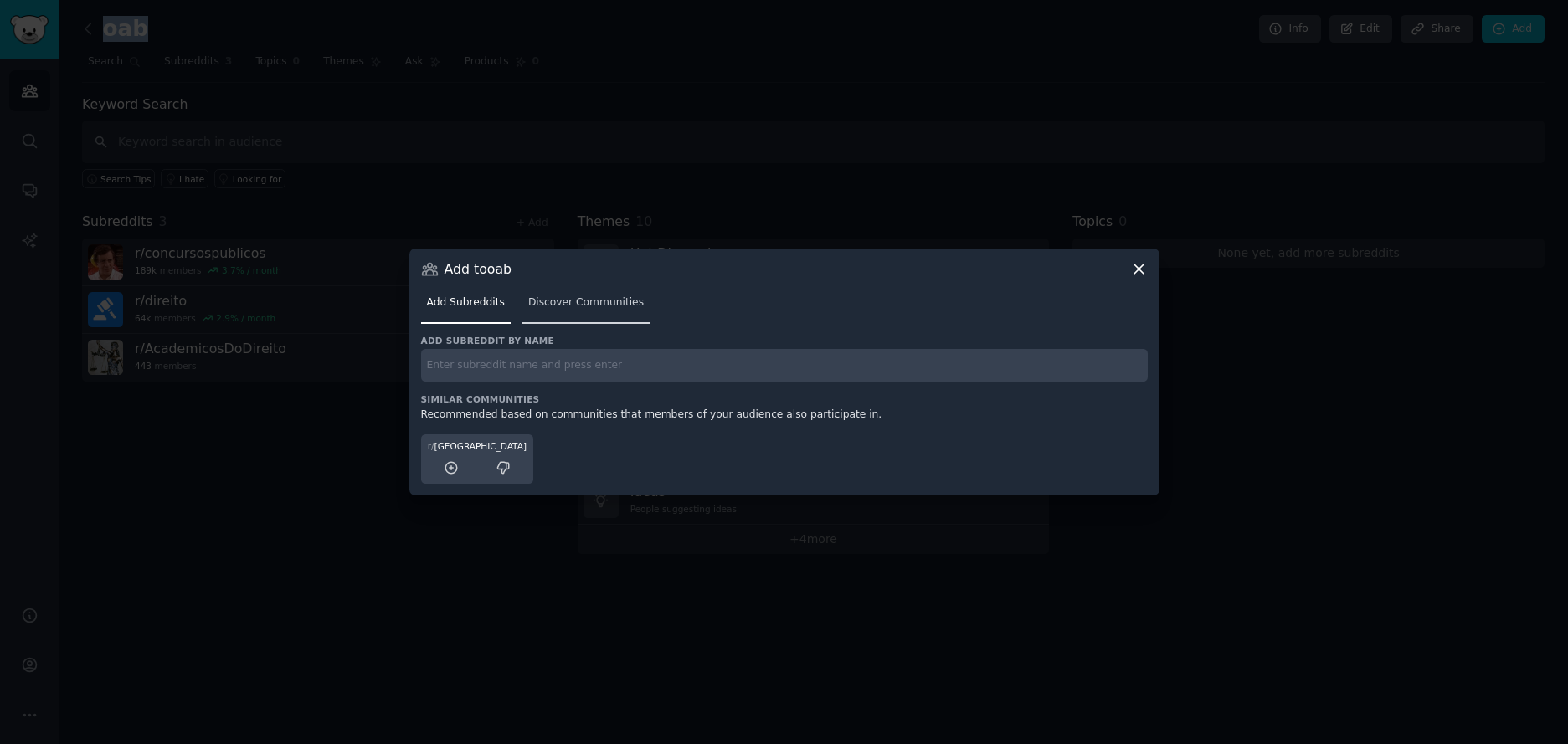
click at [567, 303] on span "Discover Communities" at bounding box center [586, 304] width 115 height 15
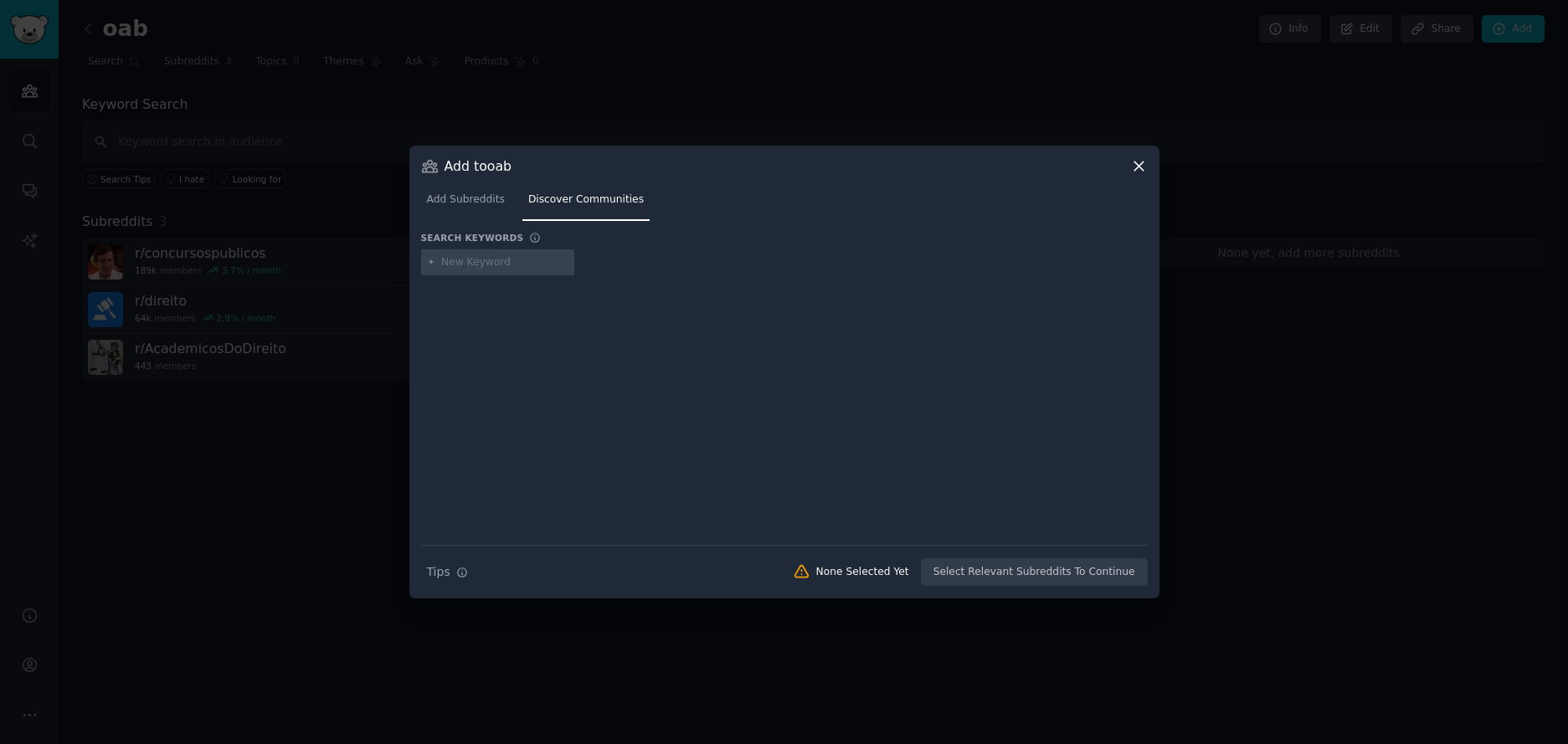
click at [511, 261] on input "text" at bounding box center [505, 263] width 127 height 15
type input "concurso"
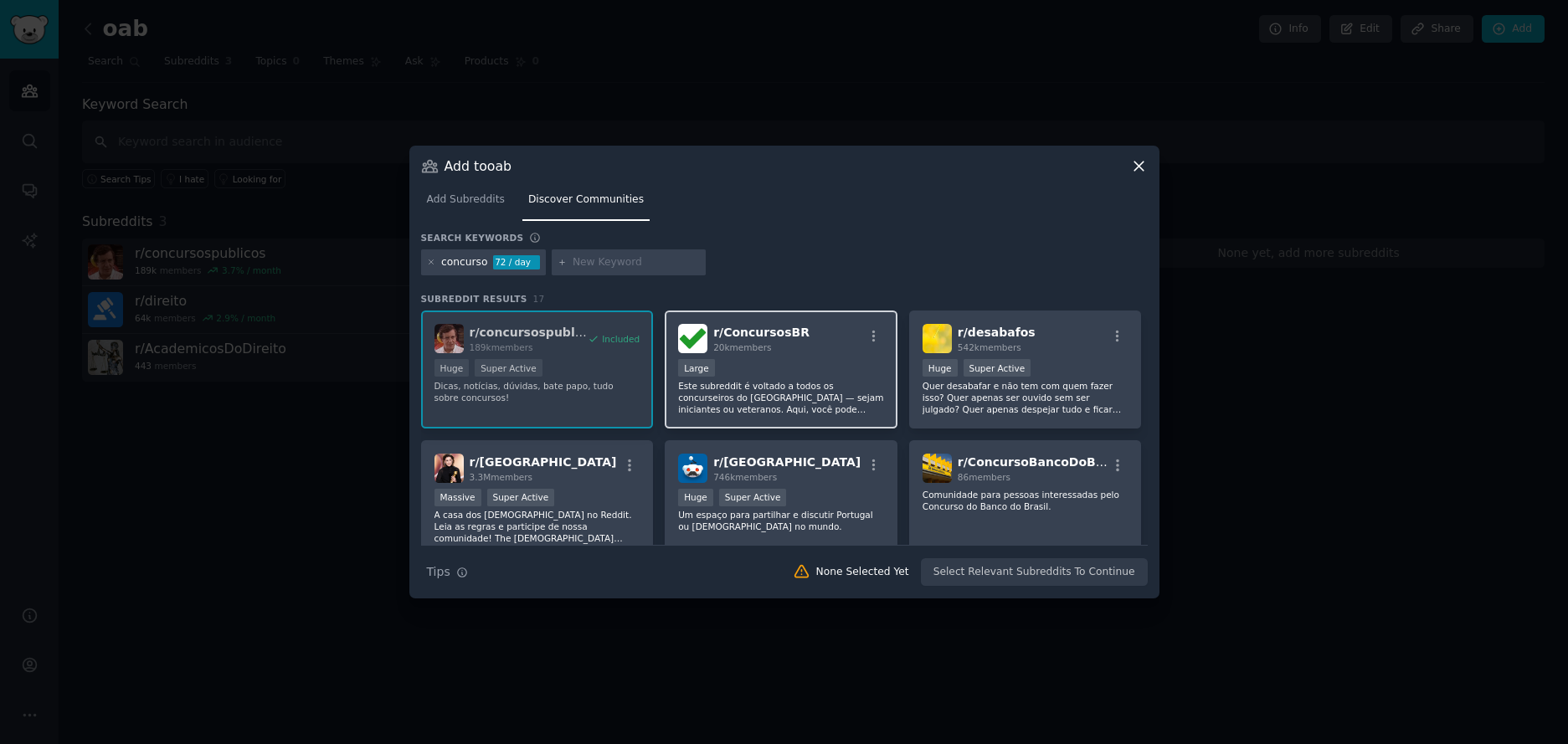
click at [803, 374] on div "Large" at bounding box center [780, 370] width 206 height 21
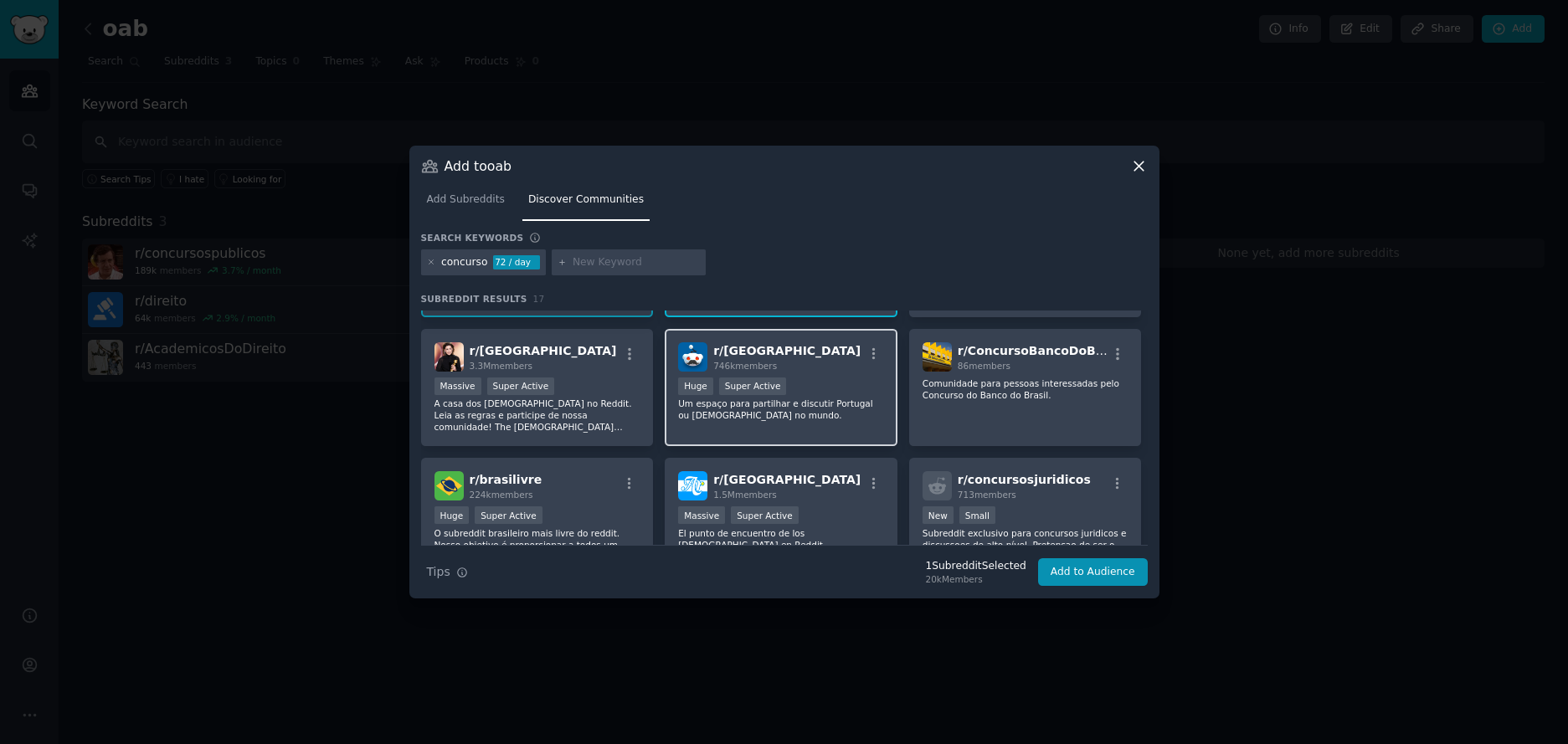
scroll to position [114, 0]
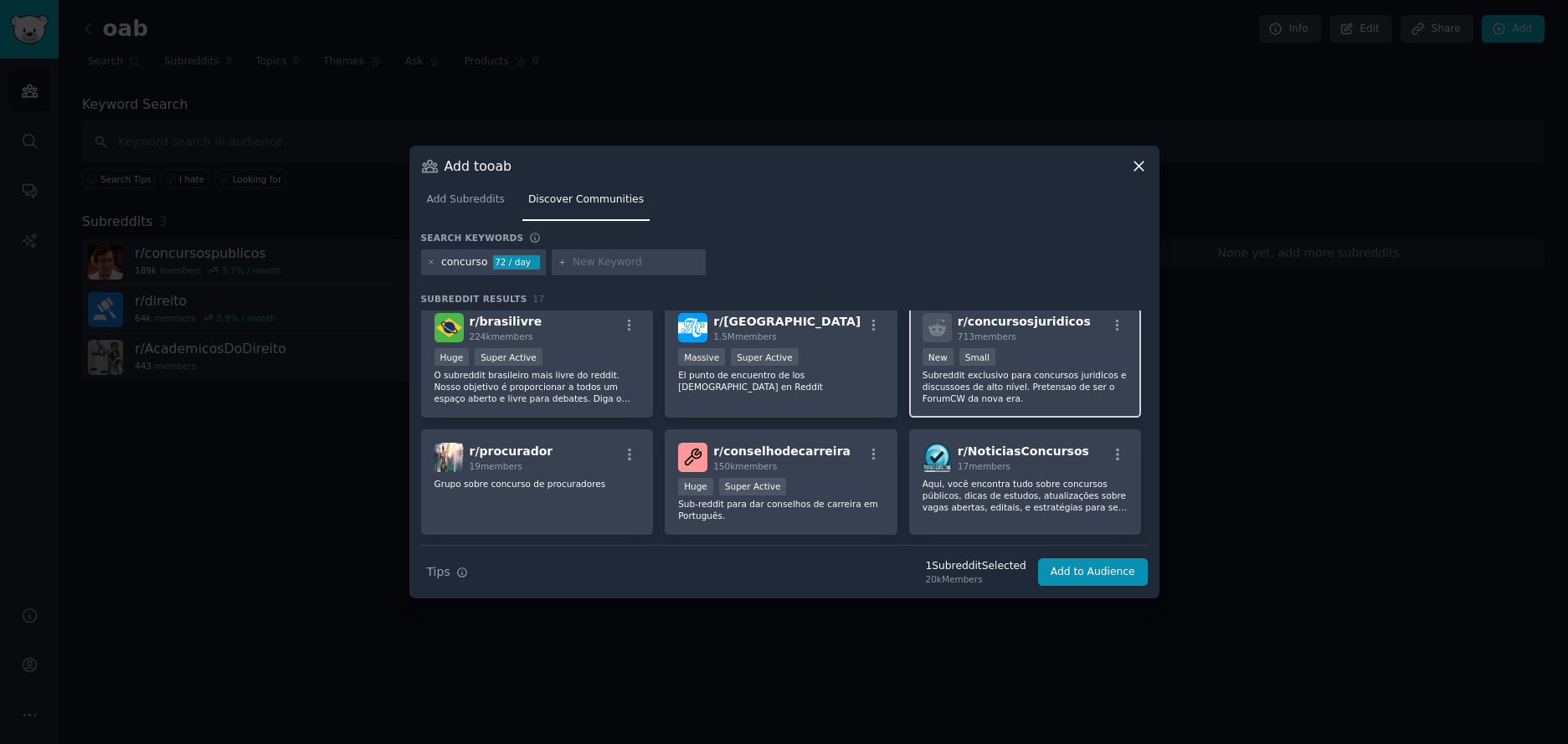
click at [988, 380] on p "Subreddit exclusivo para concursos juridicos e discussoes de alto nível. Preten…" at bounding box center [1025, 386] width 206 height 35
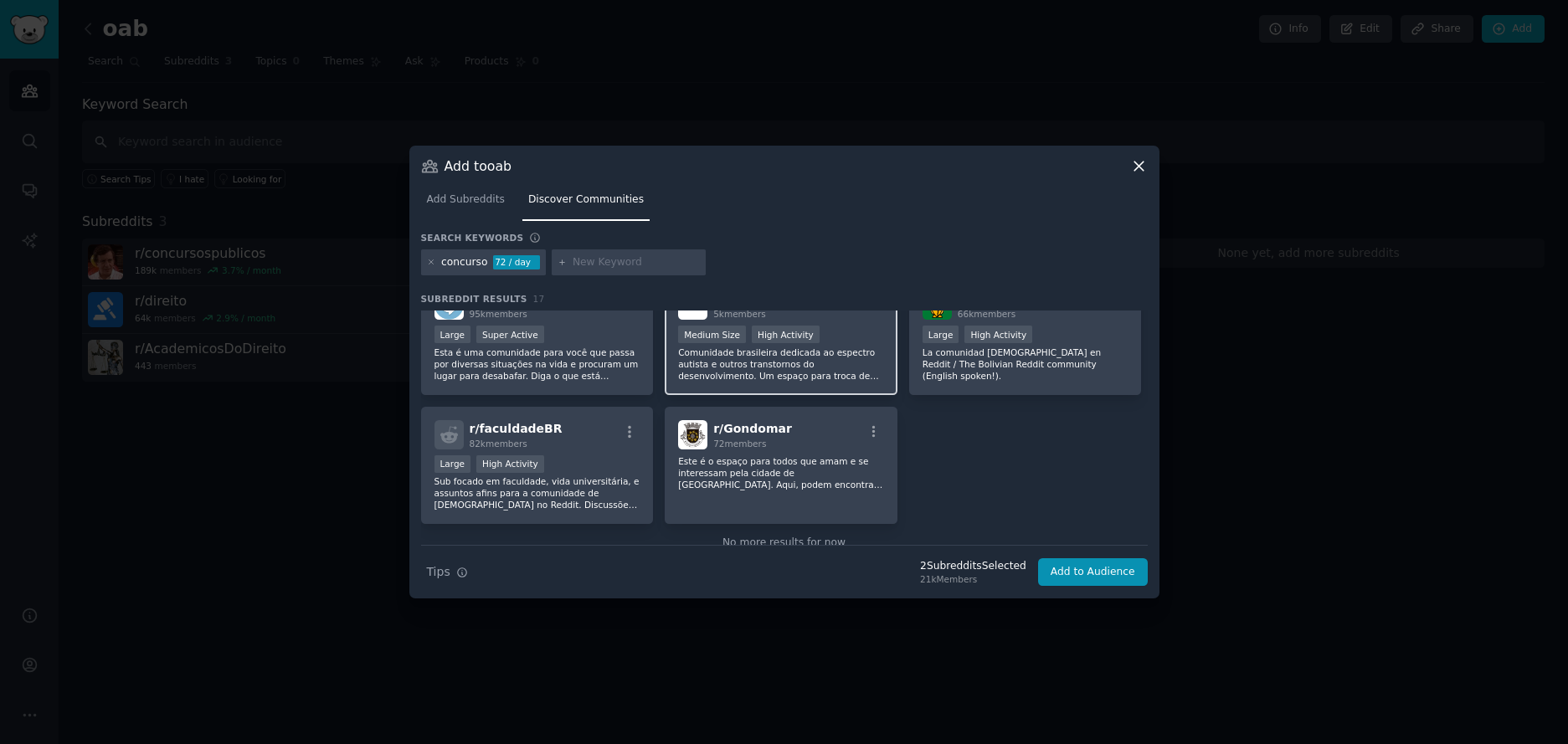
scroll to position [577, 0]
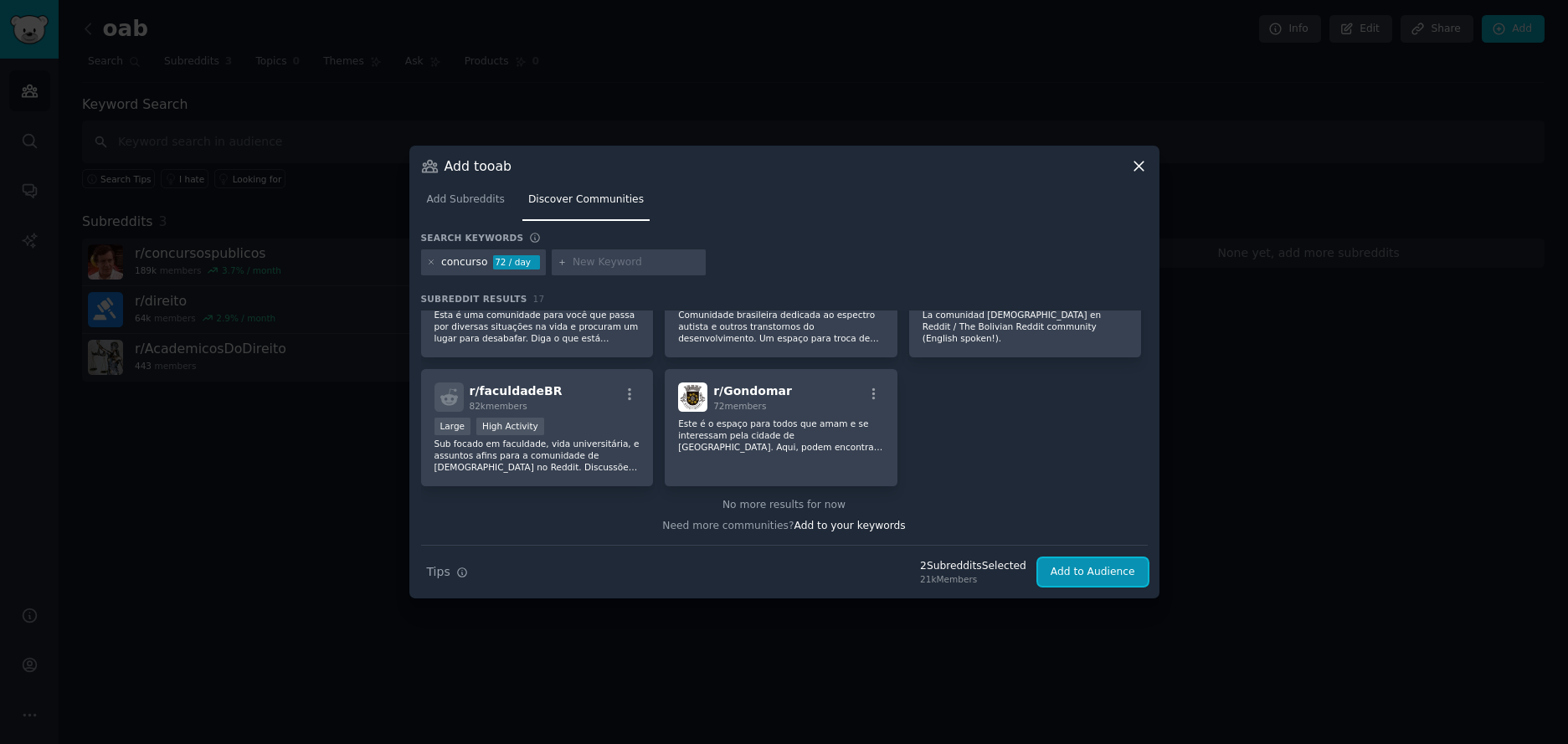
click at [1098, 577] on button "Add to Audience" at bounding box center [1093, 572] width 110 height 28
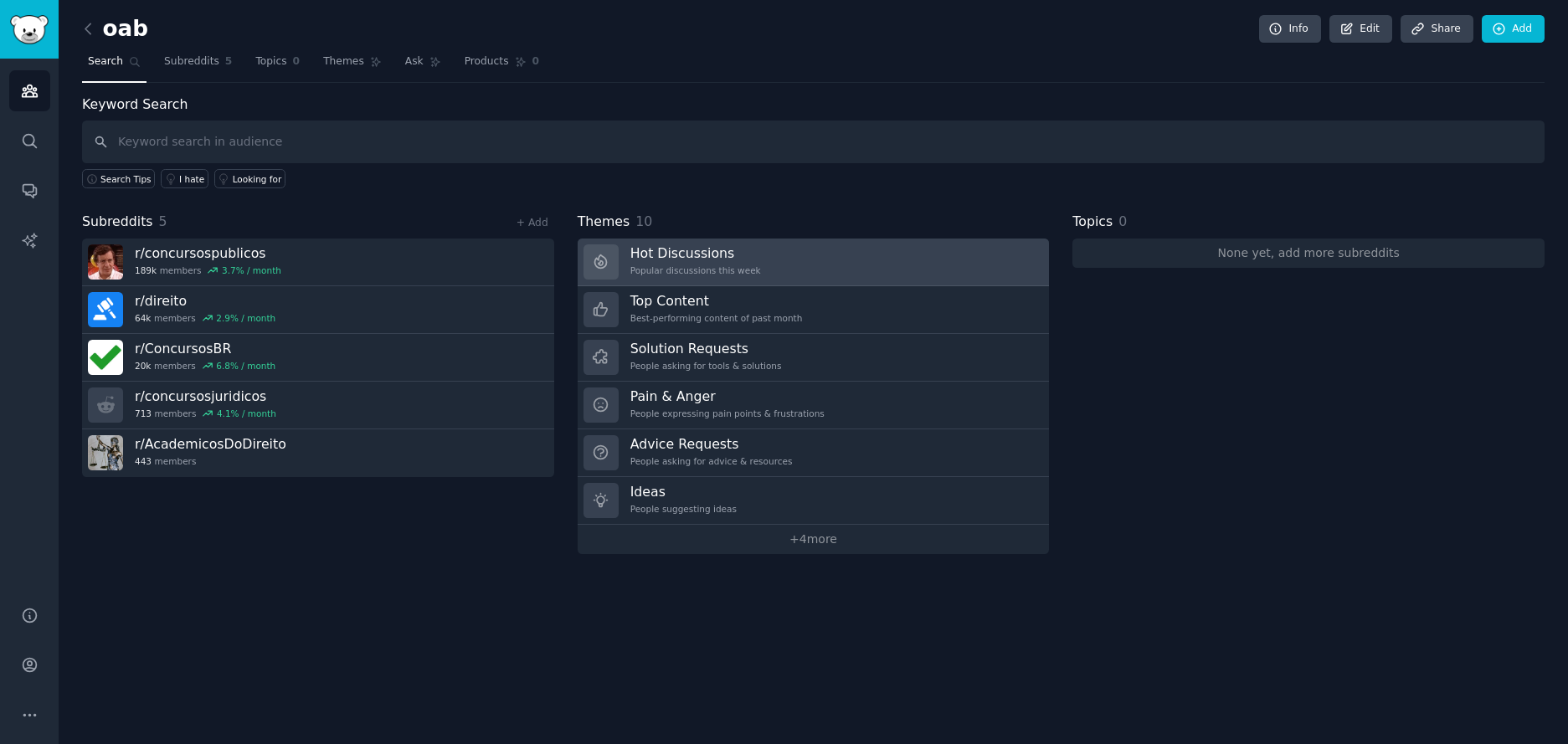
click at [611, 246] on div at bounding box center [600, 261] width 35 height 35
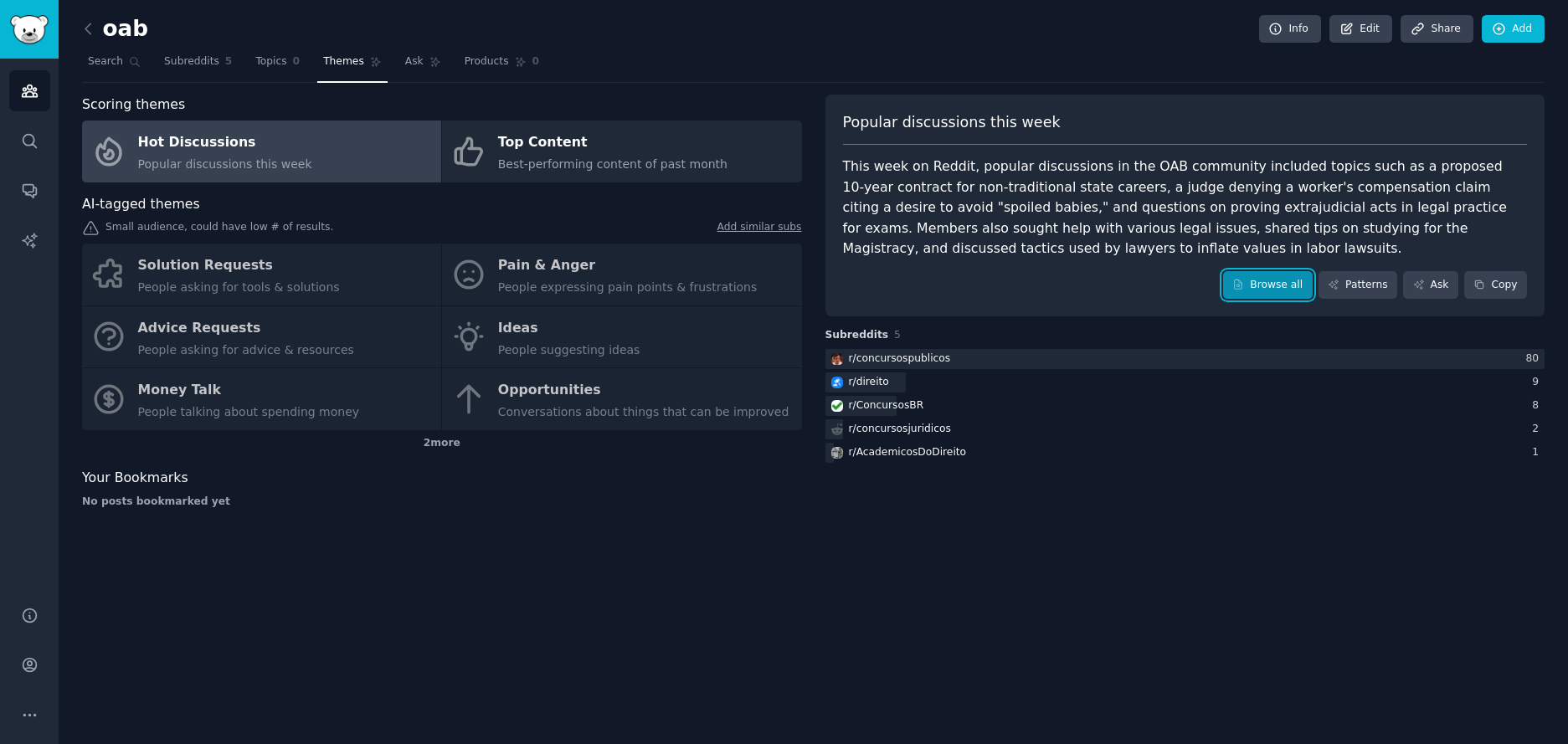
click at [1270, 288] on link "Browse all" at bounding box center [1268, 285] width 89 height 28
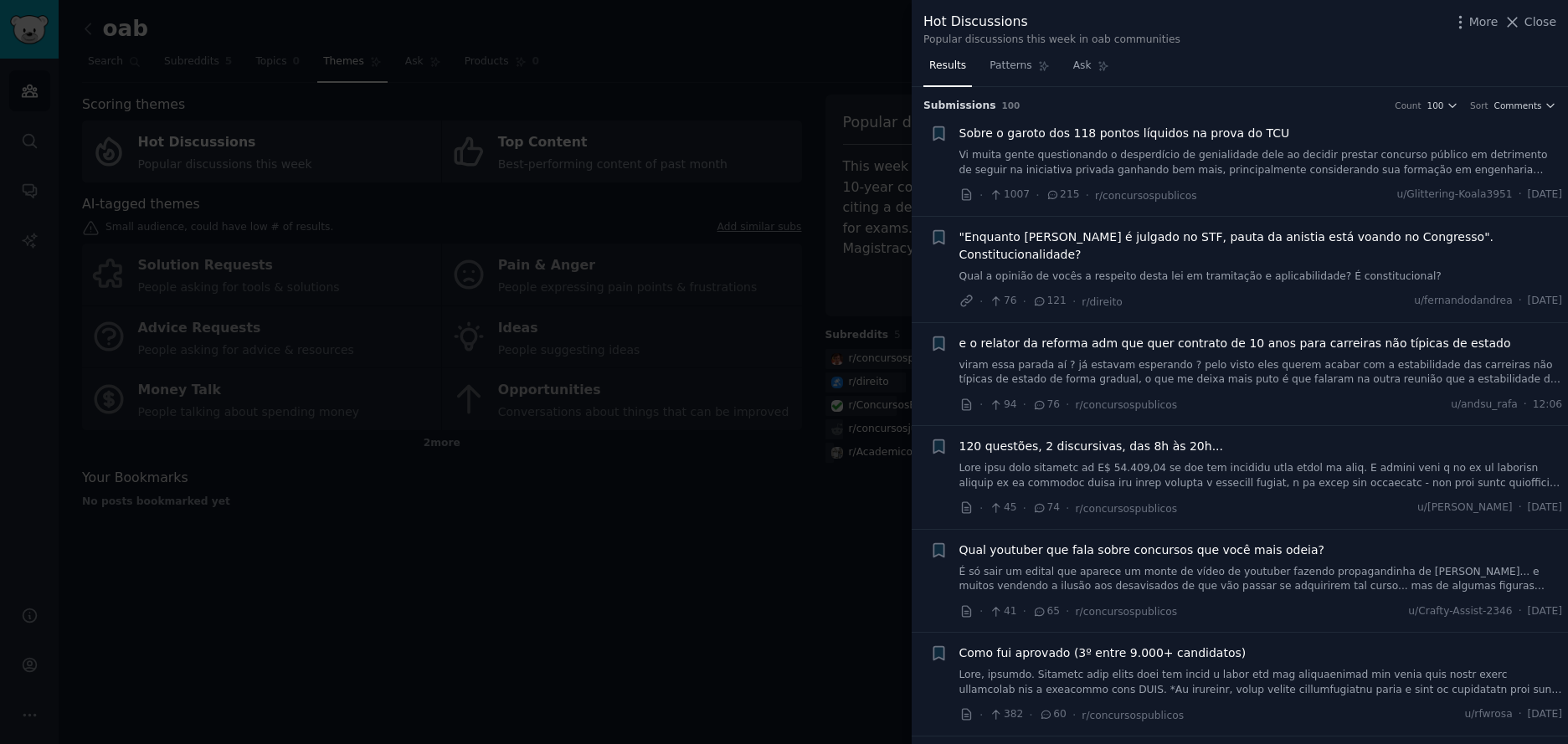
drag, startPoint x: 1533, startPoint y: 24, endPoint x: 1240, endPoint y: 150, distance: 318.9
click at [1533, 25] on span "Close" at bounding box center [1540, 22] width 32 height 17
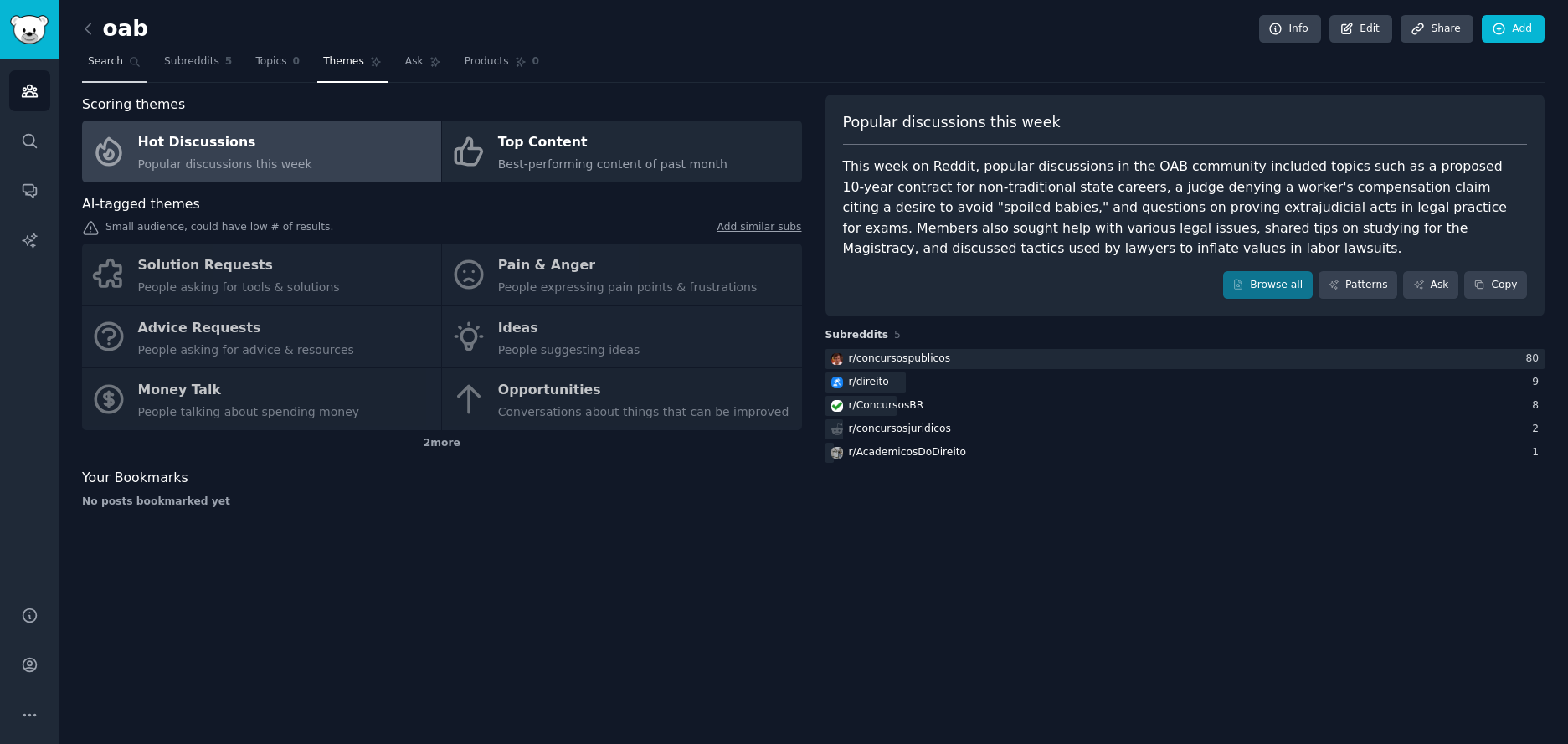
click at [124, 58] on link "Search" at bounding box center [114, 65] width 65 height 34
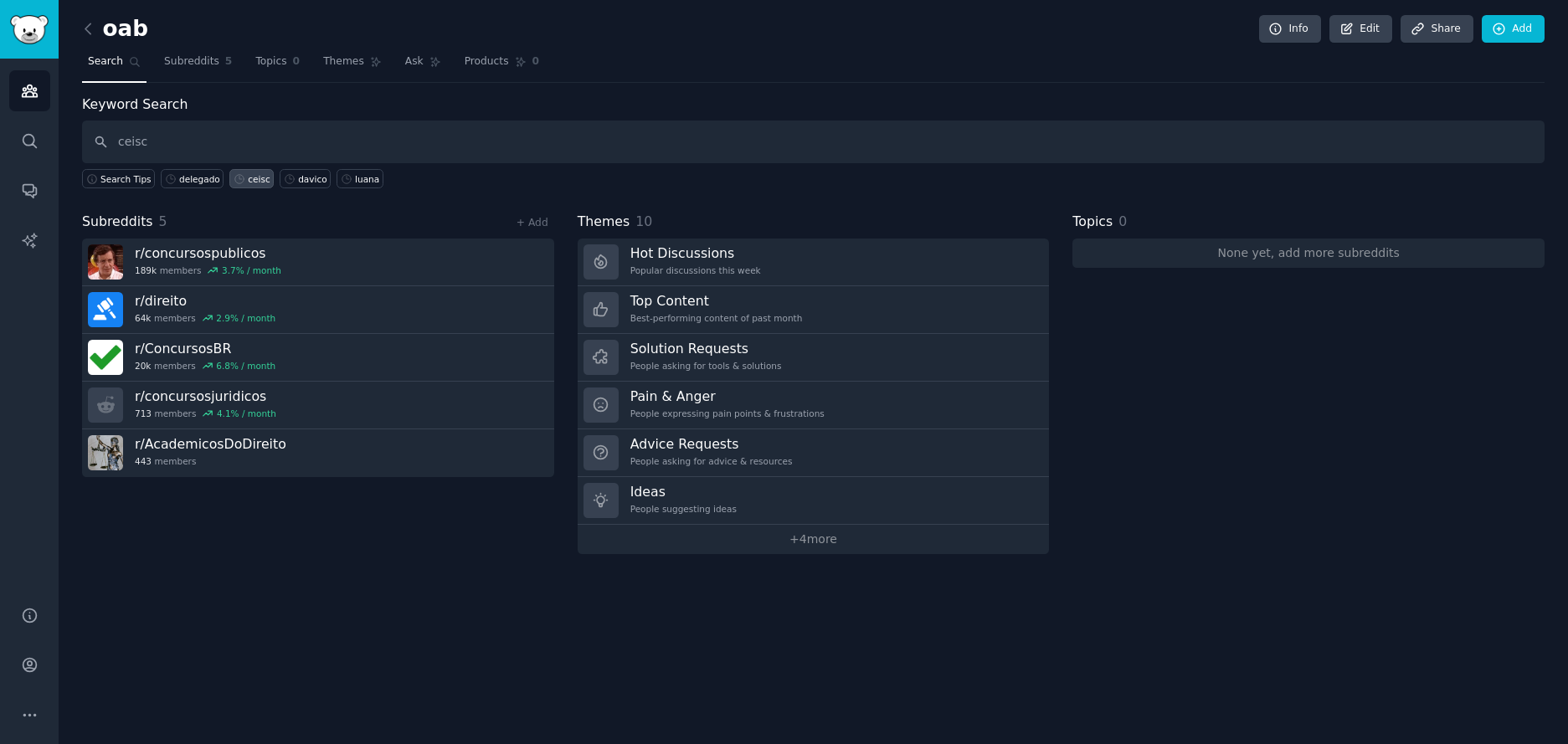
type input "ceisc"
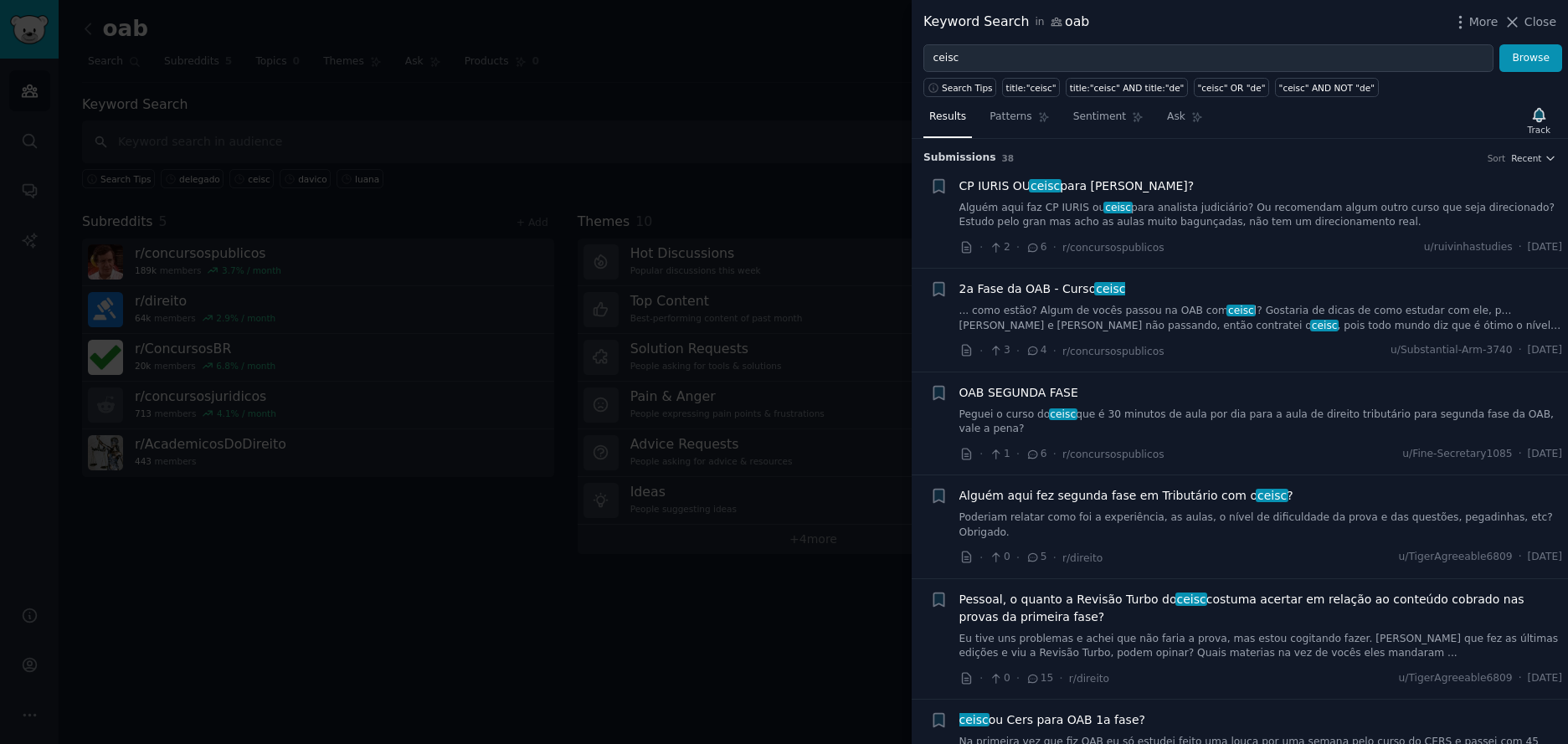
click at [636, 154] on div at bounding box center [784, 372] width 1568 height 744
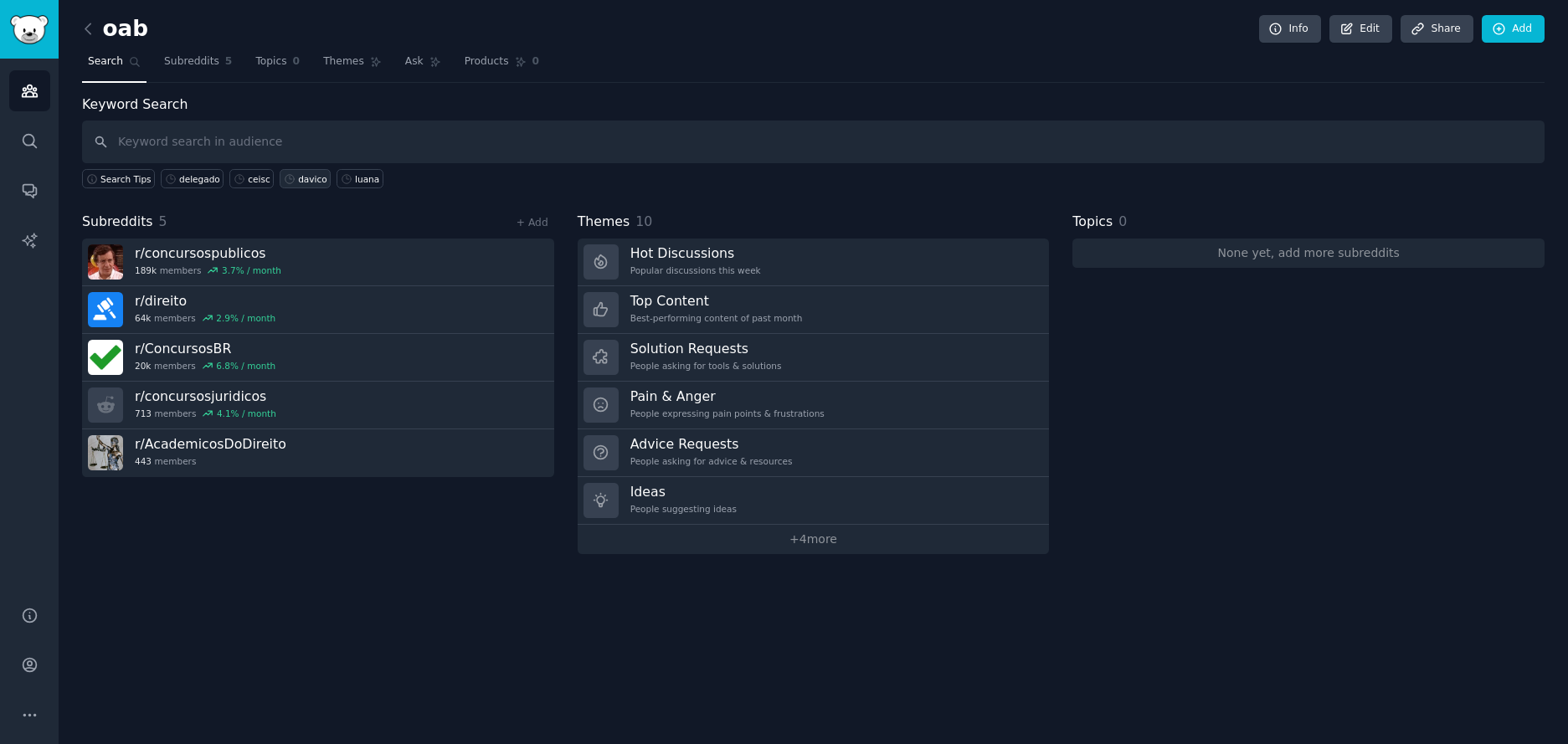
click at [287, 179] on icon at bounding box center [290, 179] width 12 height 12
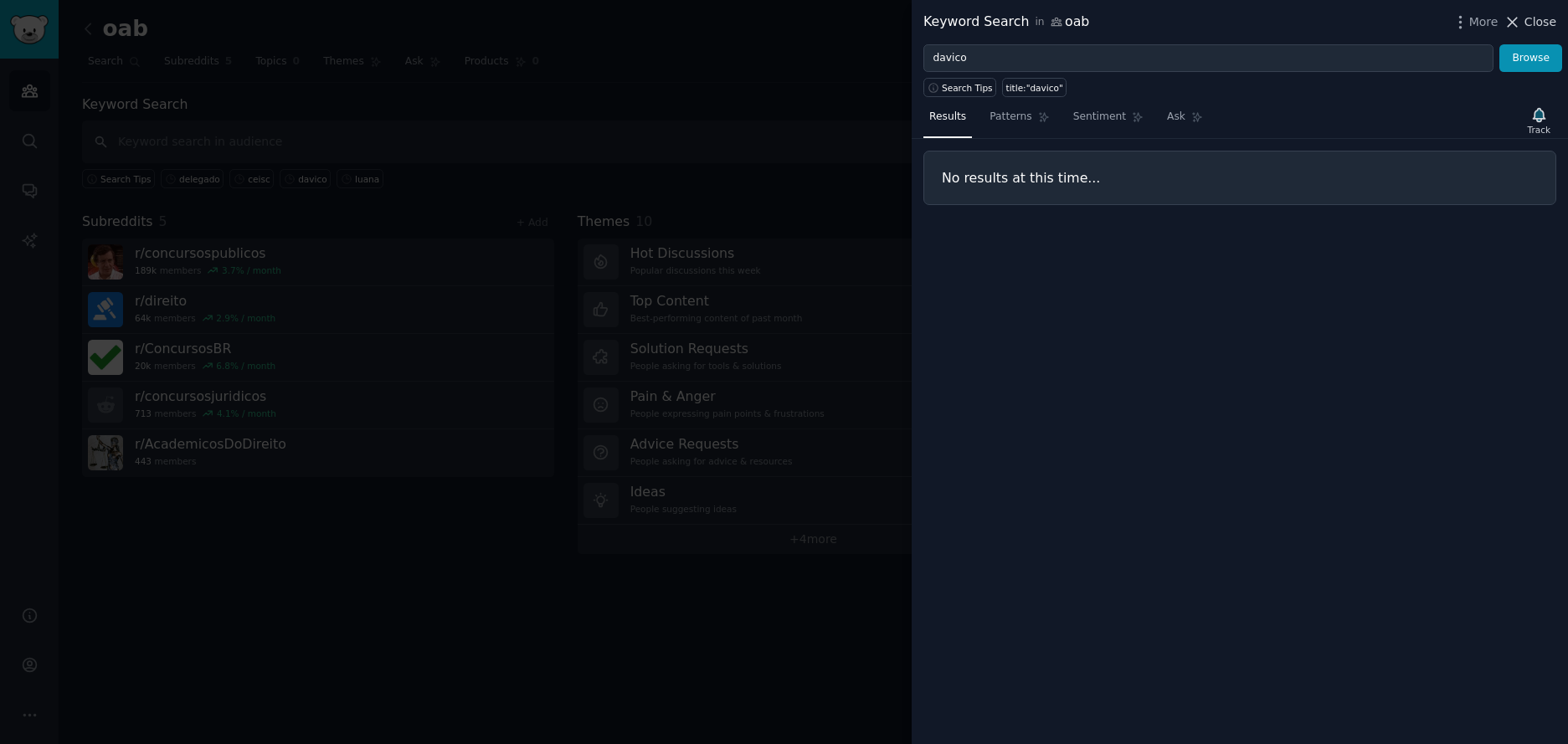
click at [1527, 19] on span "Close" at bounding box center [1540, 22] width 32 height 17
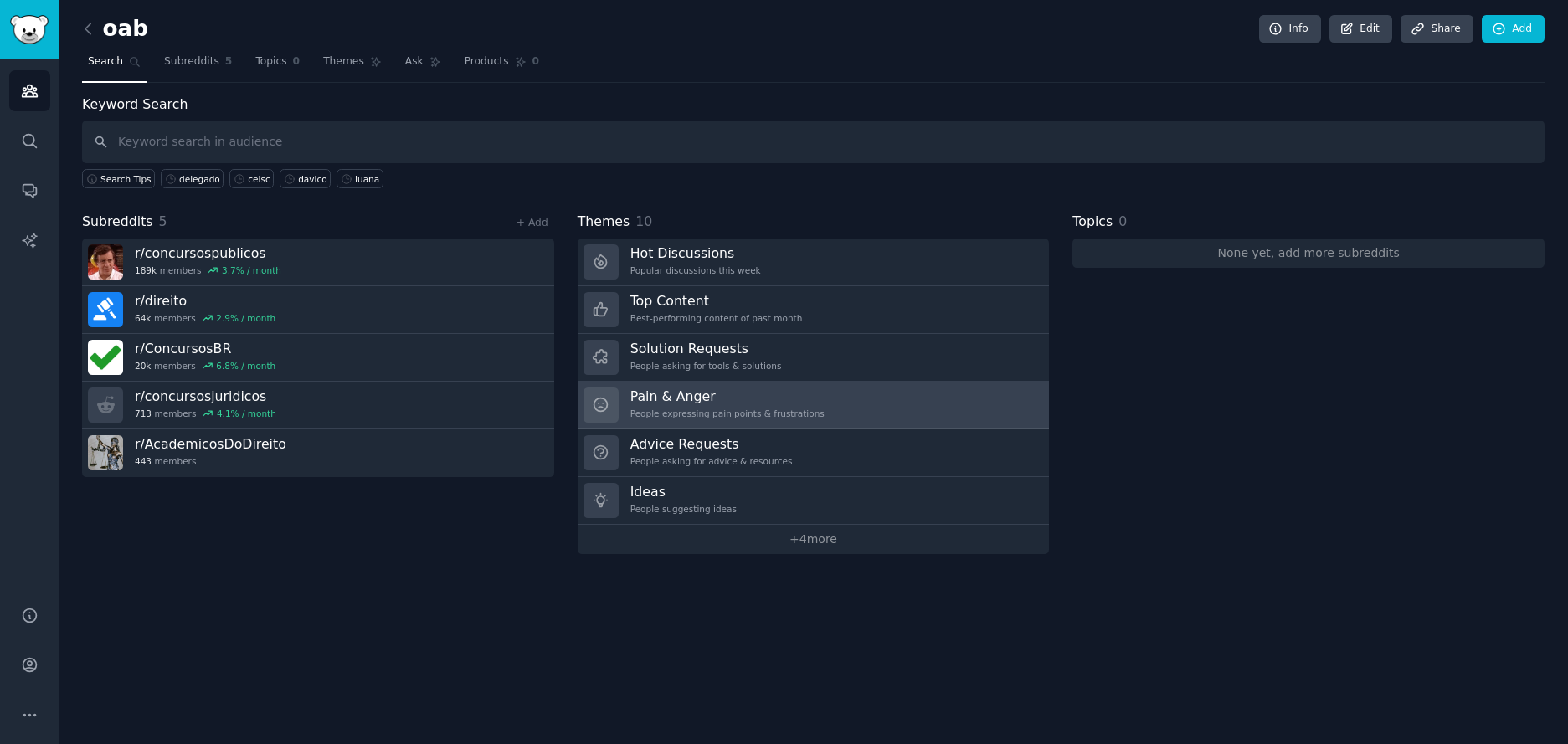
click at [828, 415] on link "Pain & Anger People expressing pain points & frustrations" at bounding box center [814, 405] width 472 height 47
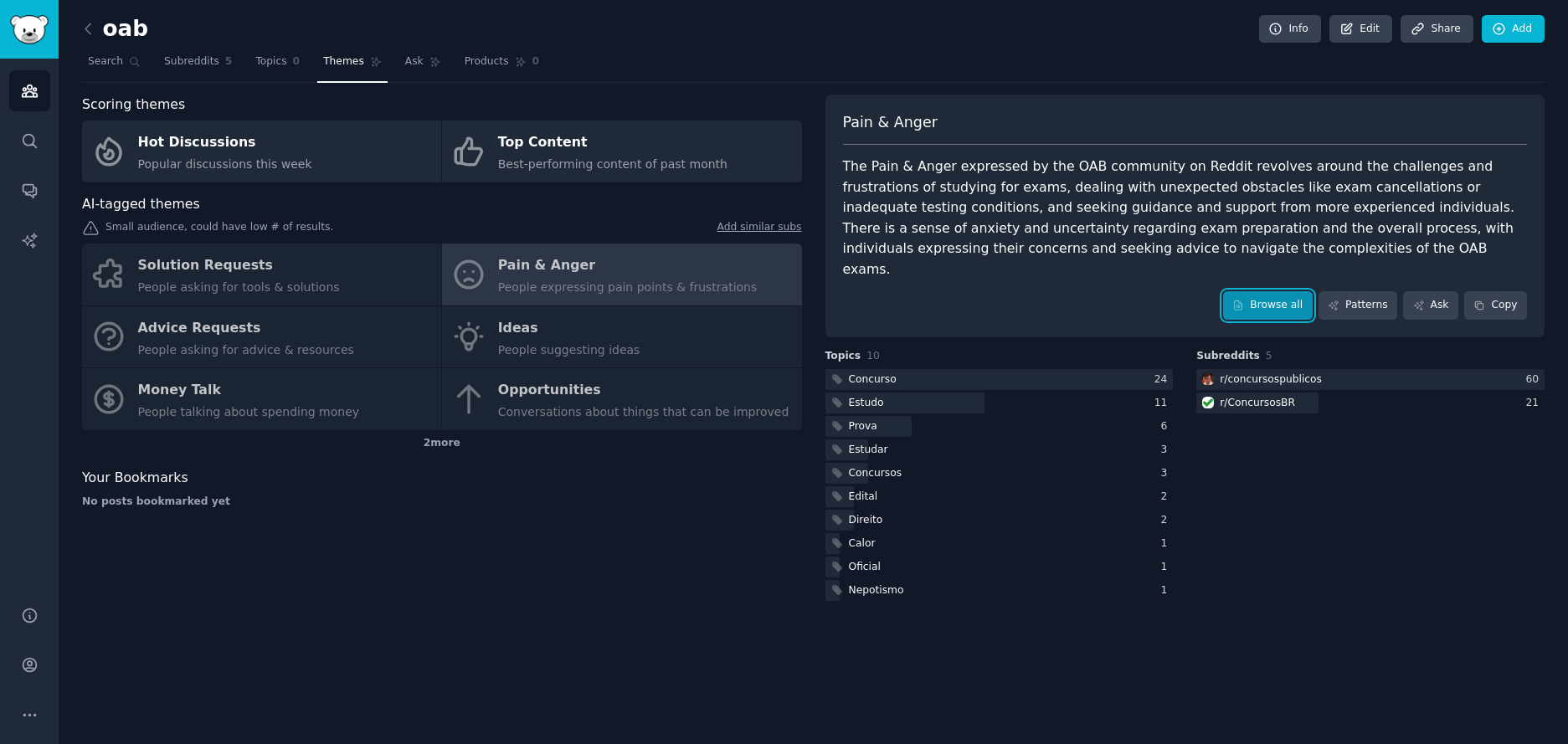
click at [1298, 293] on link "Browse all" at bounding box center [1268, 305] width 89 height 28
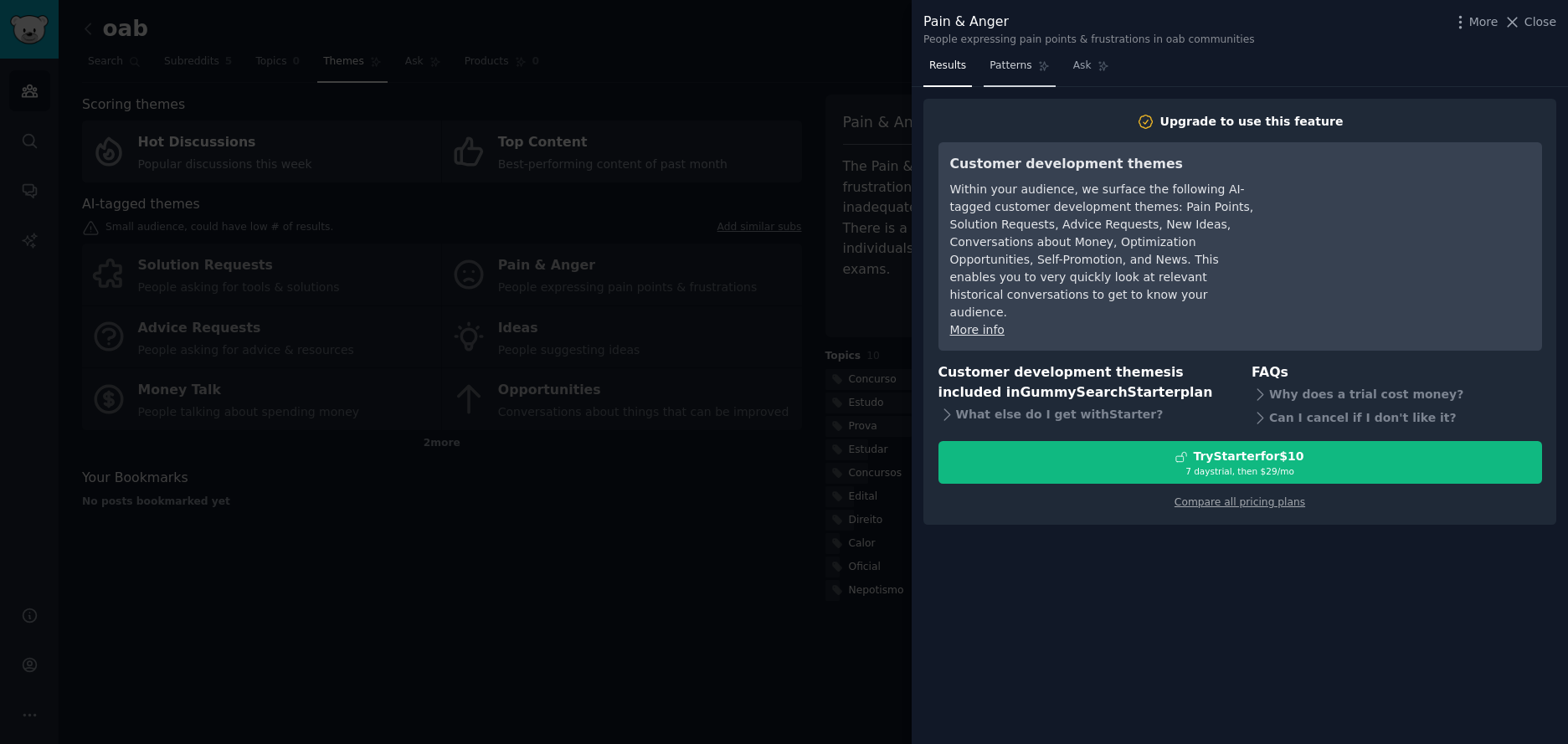
click at [1030, 73] on link "Patterns" at bounding box center [1019, 70] width 71 height 34
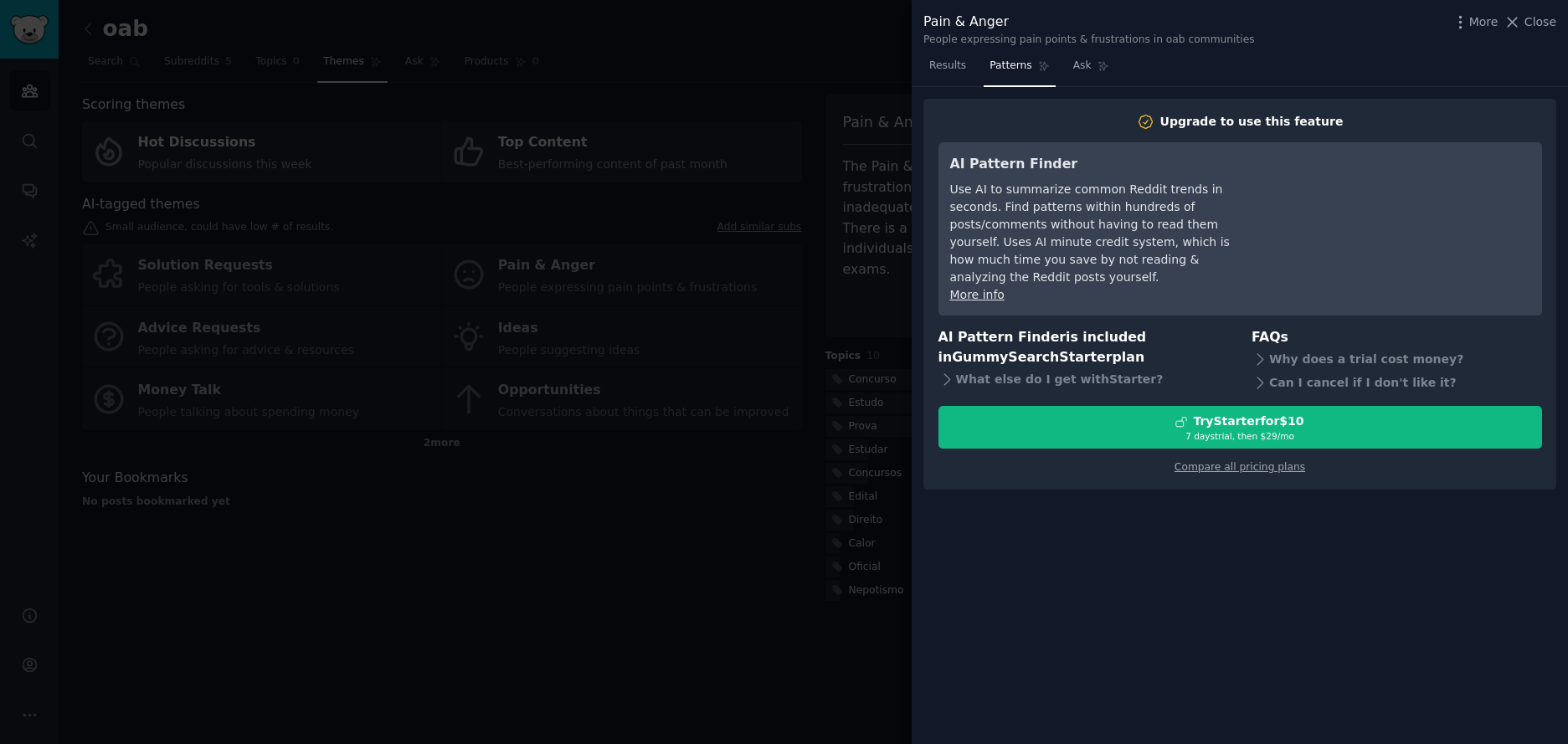
drag, startPoint x: 1095, startPoint y: 77, endPoint x: 993, endPoint y: 73, distance: 102.1
click at [1094, 77] on link "Ask" at bounding box center [1091, 70] width 47 height 34
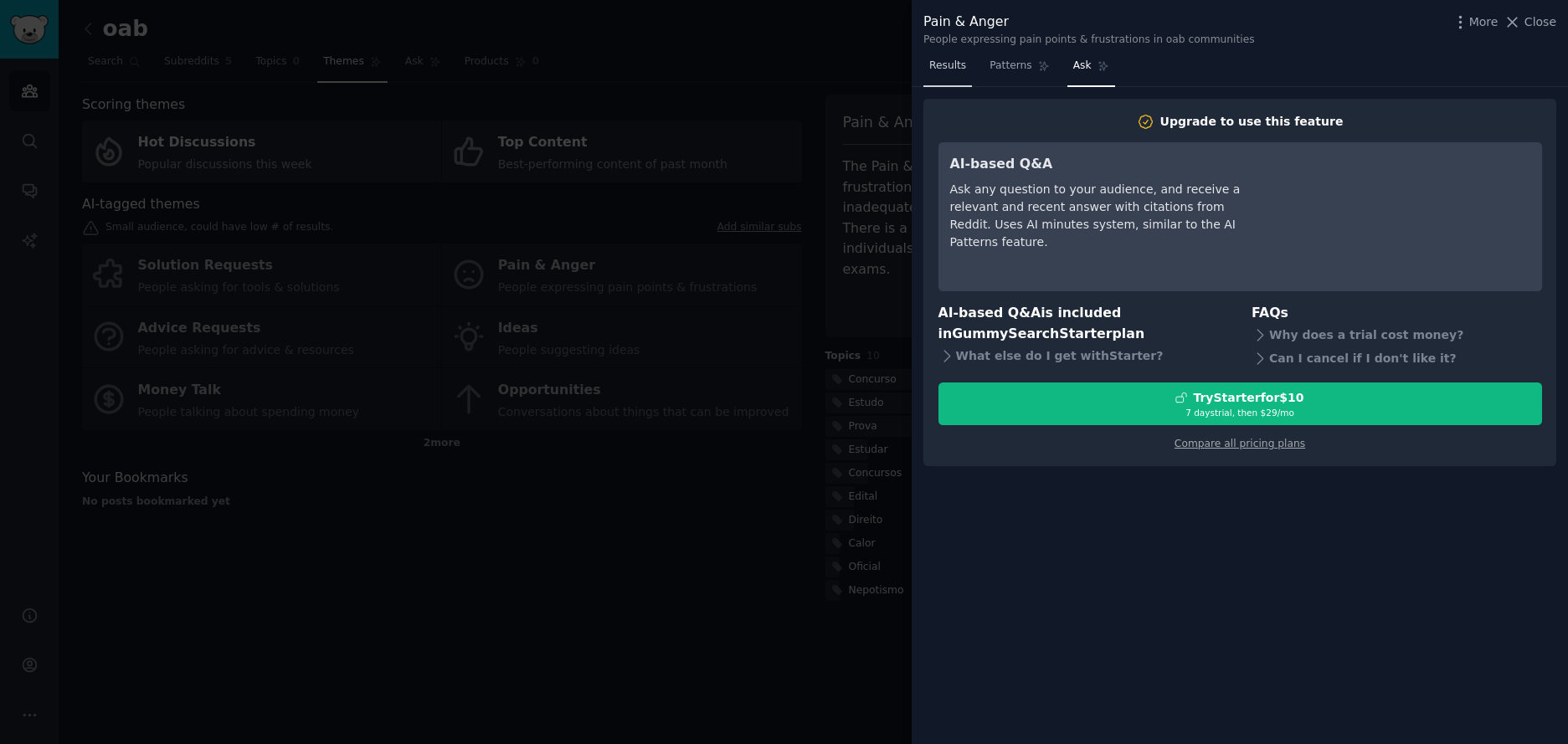
click at [946, 72] on span "Results" at bounding box center [947, 66] width 37 height 15
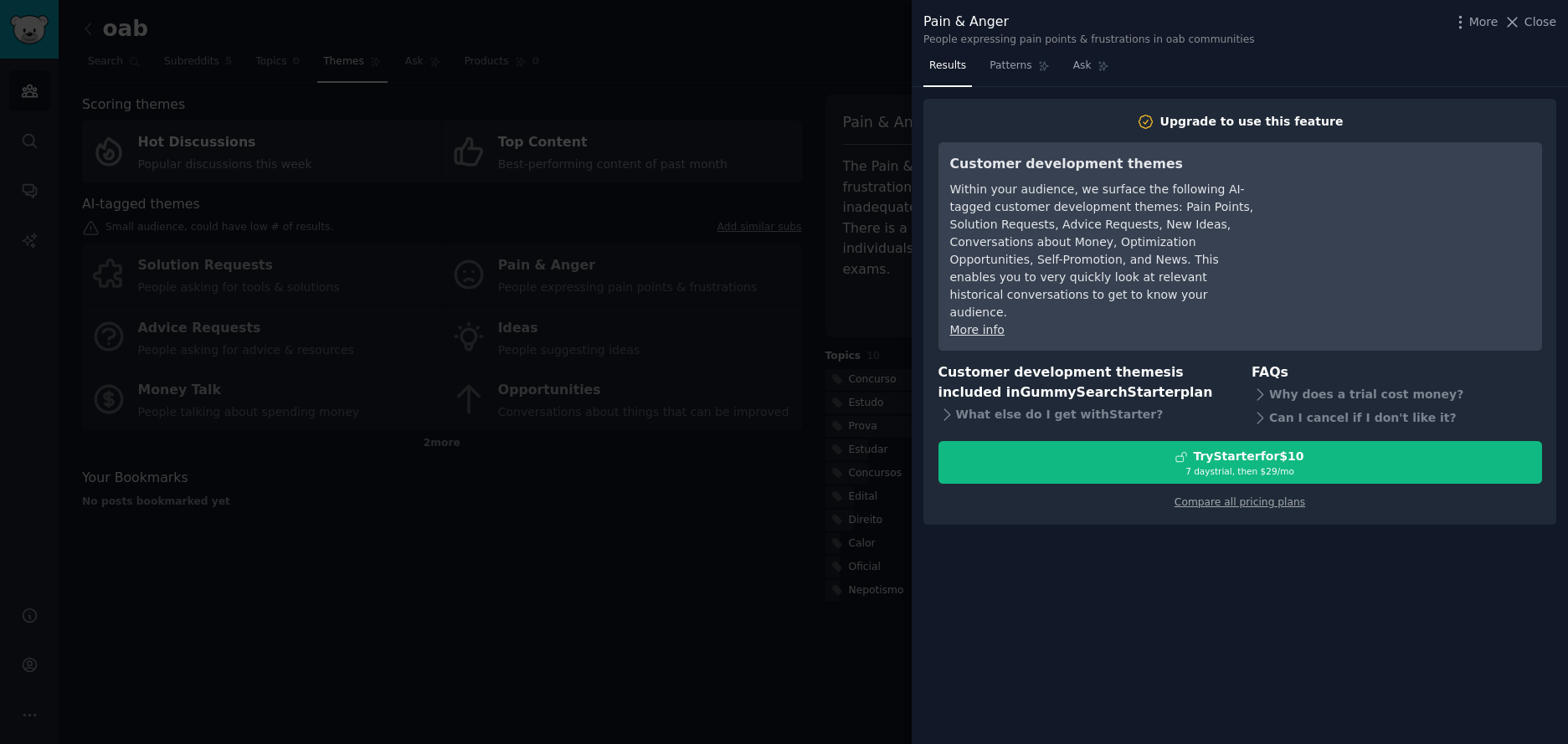
click at [1344, 539] on div "Results Patterns Ask Upgrade to use this feature Customer development themes Wi…" at bounding box center [1239, 398] width 656 height 692
click at [784, 450] on div at bounding box center [784, 372] width 1568 height 744
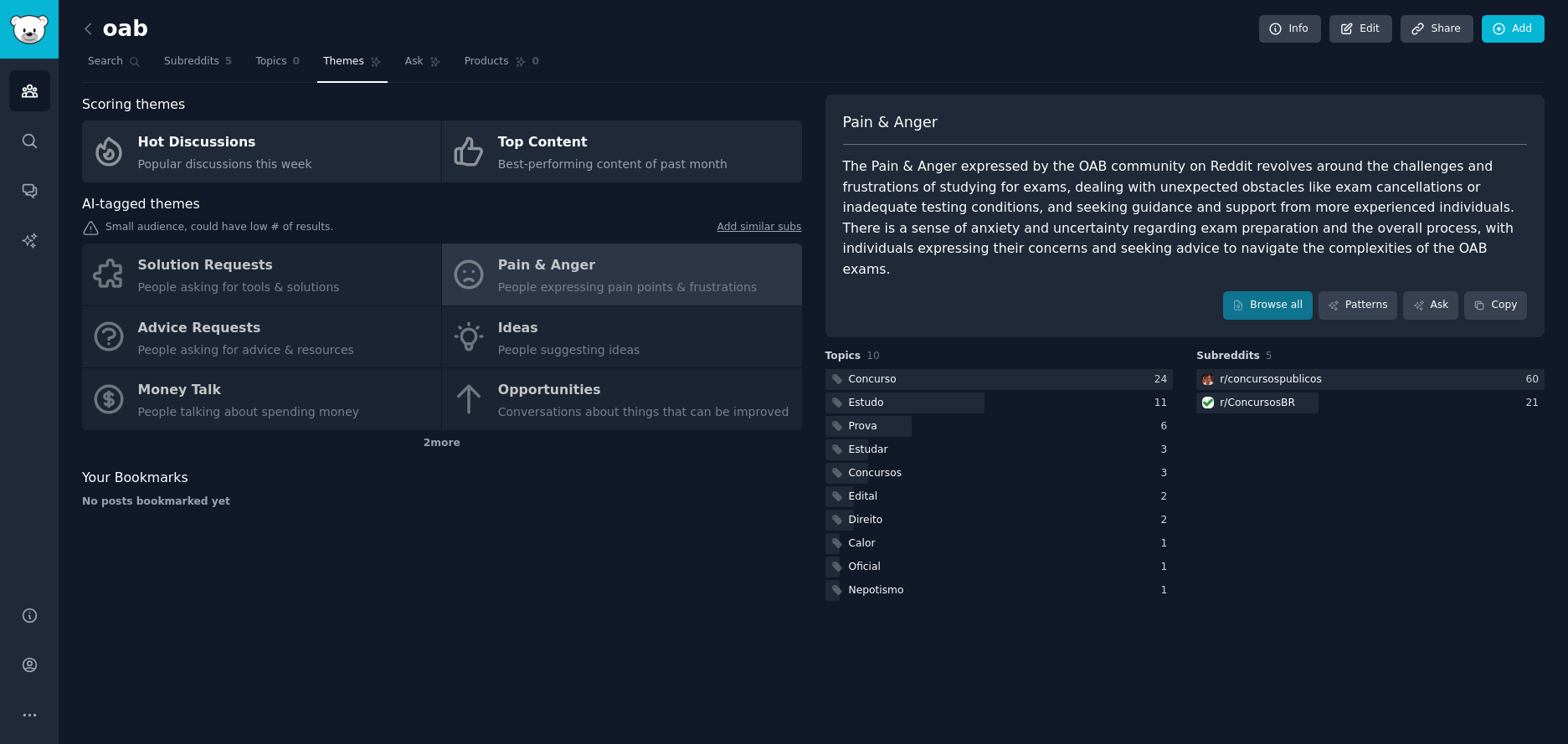
click at [532, 354] on div "Solution Requests People asking for tools & solutions Pain & Anger People expre…" at bounding box center [441, 336] width 720 height 187
click at [543, 403] on div "Solution Requests People asking for tools & solutions Pain & Anger People expre…" at bounding box center [441, 336] width 720 height 187
click at [662, 406] on div "Solution Requests People asking for tools & solutions Pain & Anger People expre…" at bounding box center [441, 336] width 720 height 187
click at [226, 267] on div "Solution Requests People asking for tools & solutions Pain & Anger People expre…" at bounding box center [441, 336] width 720 height 187
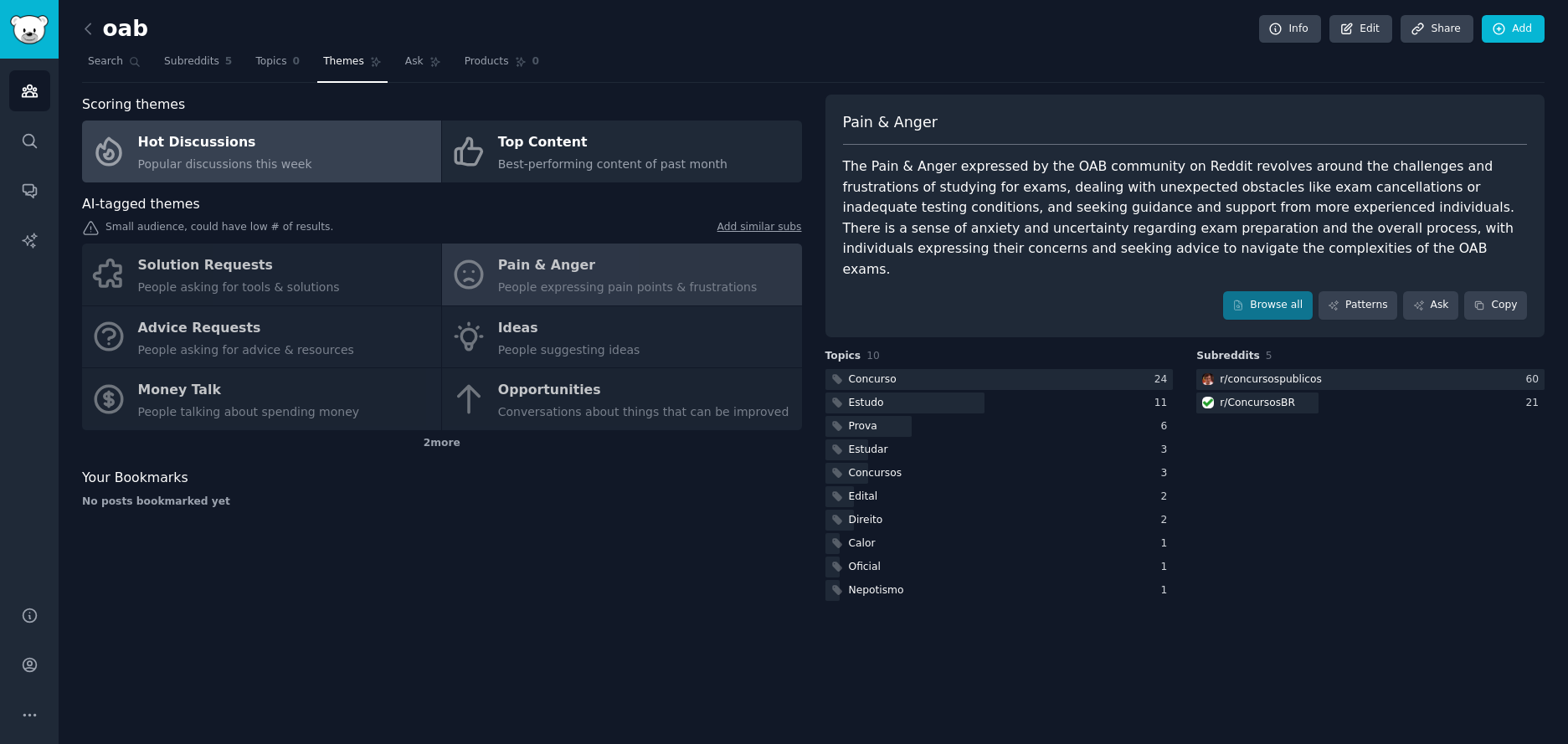
click at [222, 165] on span "Popular discussions this week" at bounding box center [225, 164] width 174 height 14
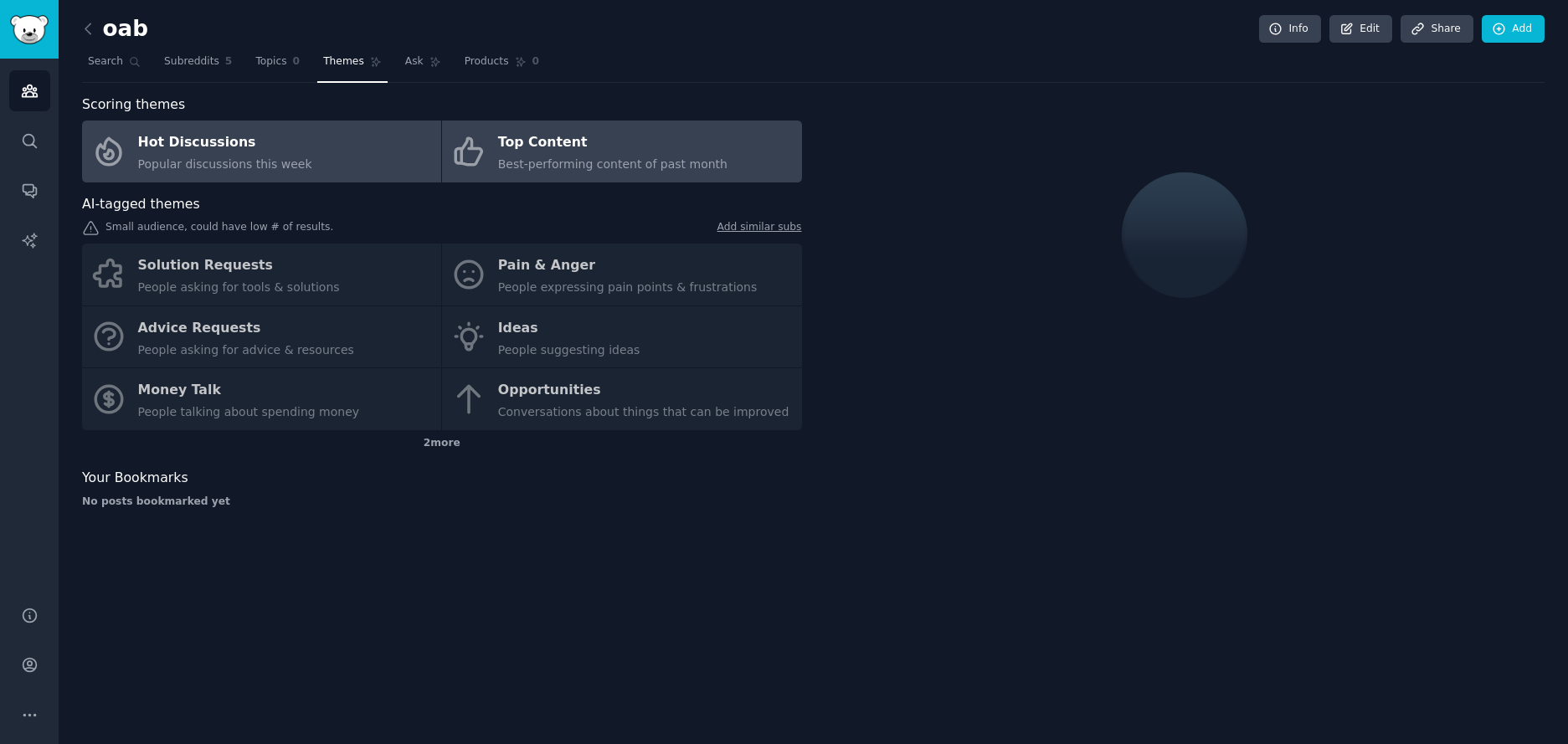
click at [588, 157] on span "Best-performing content of past month" at bounding box center [612, 164] width 230 height 14
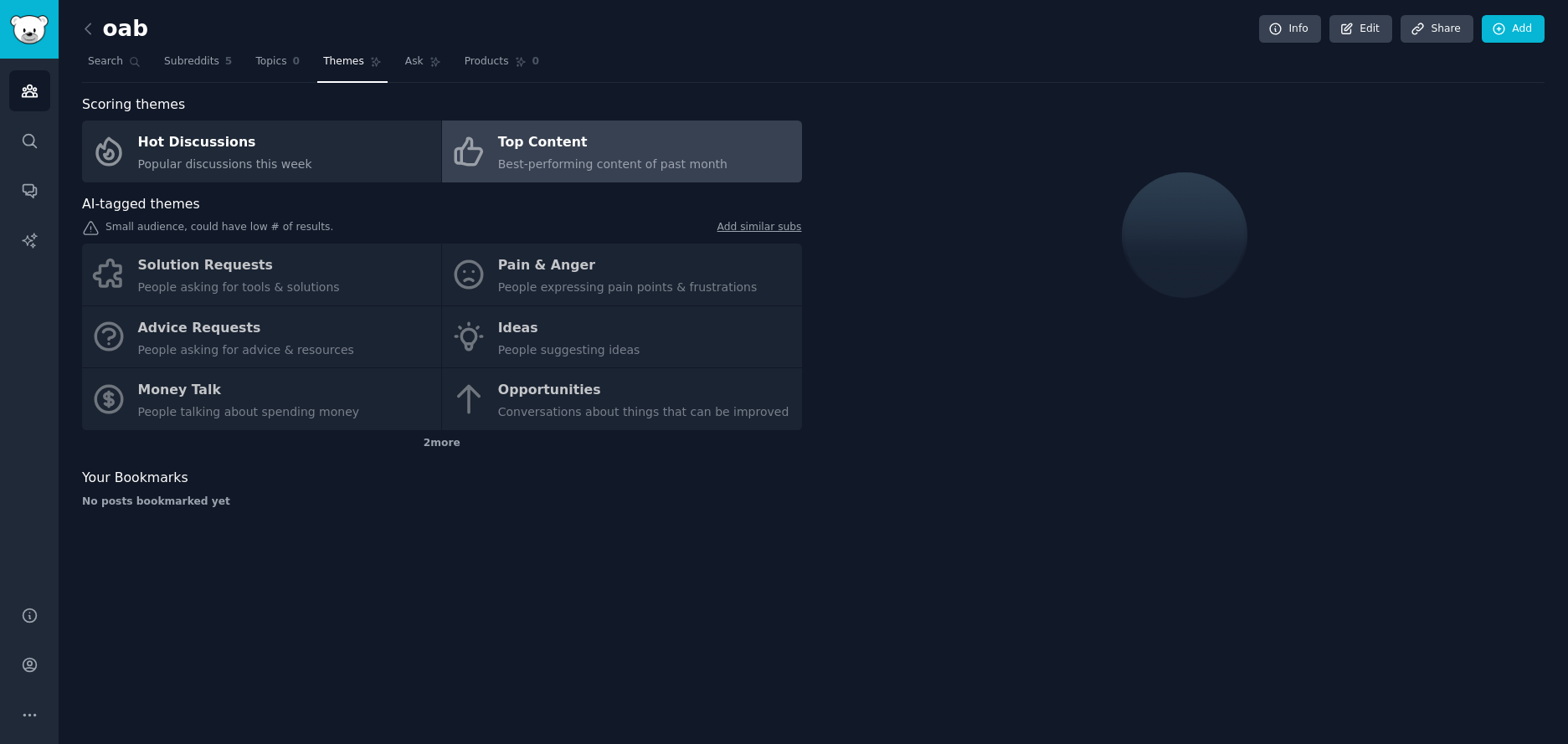
click at [557, 261] on div "Solution Requests People asking for tools & solutions Pain & Anger People expre…" at bounding box center [441, 336] width 720 height 187
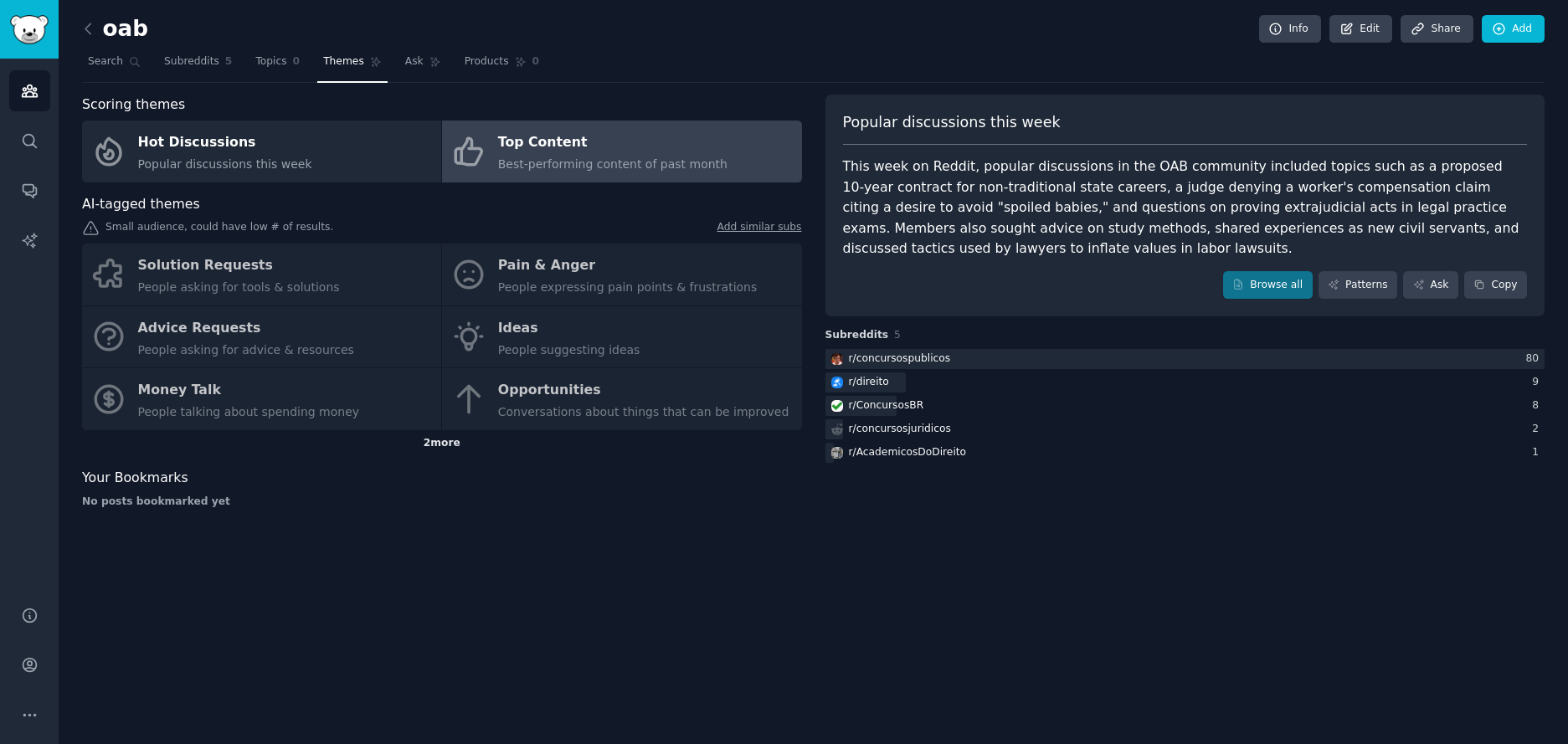
click at [442, 452] on div "2 more" at bounding box center [441, 443] width 720 height 27
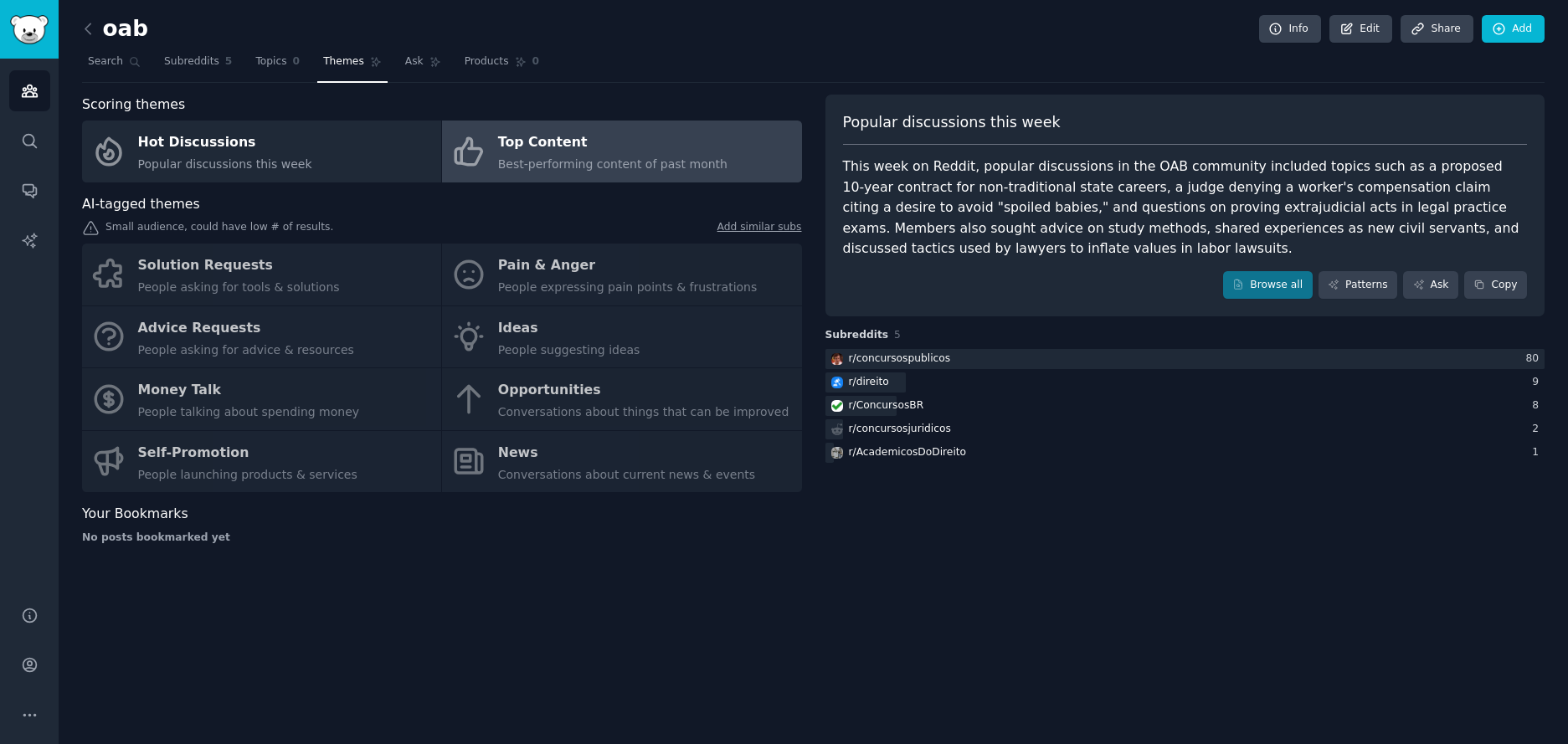
click at [496, 388] on div "Solution Requests People asking for tools & solutions Pain & Anger People expre…" at bounding box center [441, 367] width 720 height 249
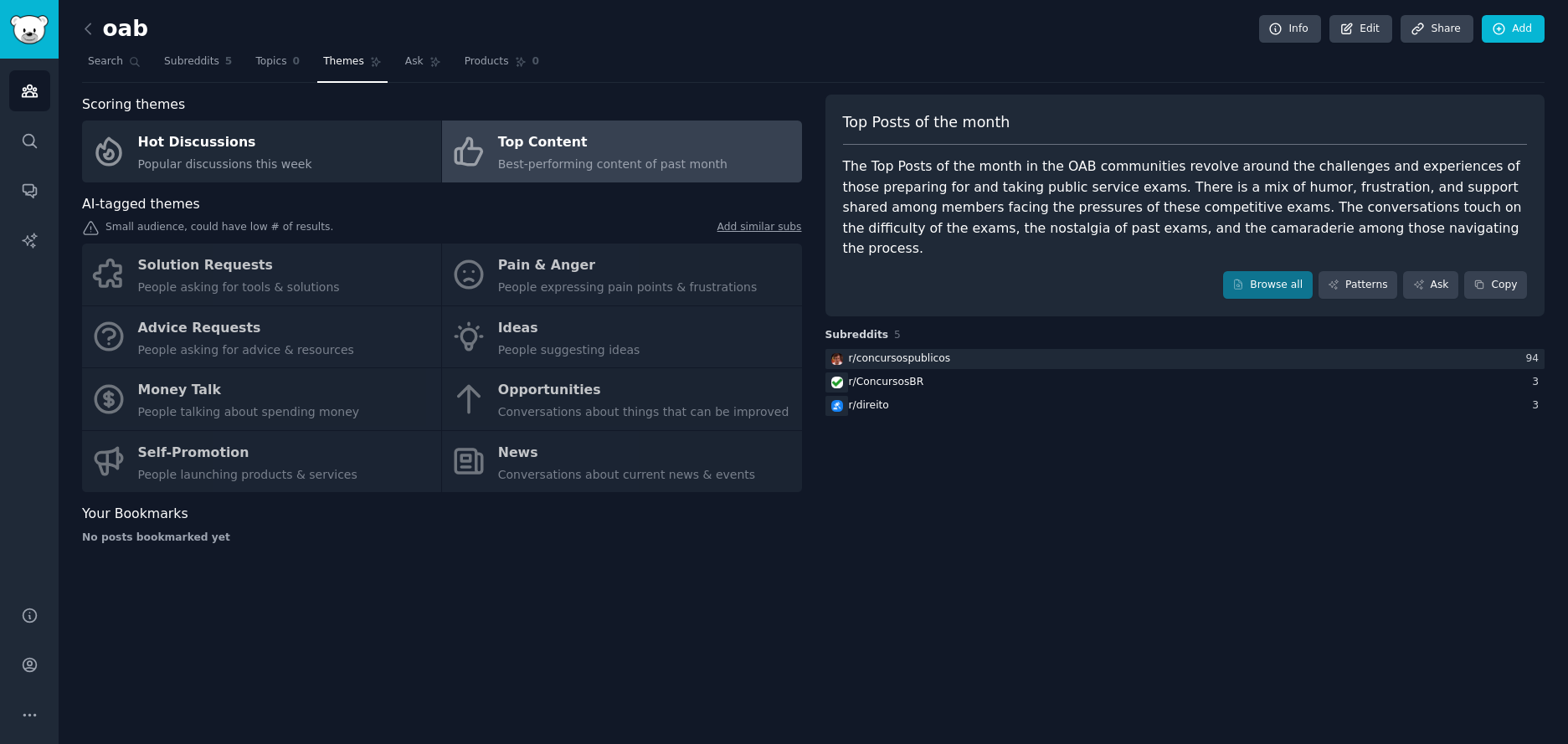
click at [533, 342] on div "Solution Requests People asking for tools & solutions Pain & Anger People expre…" at bounding box center [441, 367] width 720 height 249
drag, startPoint x: 588, startPoint y: 393, endPoint x: 587, endPoint y: 382, distance: 11.0
click at [589, 393] on div "Solution Requests People asking for tools & solutions Pain & Anger People expre…" at bounding box center [441, 367] width 720 height 249
click at [266, 65] on span "Topics" at bounding box center [271, 62] width 31 height 15
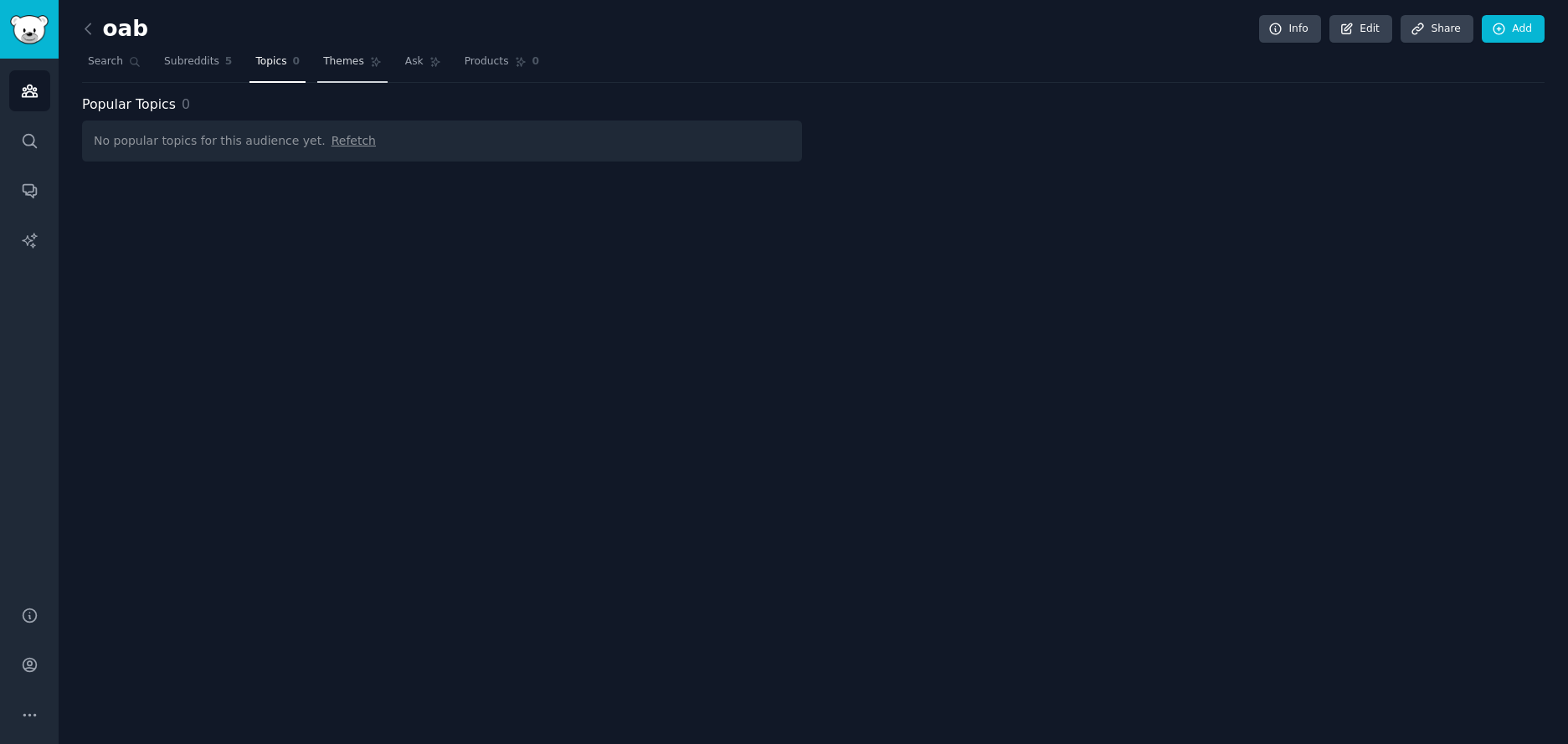
click at [323, 65] on span "Themes" at bounding box center [344, 62] width 41 height 15
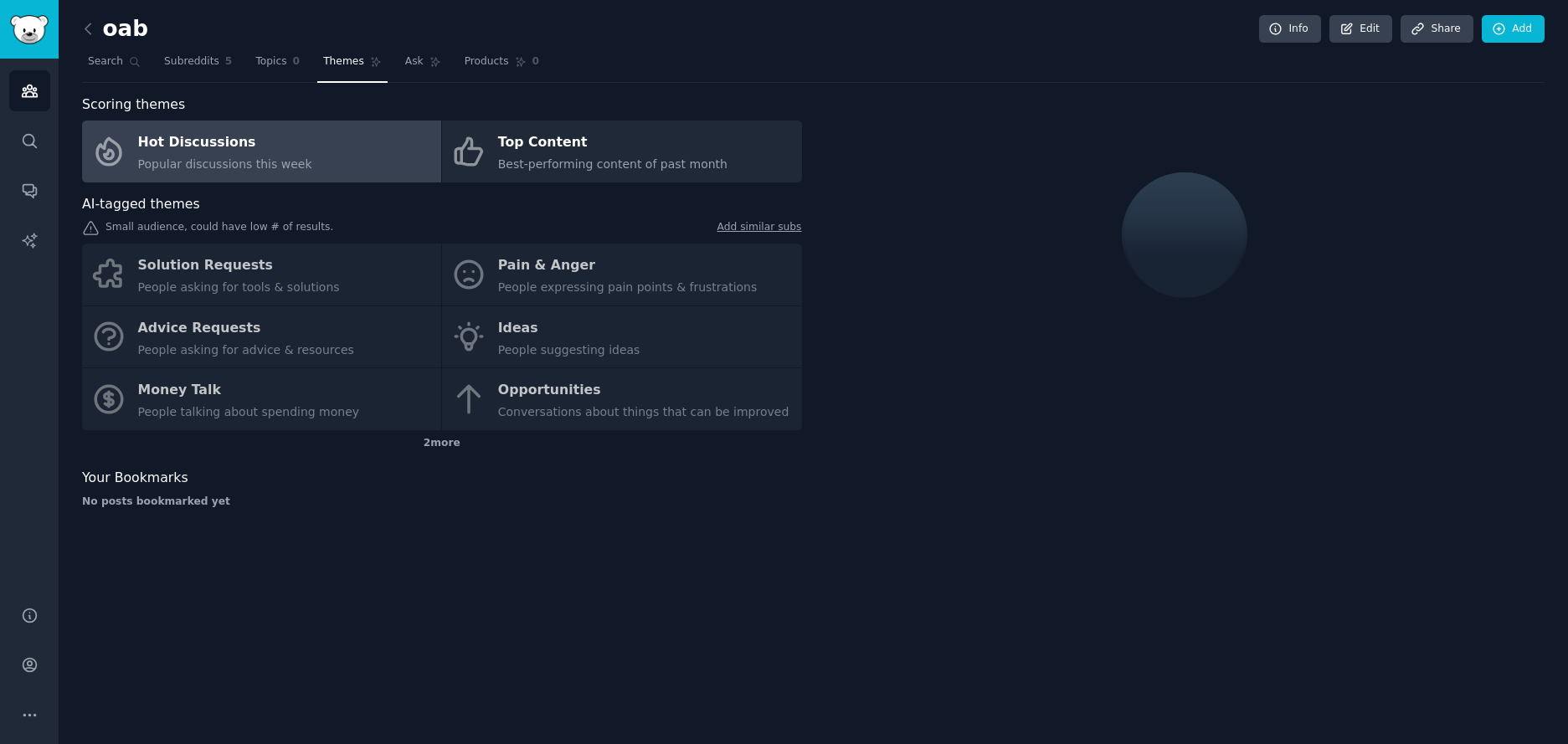
click at [558, 347] on div "Solution Requests People asking for tools & solutions Pain & Anger People expre…" at bounding box center [441, 336] width 720 height 187
click at [131, 57] on icon at bounding box center [135, 62] width 12 height 12
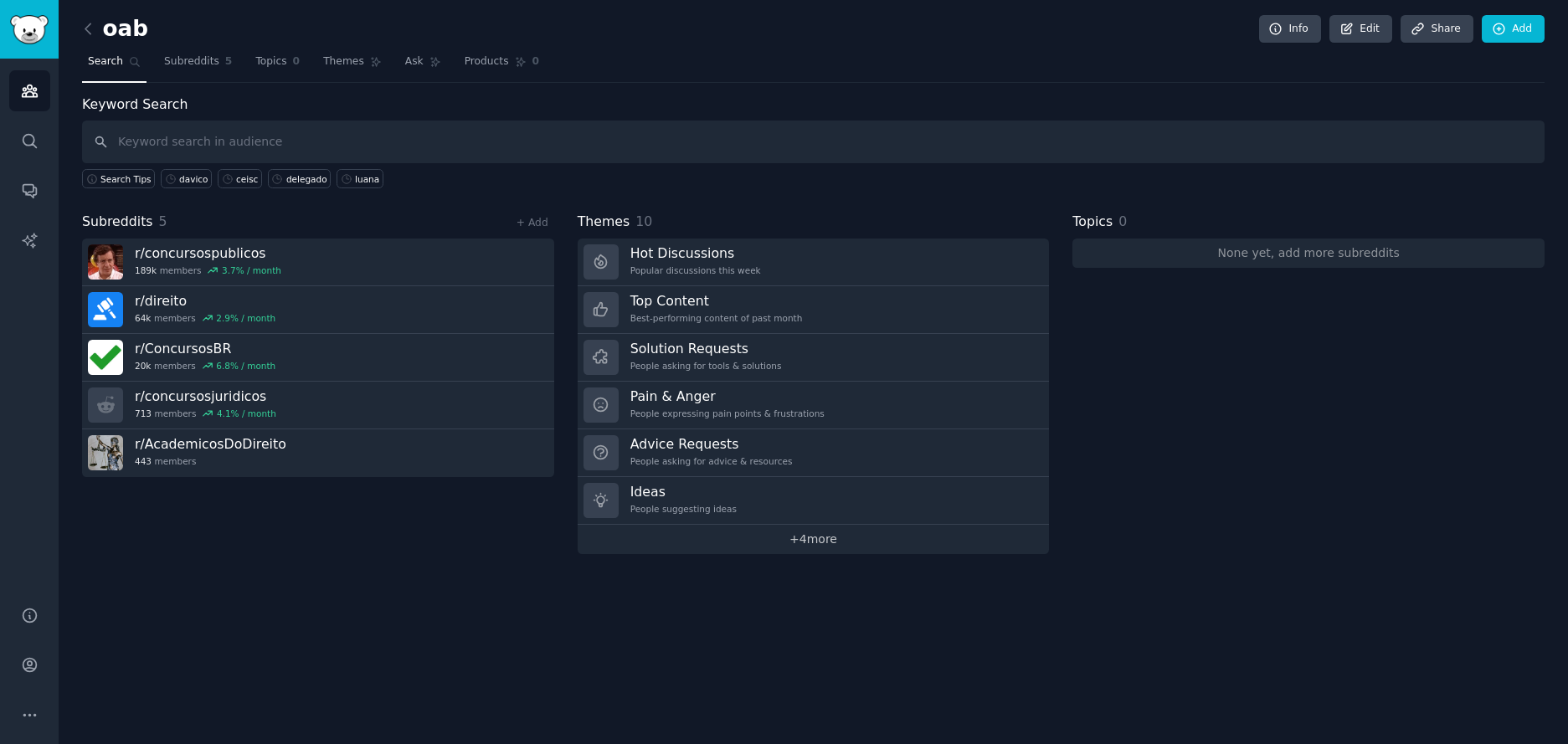
click at [834, 547] on link "+ 4 more" at bounding box center [814, 539] width 472 height 29
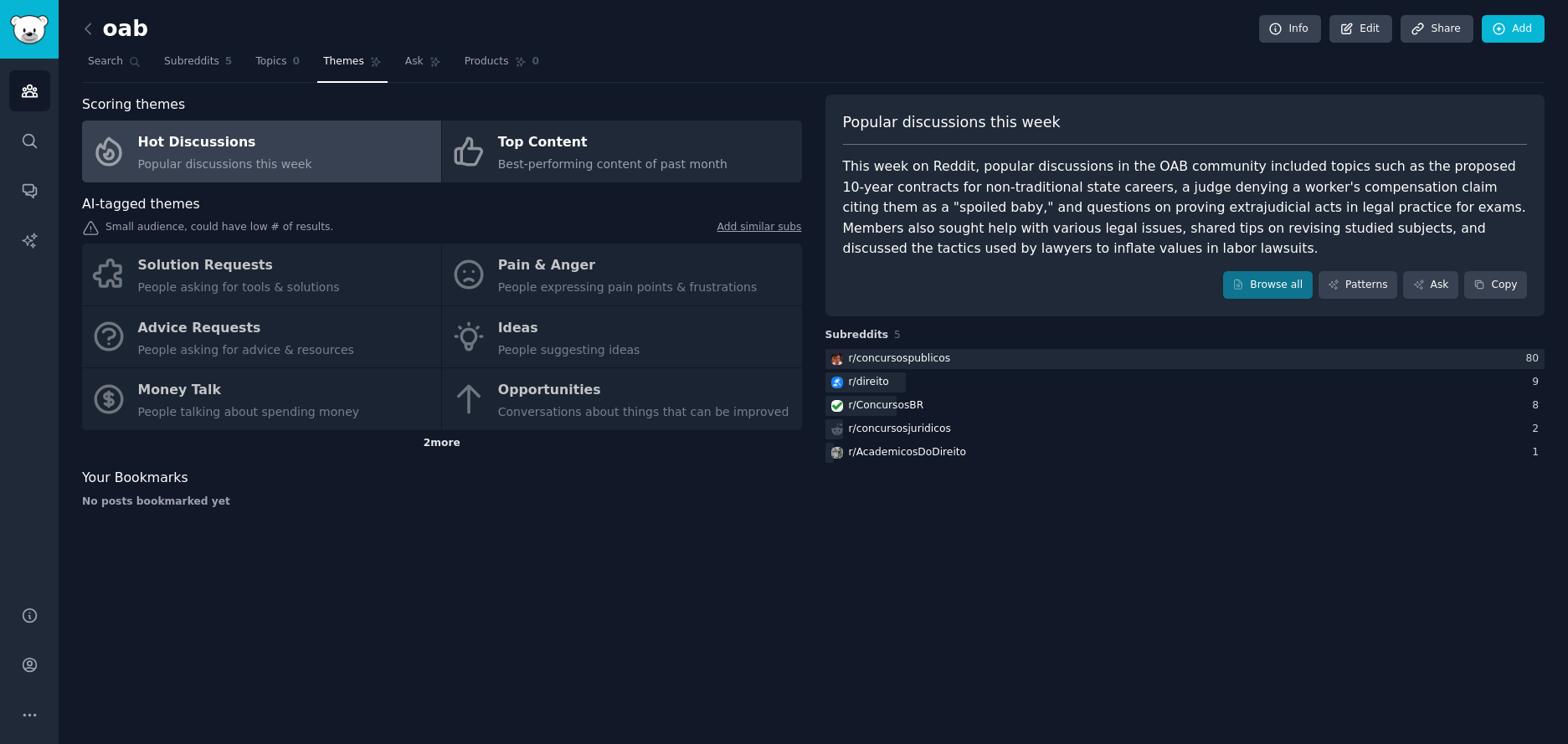
click at [443, 450] on div "2 more" at bounding box center [441, 443] width 720 height 27
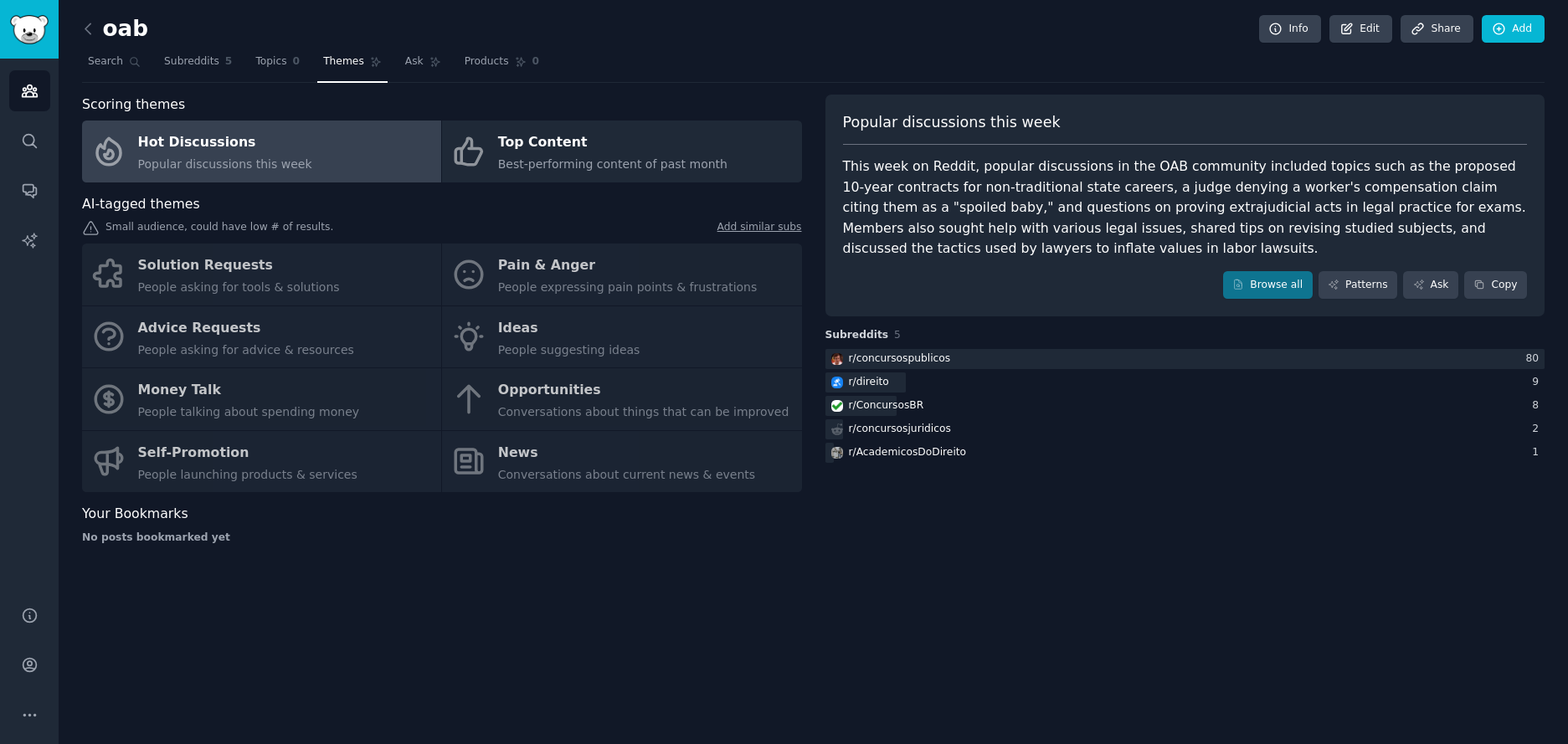
click at [769, 230] on link "Add similar subs" at bounding box center [759, 229] width 84 height 17
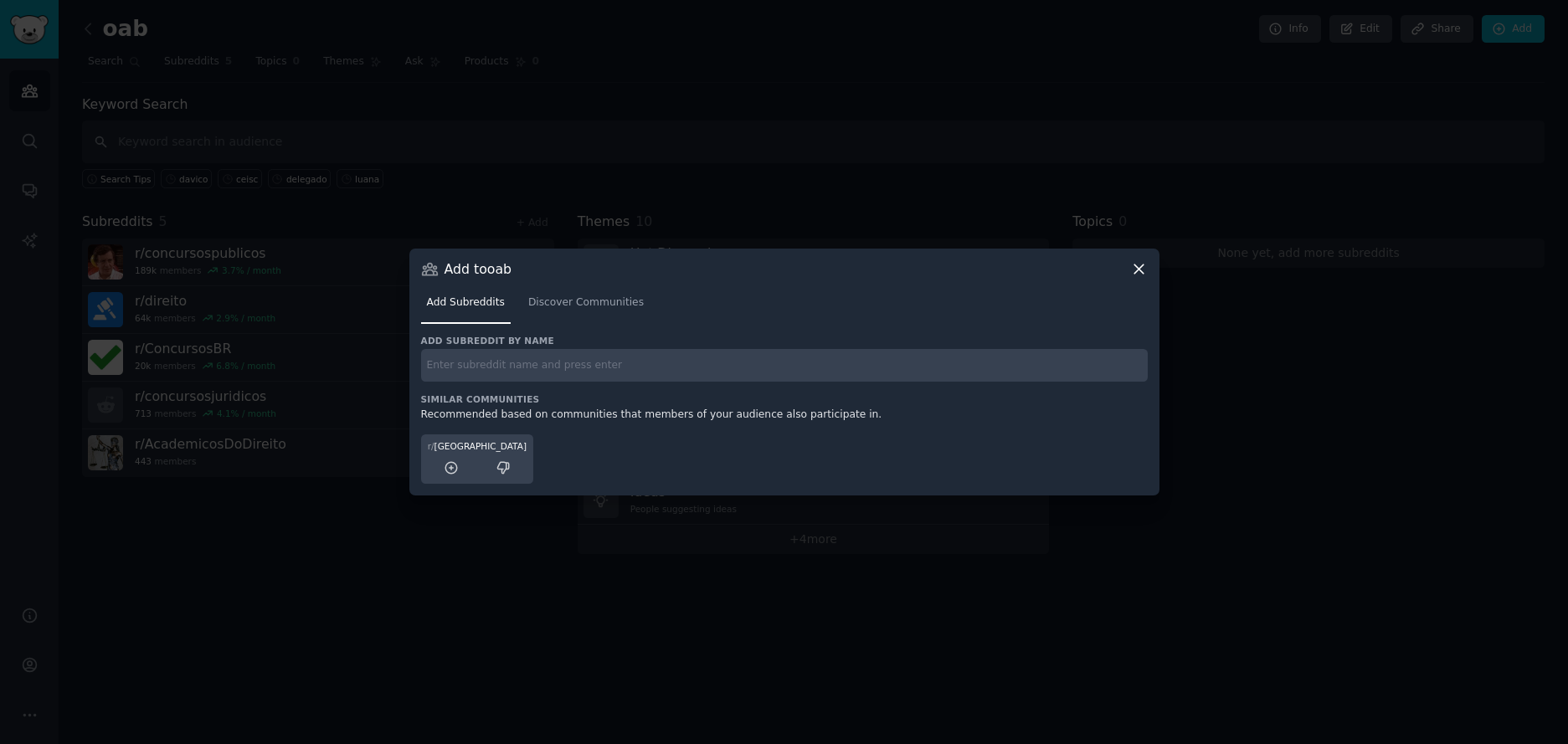
click at [265, 291] on div at bounding box center [784, 372] width 1568 height 744
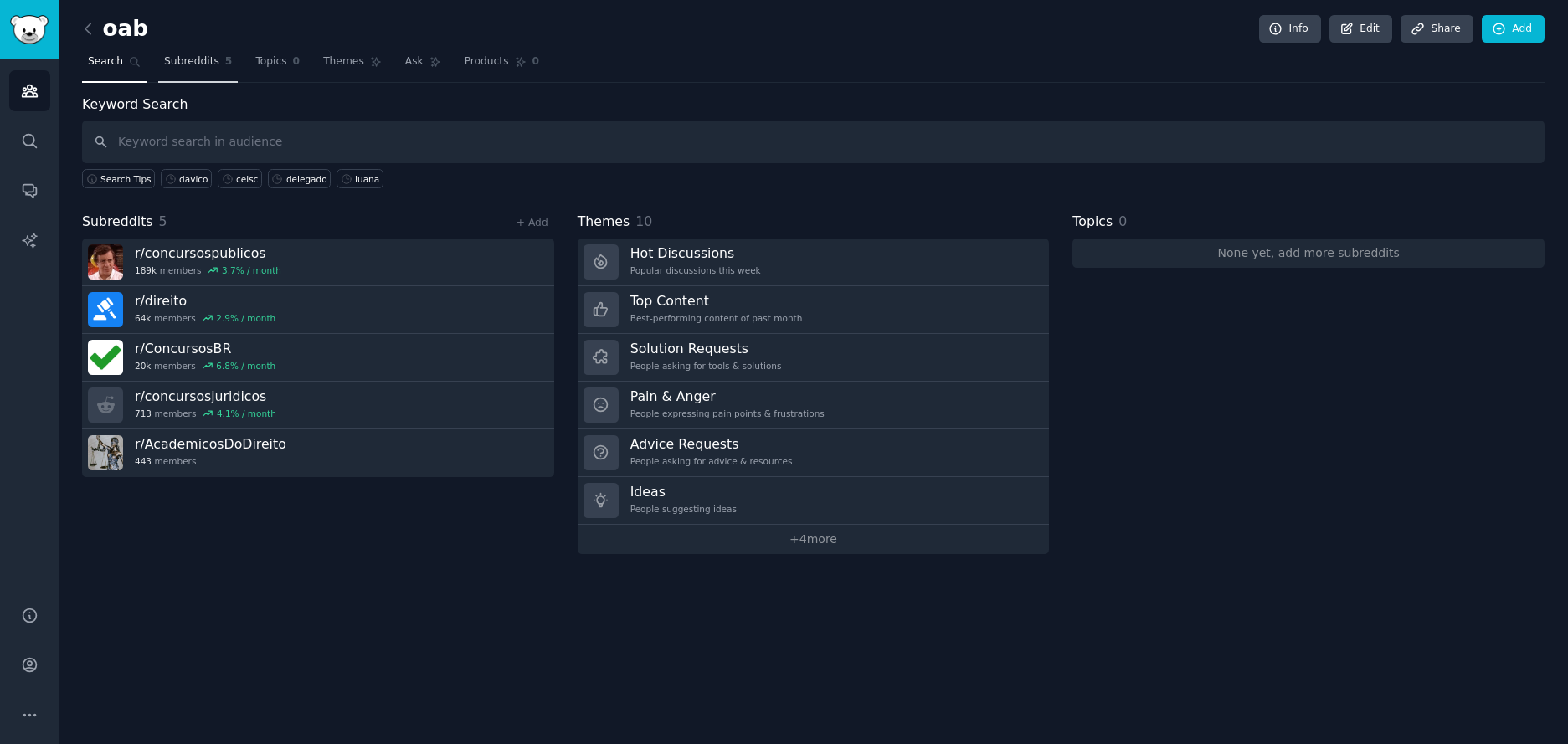
click at [204, 64] on span "Subreddits" at bounding box center [192, 62] width 55 height 15
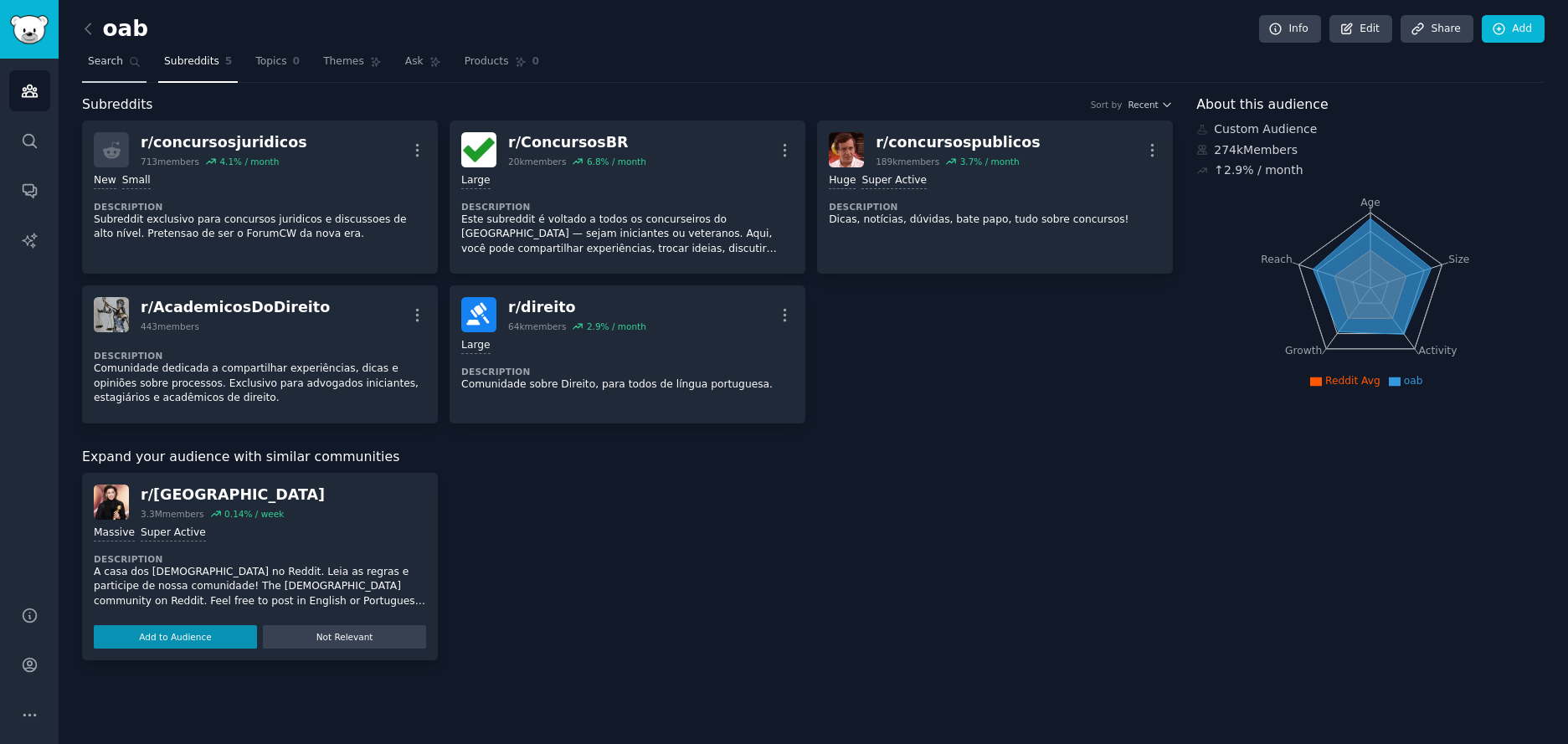
click at [139, 66] on icon at bounding box center [135, 62] width 12 height 12
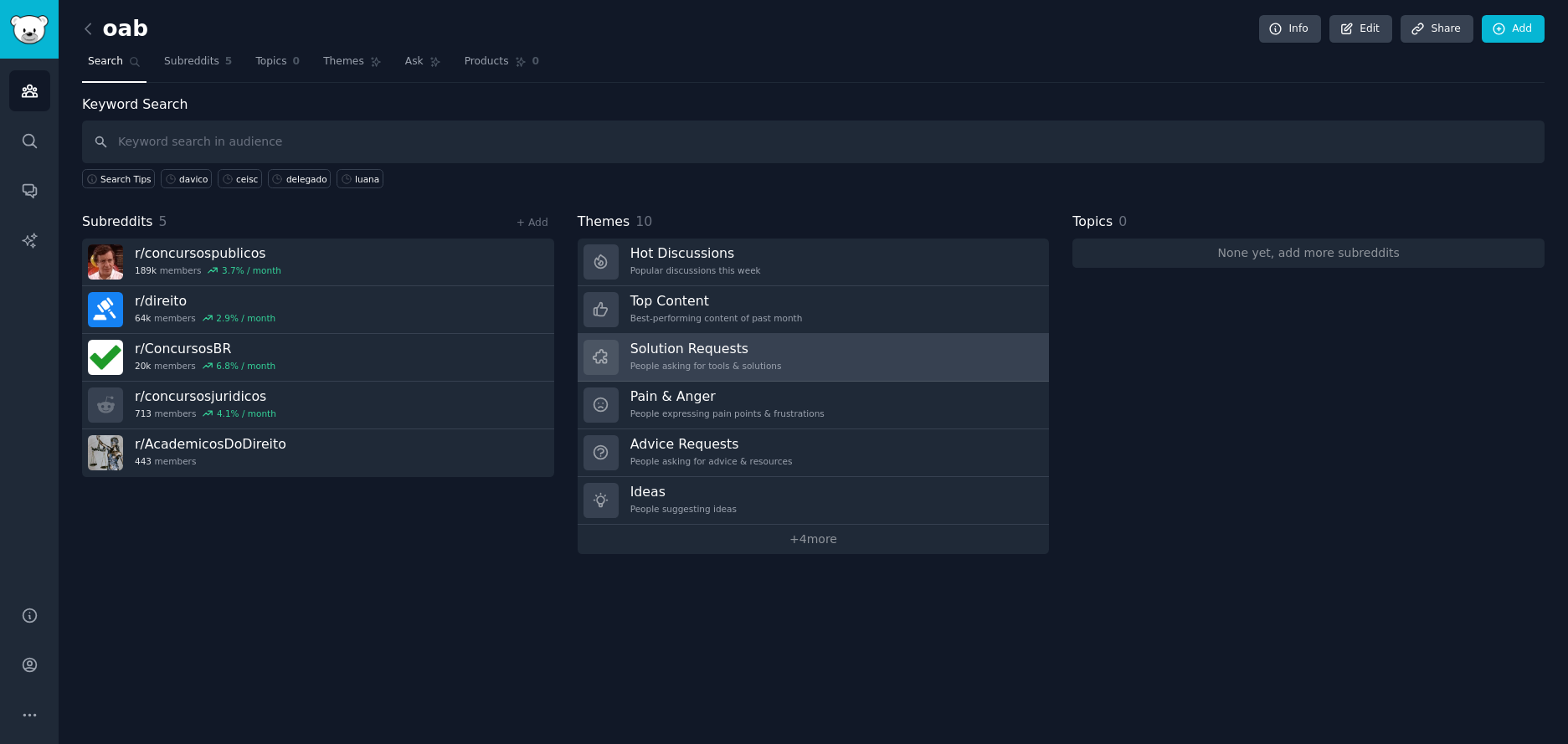
click at [789, 365] on link "Solution Requests People asking for tools & solutions" at bounding box center [814, 357] width 472 height 47
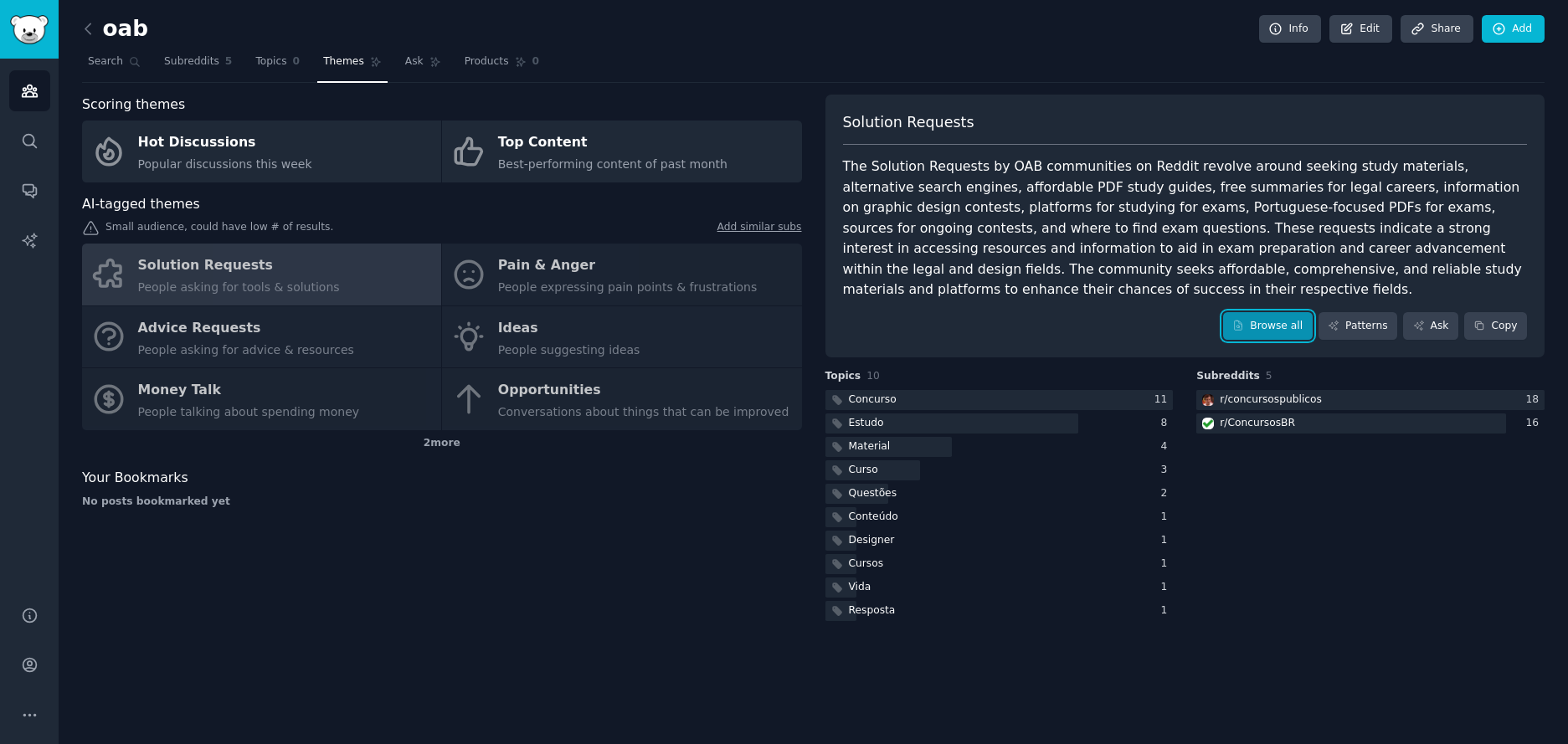
click at [1282, 329] on link "Browse all" at bounding box center [1268, 326] width 89 height 28
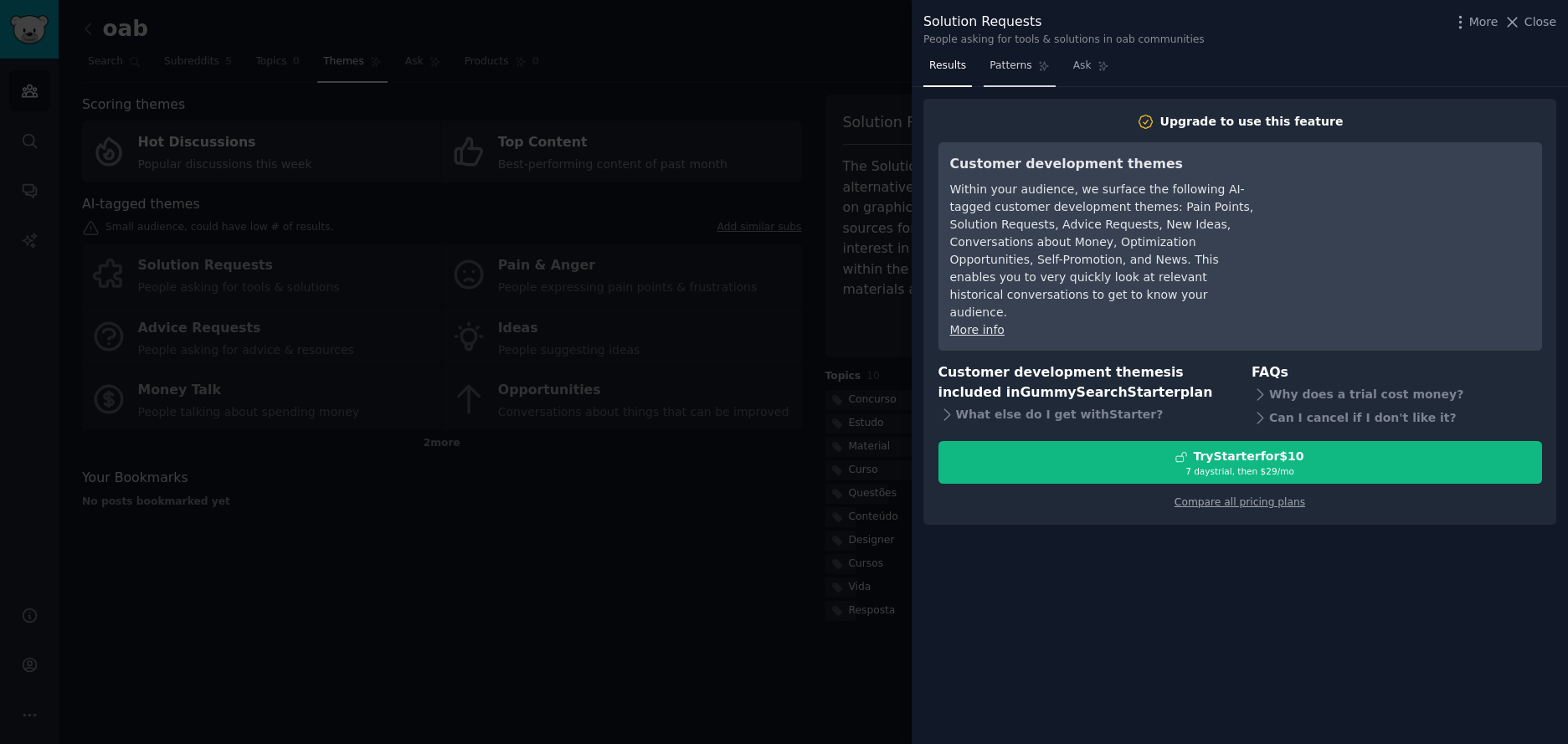
click at [993, 63] on span "Patterns" at bounding box center [1011, 66] width 42 height 15
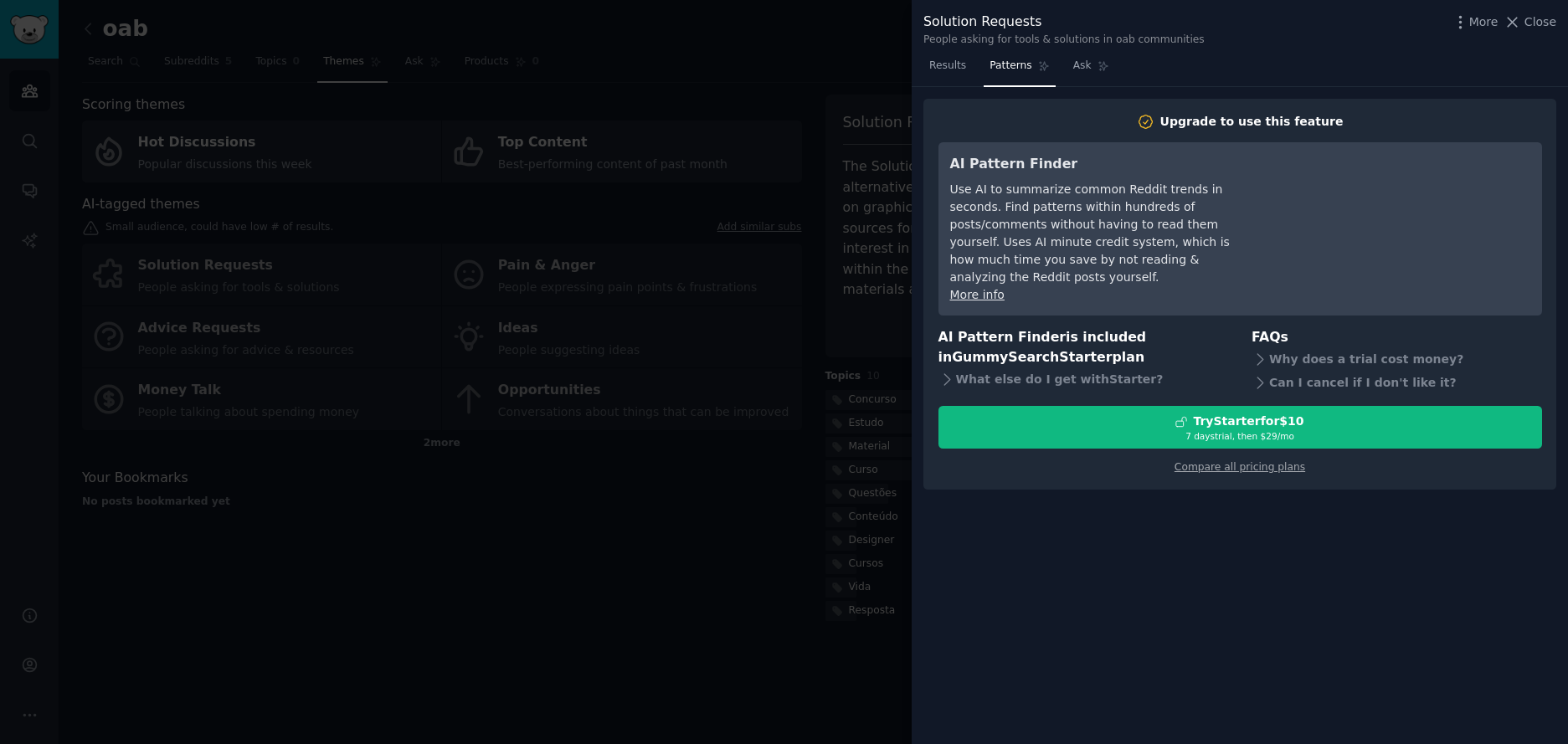
click at [833, 94] on div at bounding box center [784, 372] width 1568 height 744
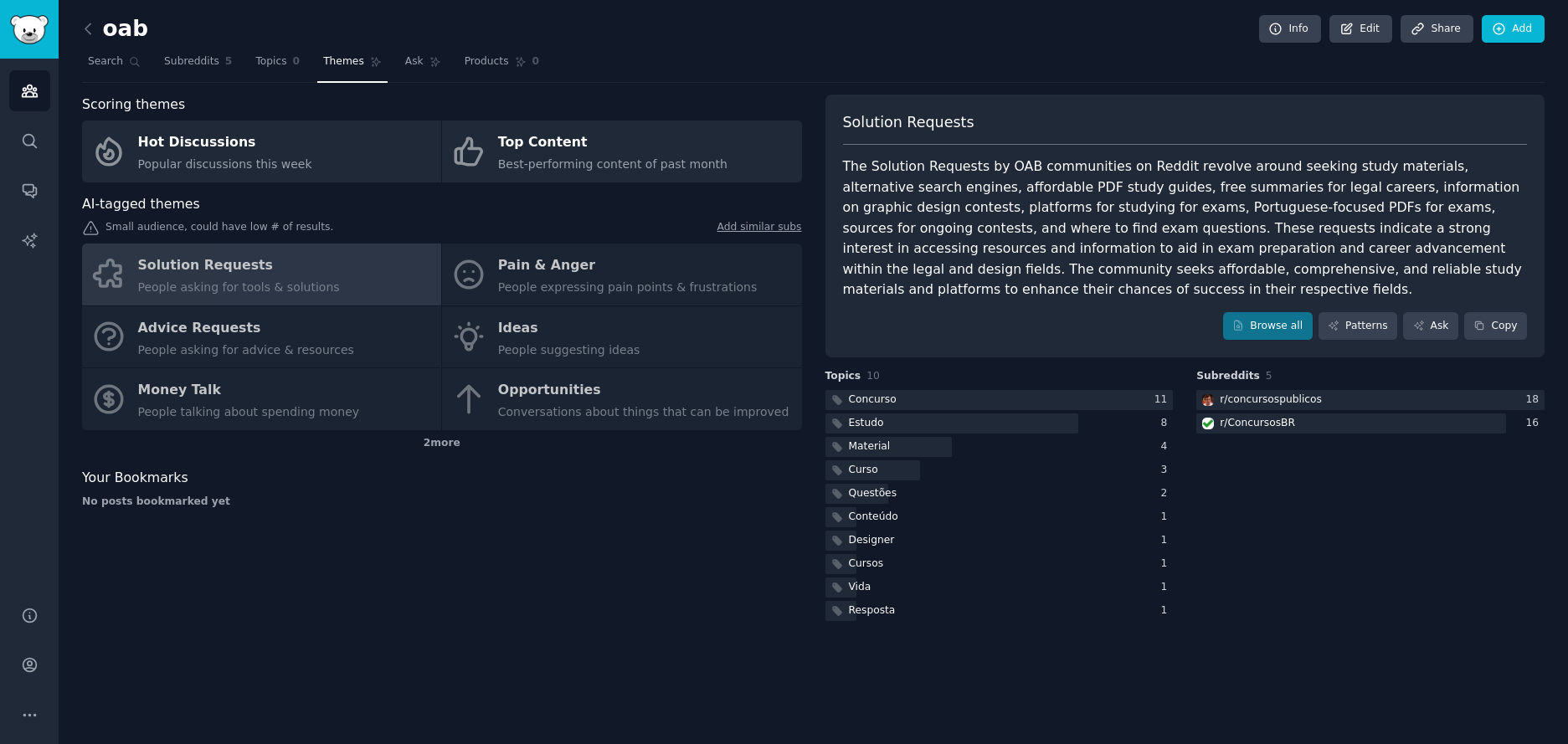
click at [1132, 306] on div "Solution Requests The Solution Requests by OAB communities on Reddit revolve ar…" at bounding box center [1185, 226] width 720 height 264
click at [1269, 214] on div "The Solution Requests by OAB communities on Reddit revolve around seeking study…" at bounding box center [1185, 228] width 685 height 144
click at [271, 333] on div "Solution Requests People asking for tools & solutions Pain & Anger People expre…" at bounding box center [441, 336] width 720 height 187
drag, startPoint x: 157, startPoint y: 56, endPoint x: 124, endPoint y: 54, distance: 33.1
click at [156, 56] on nav "Search Subreddits 5 Topics 0 Themes Ask Products 0" at bounding box center [813, 65] width 1463 height 34
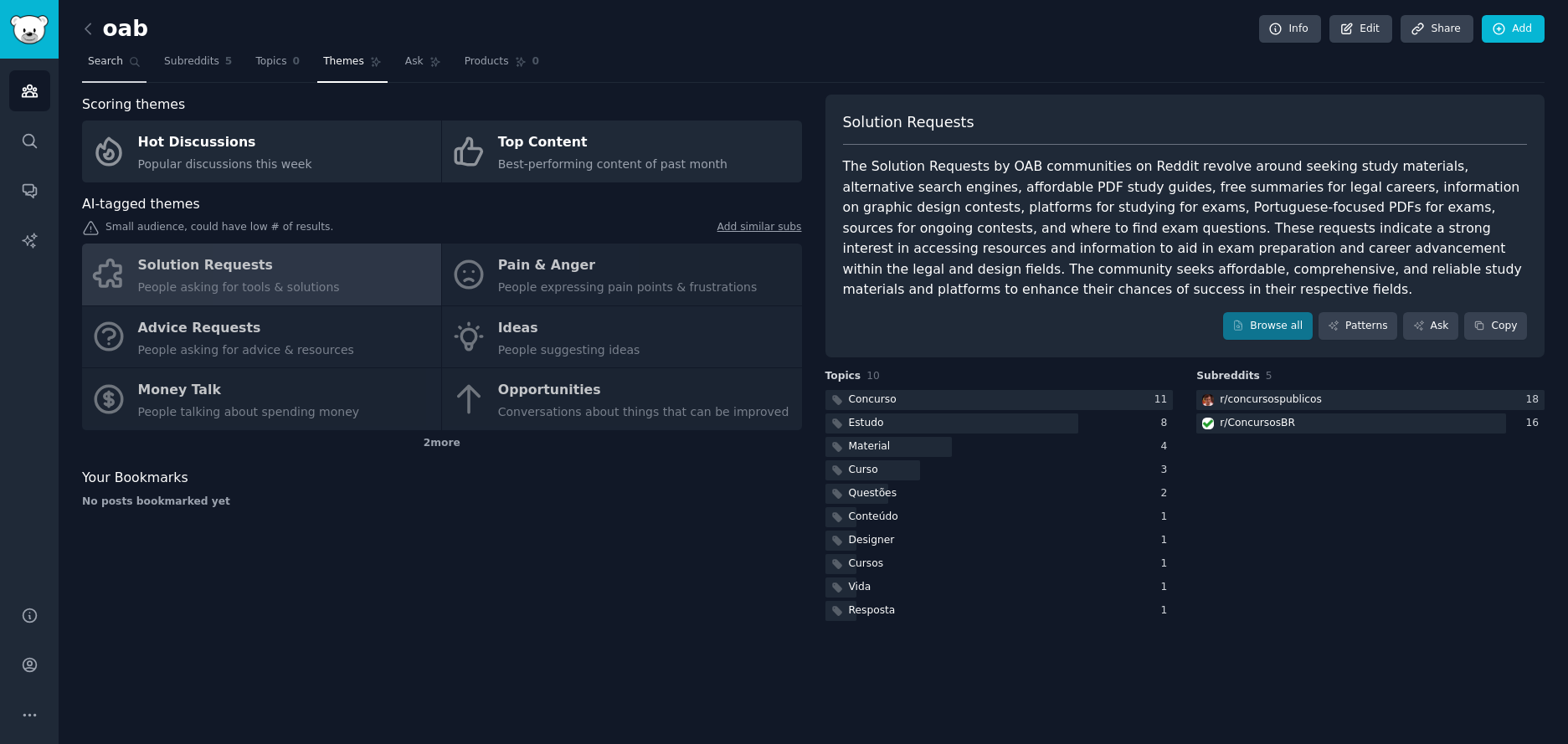
click at [117, 54] on span "Search" at bounding box center [105, 62] width 35 height 15
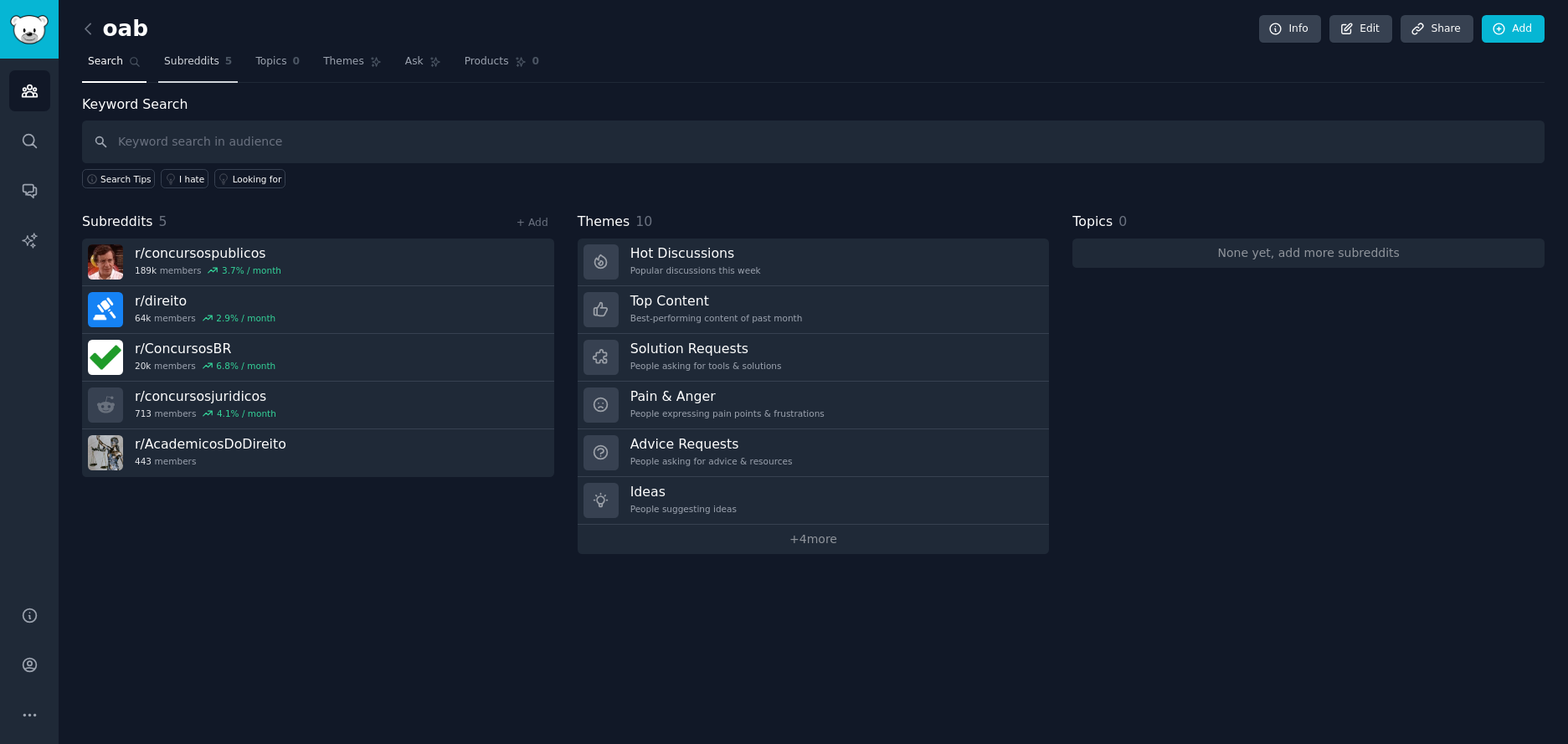
click at [188, 57] on span "Subreddits" at bounding box center [192, 62] width 55 height 15
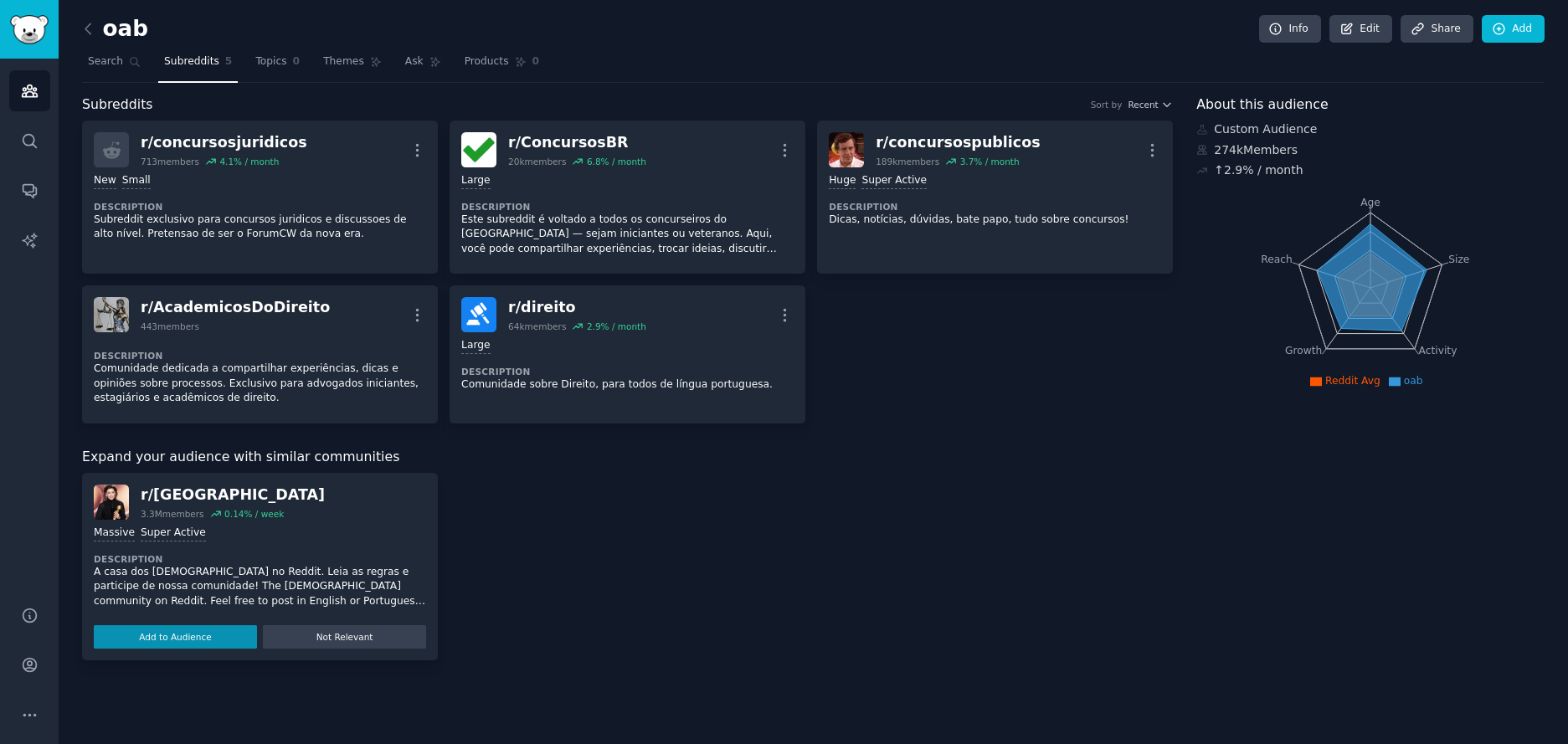
click at [244, 61] on nav "Search Subreddits 5 Topics 0 Themes Ask Products 0" at bounding box center [813, 65] width 1463 height 34
drag, startPoint x: 267, startPoint y: 64, endPoint x: 281, endPoint y: 65, distance: 14.0
click at [267, 64] on span "Topics" at bounding box center [271, 62] width 31 height 15
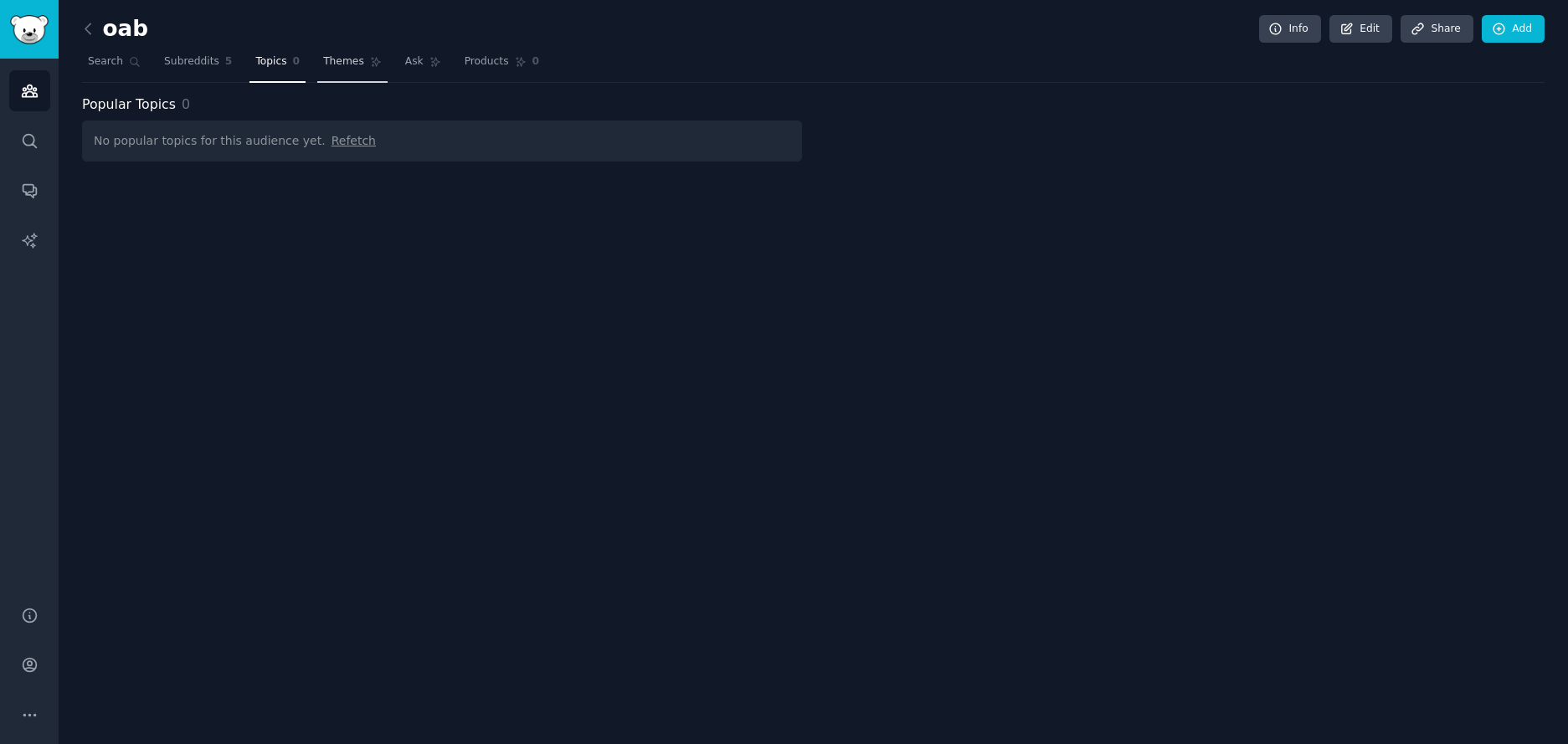
click at [347, 65] on span "Themes" at bounding box center [344, 62] width 41 height 15
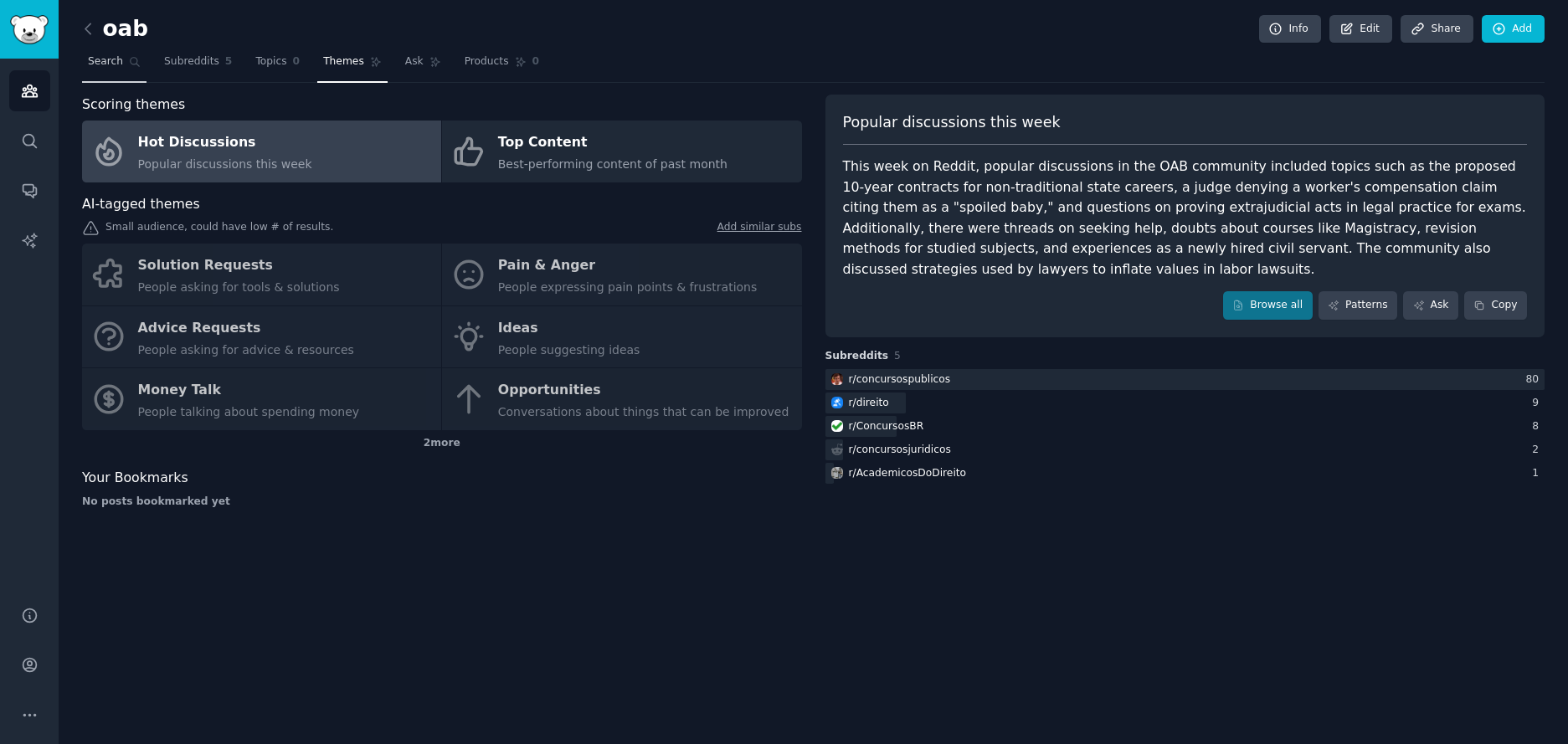
click at [107, 58] on span "Search" at bounding box center [105, 62] width 35 height 15
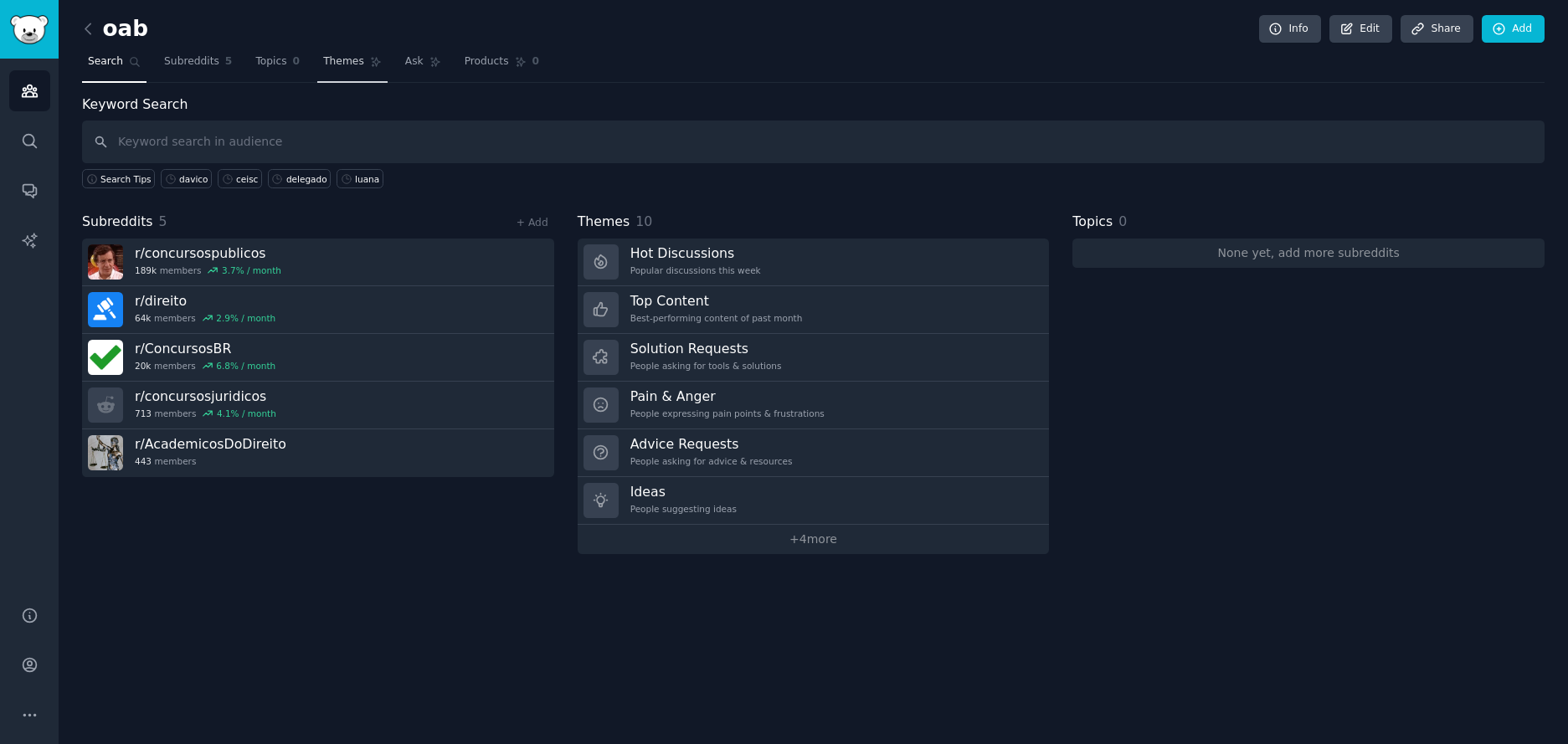
click at [335, 62] on span "Themes" at bounding box center [344, 62] width 41 height 15
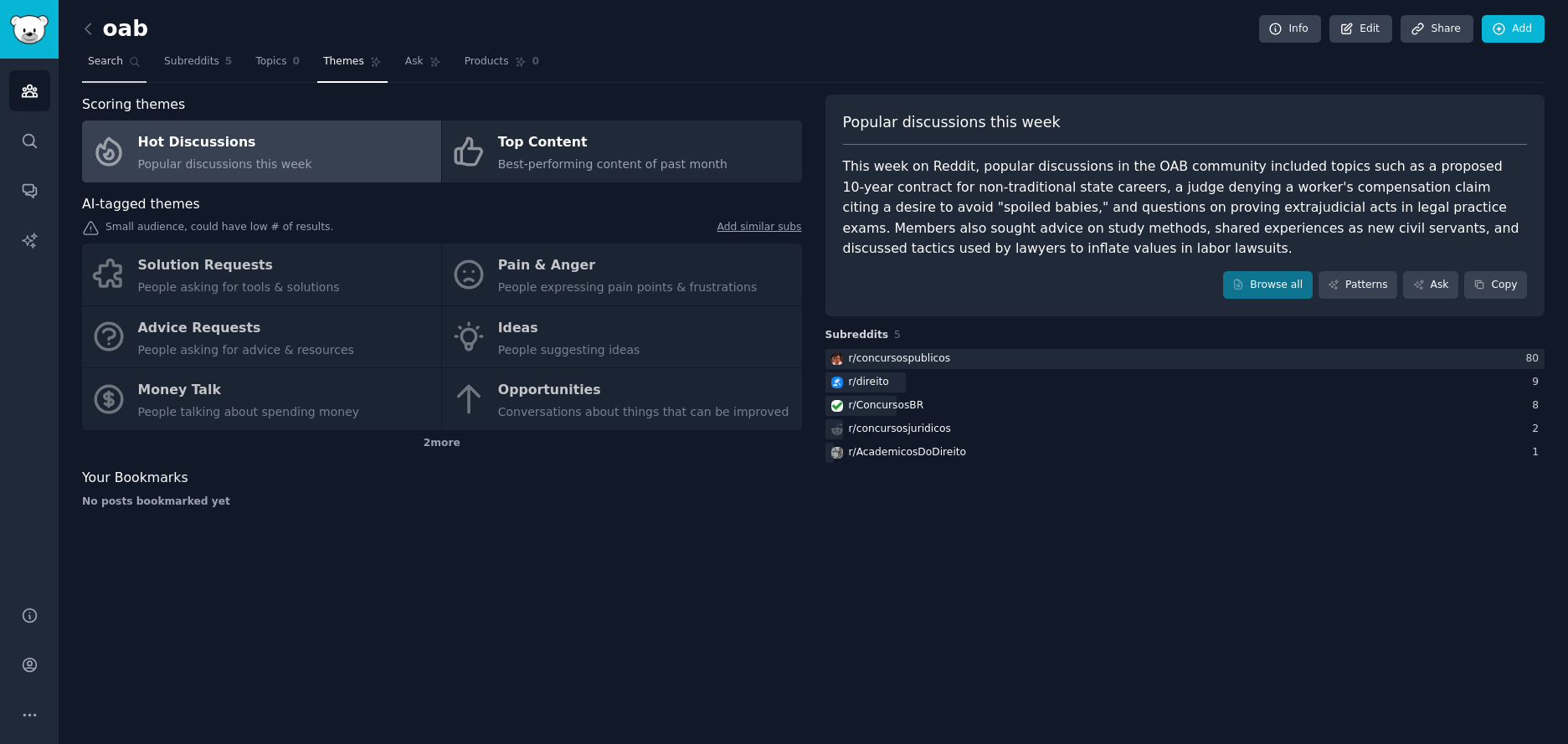
click at [113, 58] on span "Search" at bounding box center [105, 62] width 35 height 15
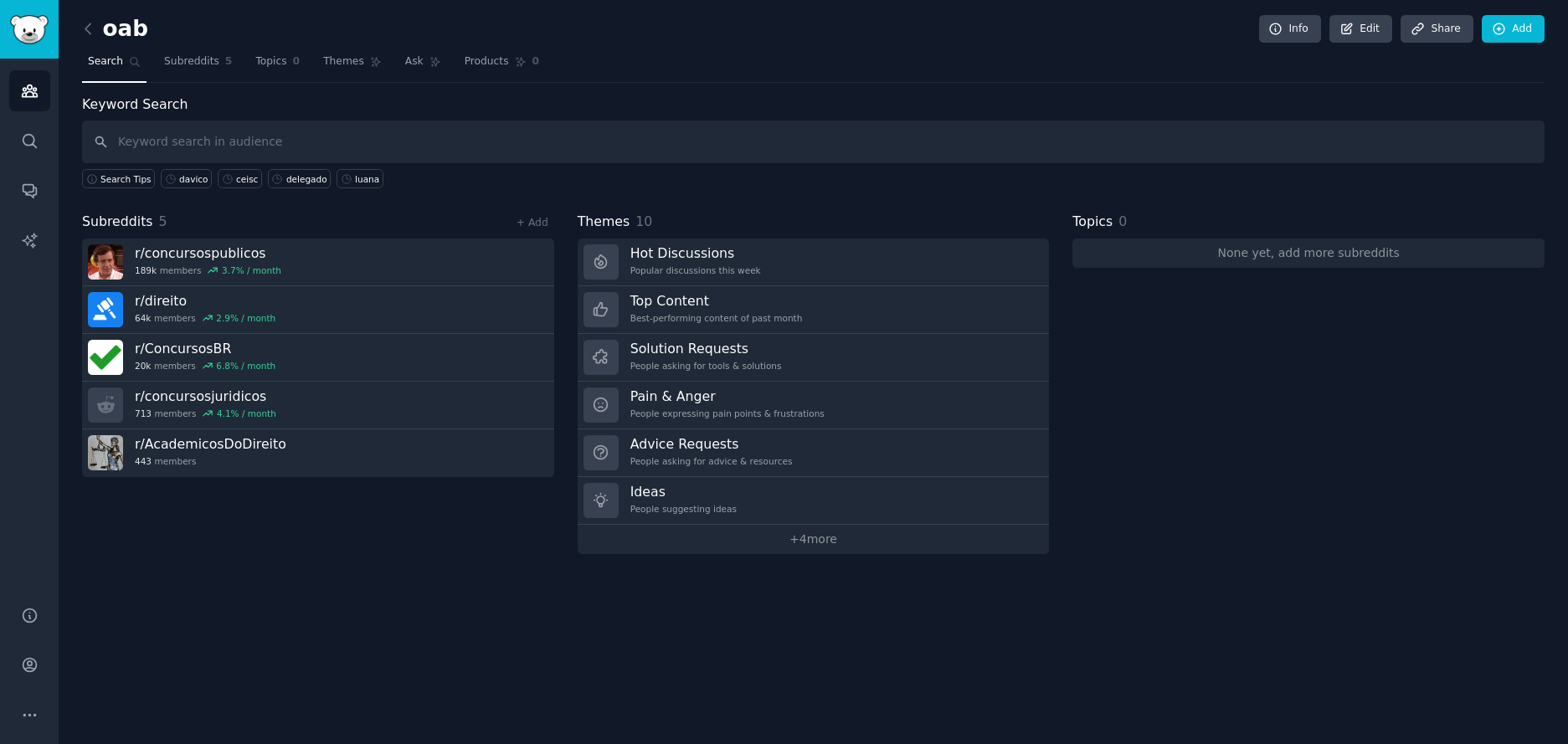
click at [265, 140] on input "text" at bounding box center [813, 142] width 1463 height 43
click at [829, 541] on link "+ 4 more" at bounding box center [814, 539] width 472 height 29
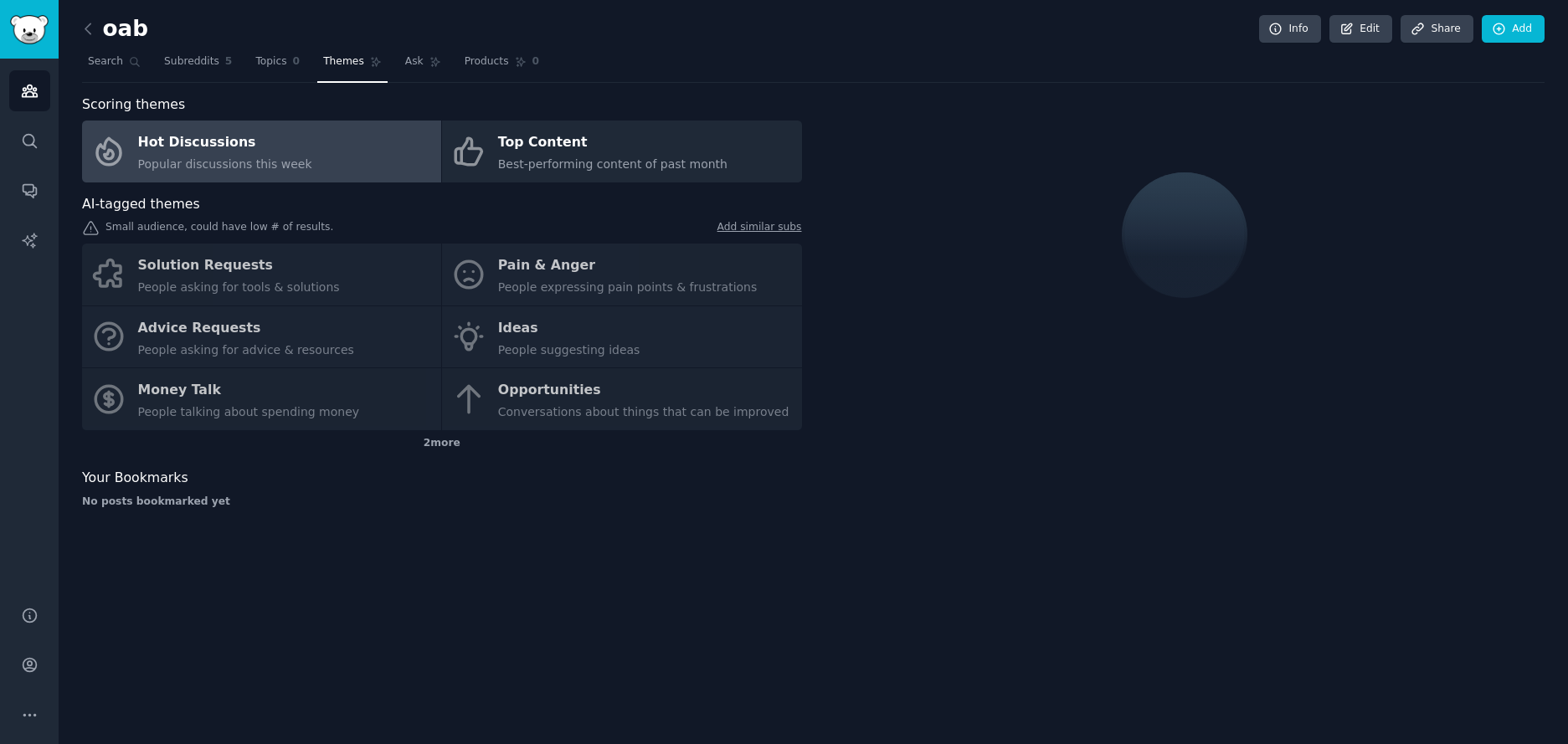
drag, startPoint x: 433, startPoint y: 450, endPoint x: 456, endPoint y: 452, distance: 23.1
click at [432, 450] on div "2 more" at bounding box center [441, 443] width 720 height 27
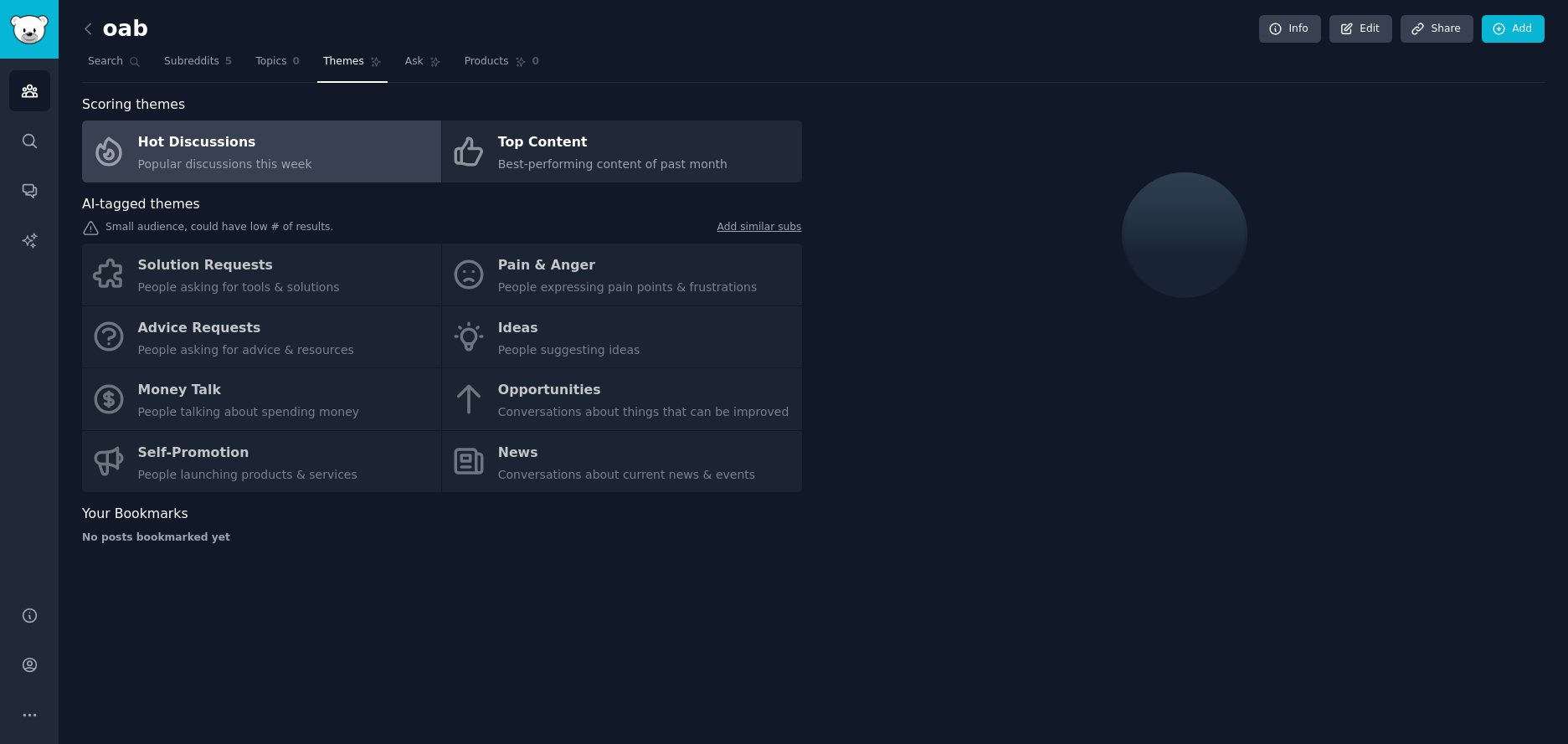
click at [770, 229] on link "Add similar subs" at bounding box center [759, 229] width 84 height 17
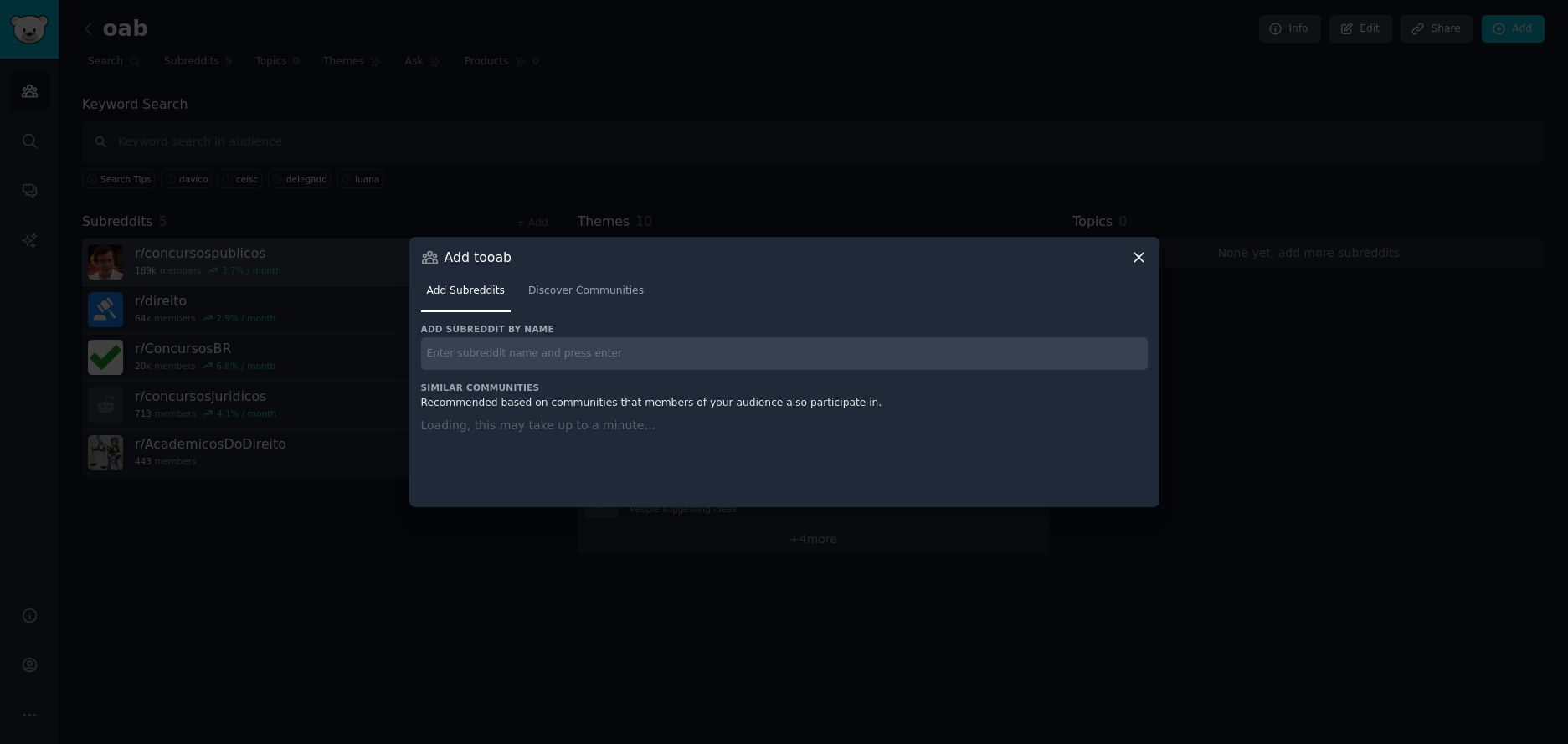
click at [330, 270] on div at bounding box center [784, 372] width 1568 height 744
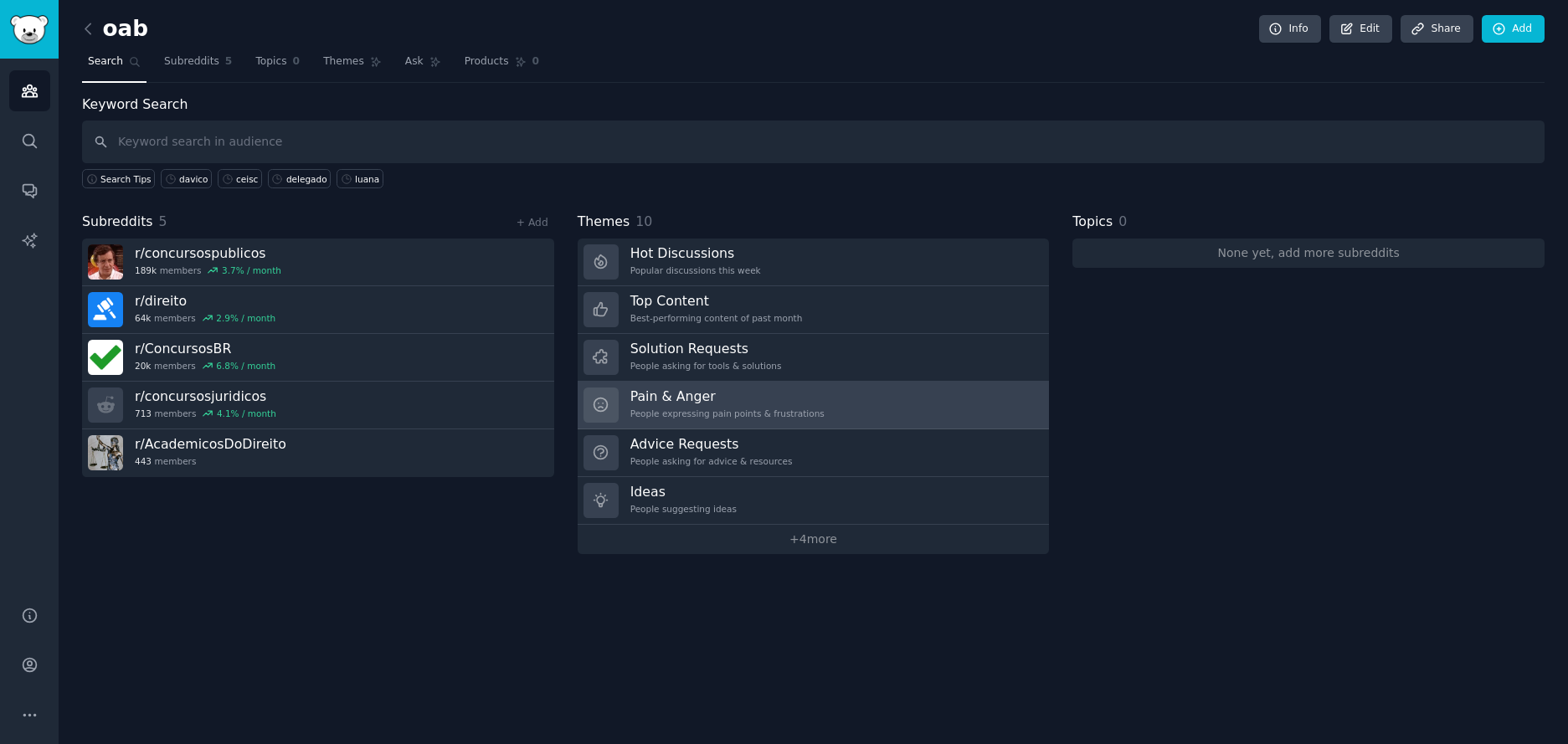
click at [813, 414] on div "People expressing pain points & frustrations" at bounding box center [728, 414] width 194 height 12
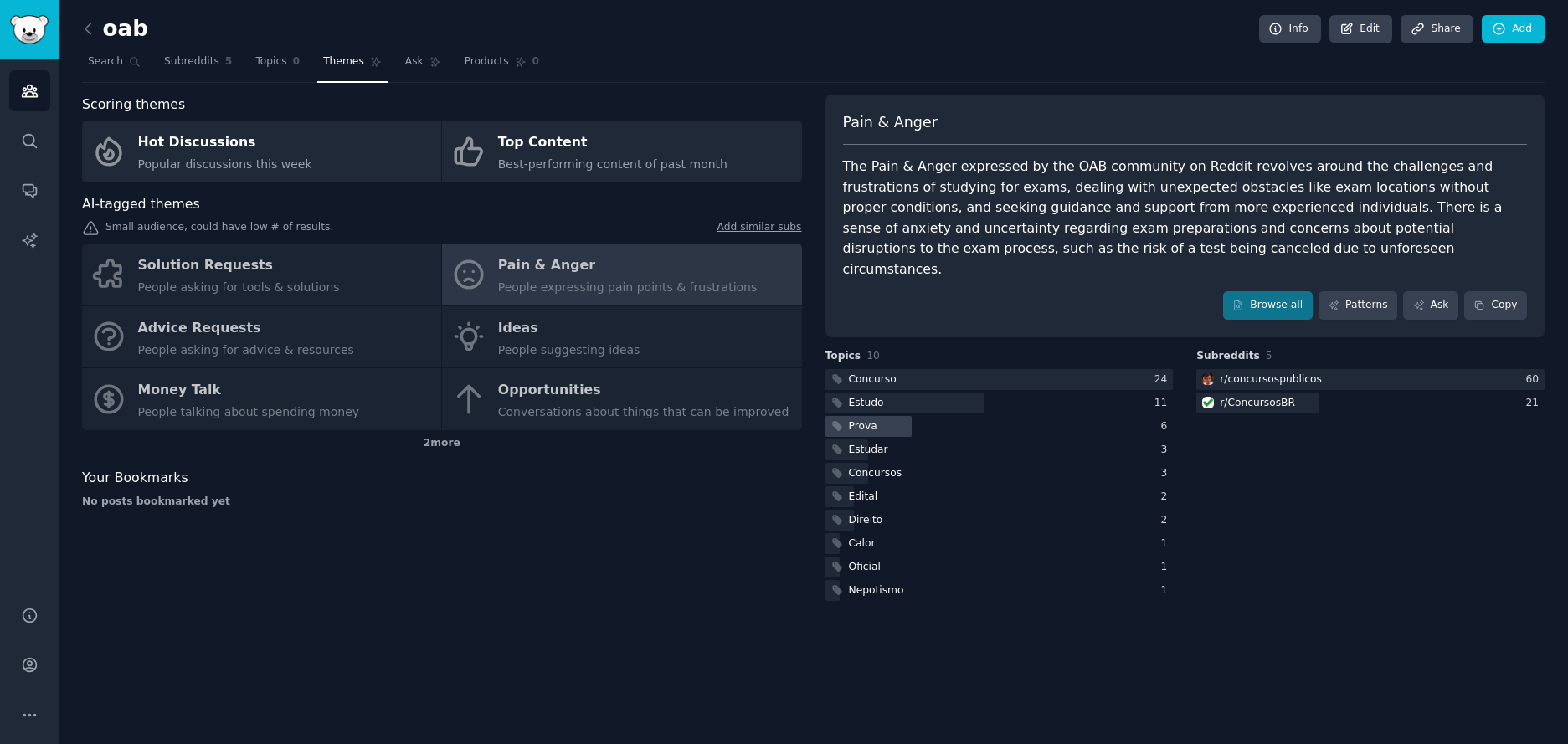
click at [864, 420] on div "Prova" at bounding box center [863, 427] width 28 height 15
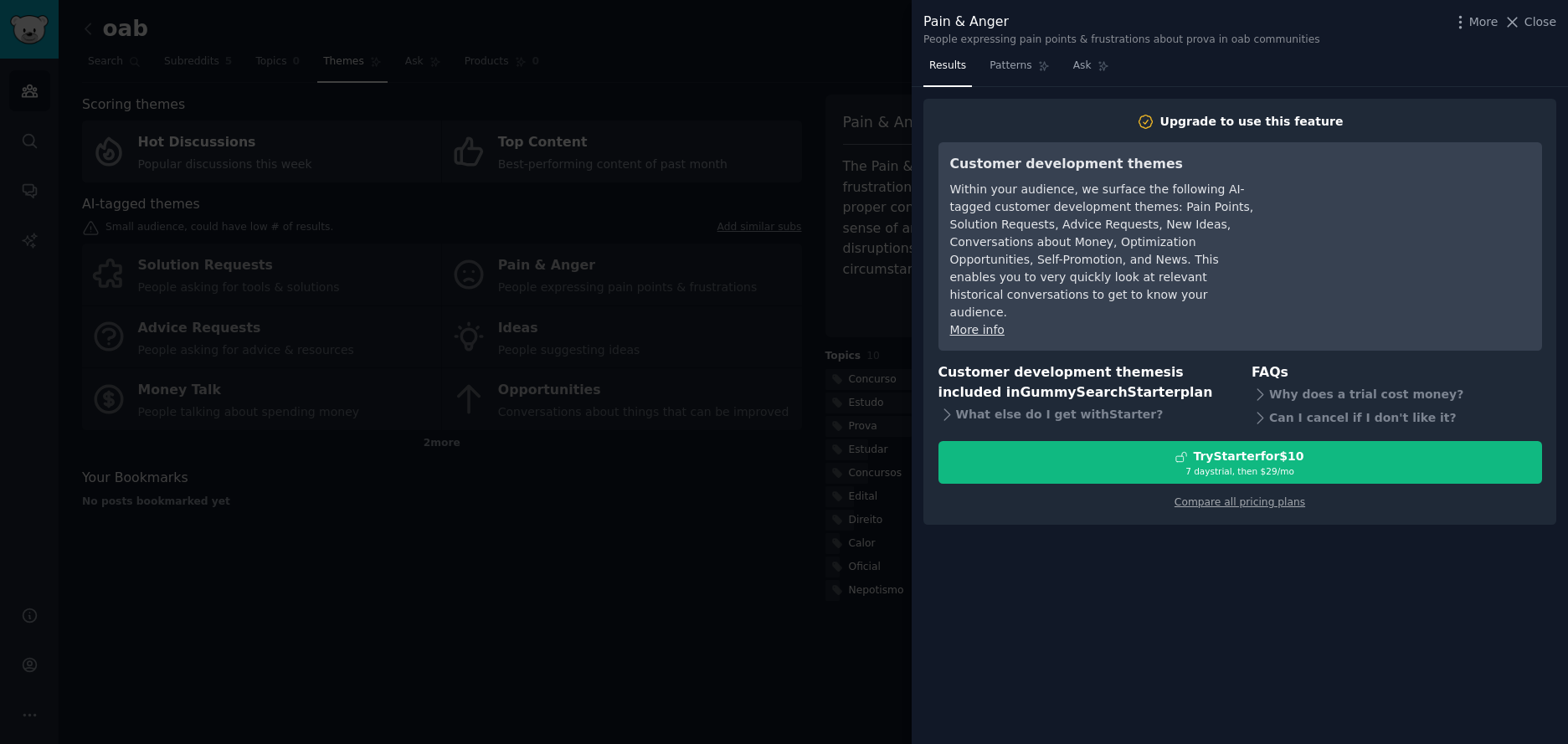
click at [767, 399] on div at bounding box center [784, 372] width 1568 height 744
